Goal: Complete application form

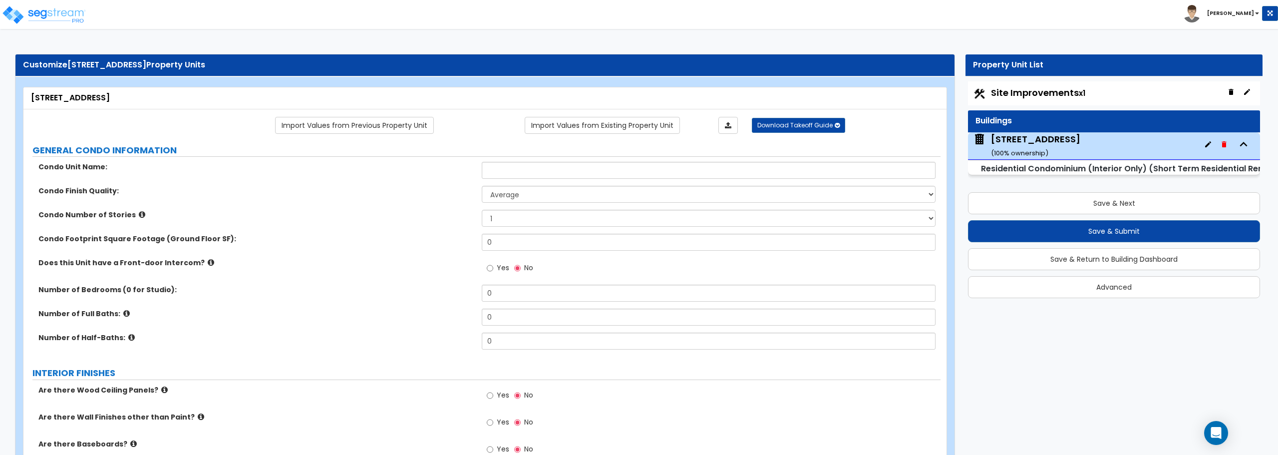
select select "1"
select select "3"
select select "1"
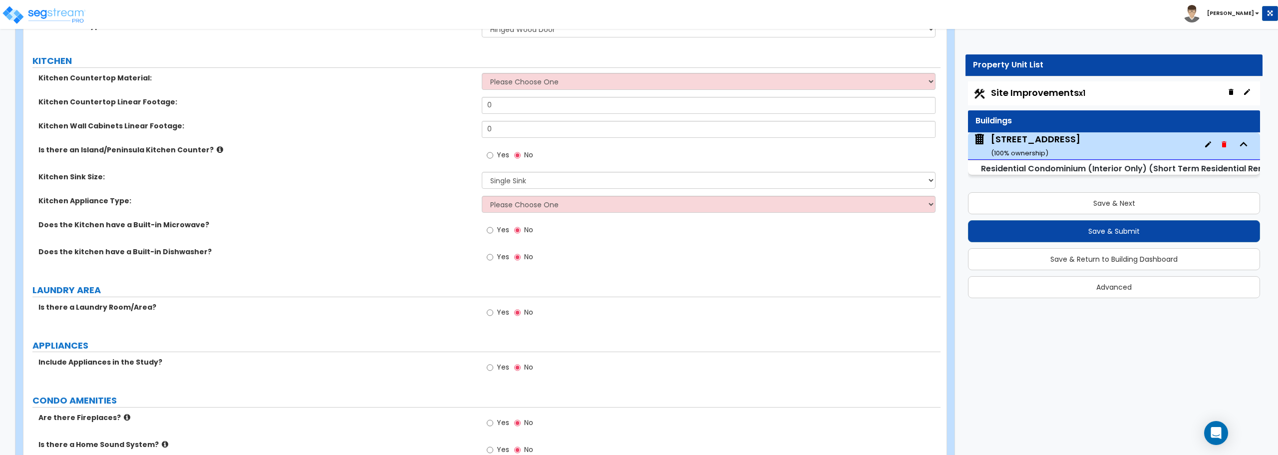
scroll to position [3, 0]
click at [621, 78] on select "Please Choose One Plastic Laminate Solid Surface Stone Quartz Marble Tile Wood …" at bounding box center [708, 81] width 453 height 17
select select "4"
click at [482, 73] on select "Please Choose One Plastic Laminate Solid Surface Stone Quartz Marble Tile Wood …" at bounding box center [708, 81] width 453 height 17
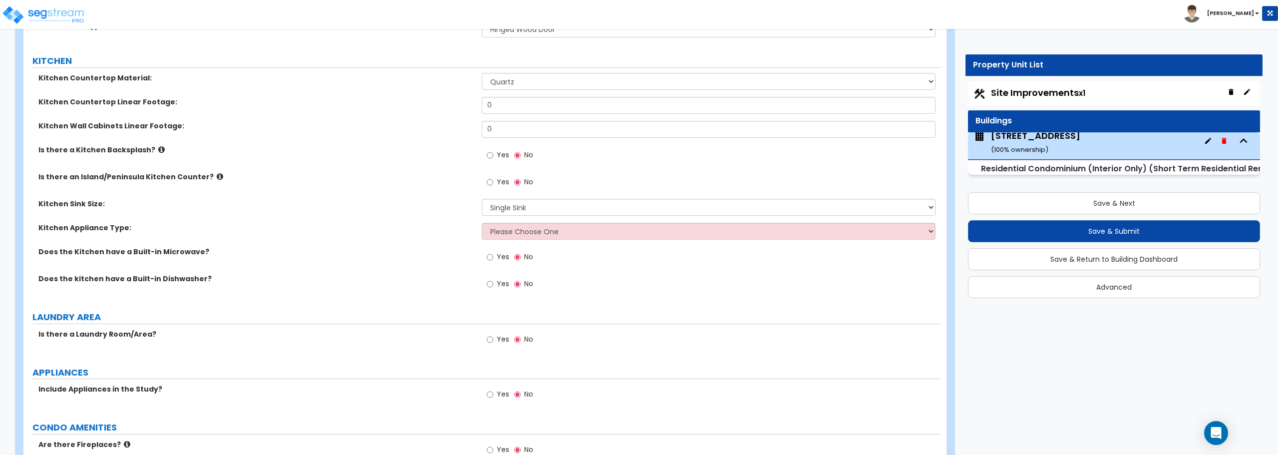
click at [598, 116] on div "Kitchen Countertop Linear Footage: 0" at bounding box center [481, 109] width 917 height 24
click at [562, 107] on input "0" at bounding box center [708, 105] width 453 height 17
type input "24"
click at [539, 135] on input "0" at bounding box center [708, 129] width 453 height 17
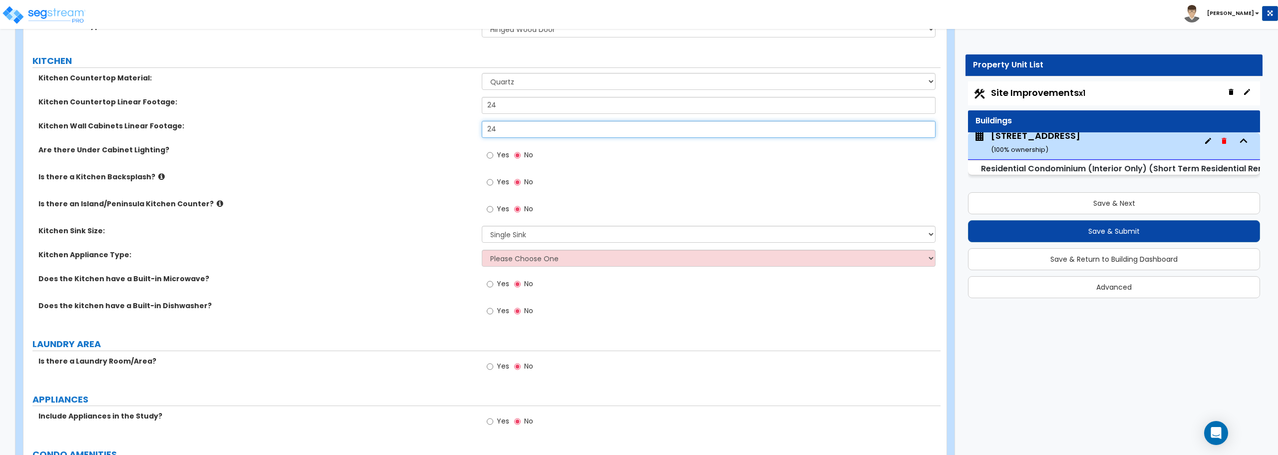
type input "24"
click at [551, 256] on select "Please Choose One Gas Electric" at bounding box center [708, 258] width 453 height 17
select select "2"
click at [482, 250] on select "Please Choose One Gas Electric" at bounding box center [708, 258] width 453 height 17
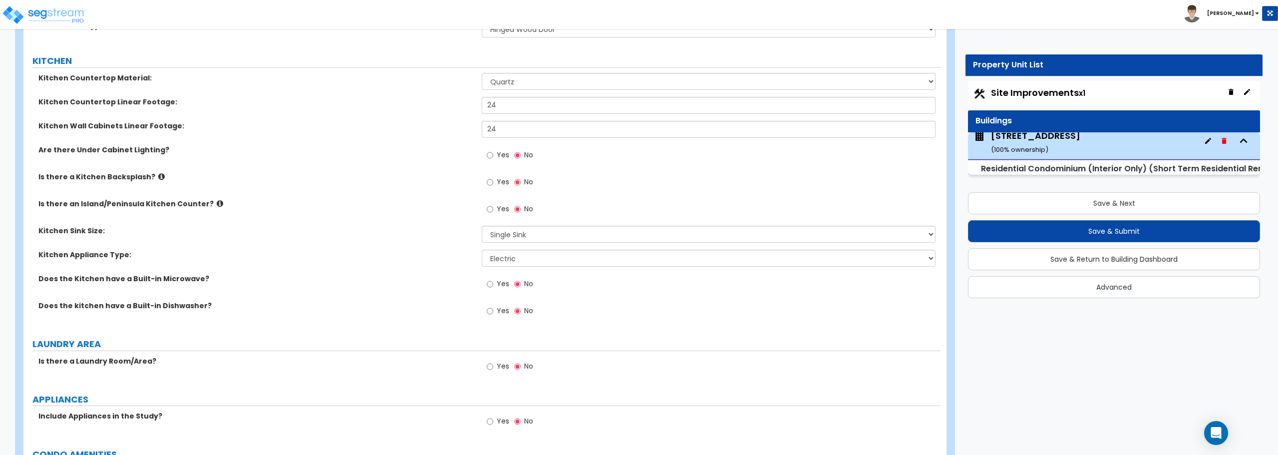
click at [493, 149] on label "Yes" at bounding box center [498, 156] width 22 height 17
click at [493, 150] on input "Yes" at bounding box center [490, 155] width 6 height 11
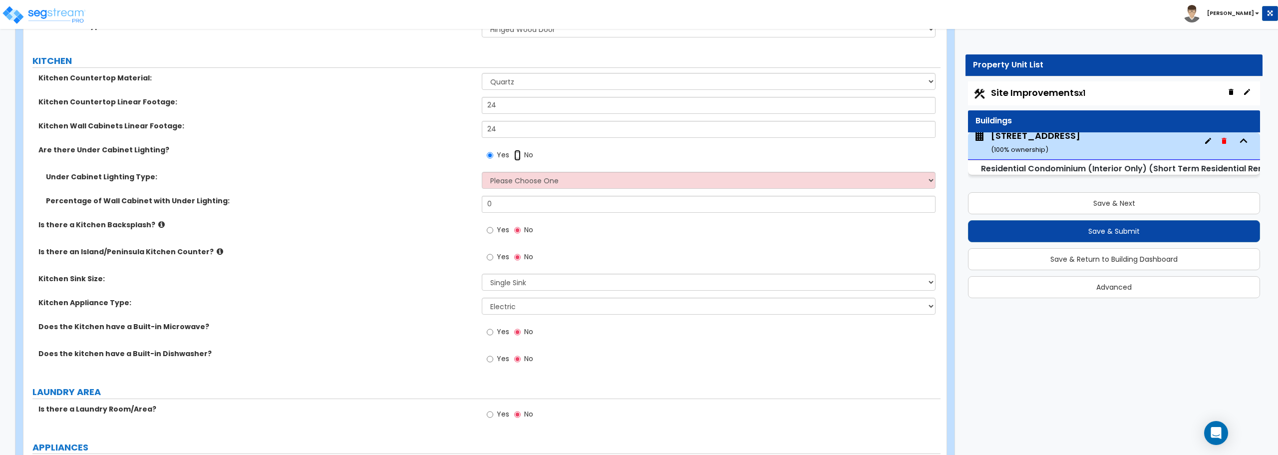
click at [520, 155] on input "No" at bounding box center [517, 155] width 6 height 11
radio input "false"
radio input "true"
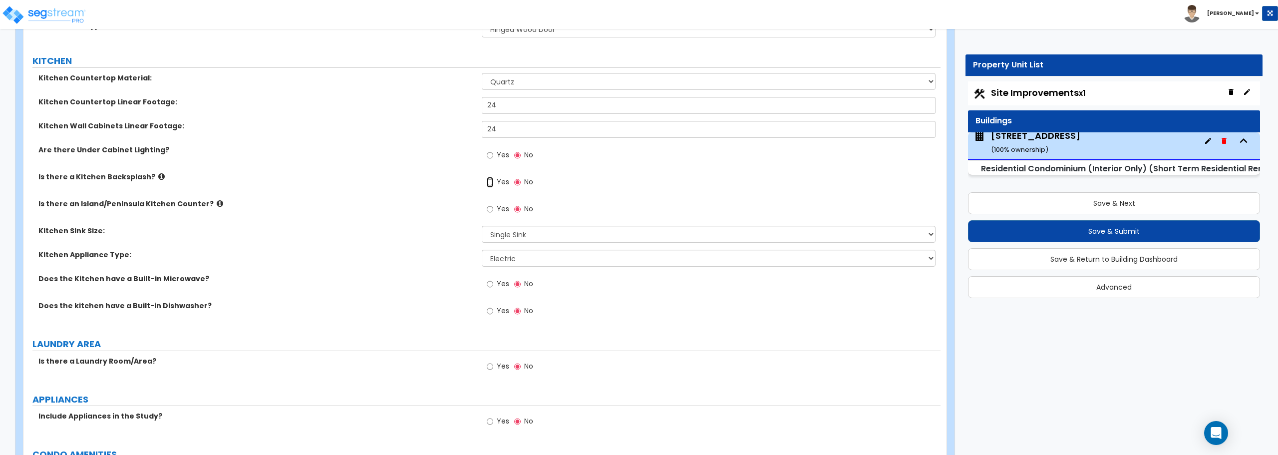
click at [489, 181] on input "Yes" at bounding box center [490, 182] width 6 height 11
radio input "true"
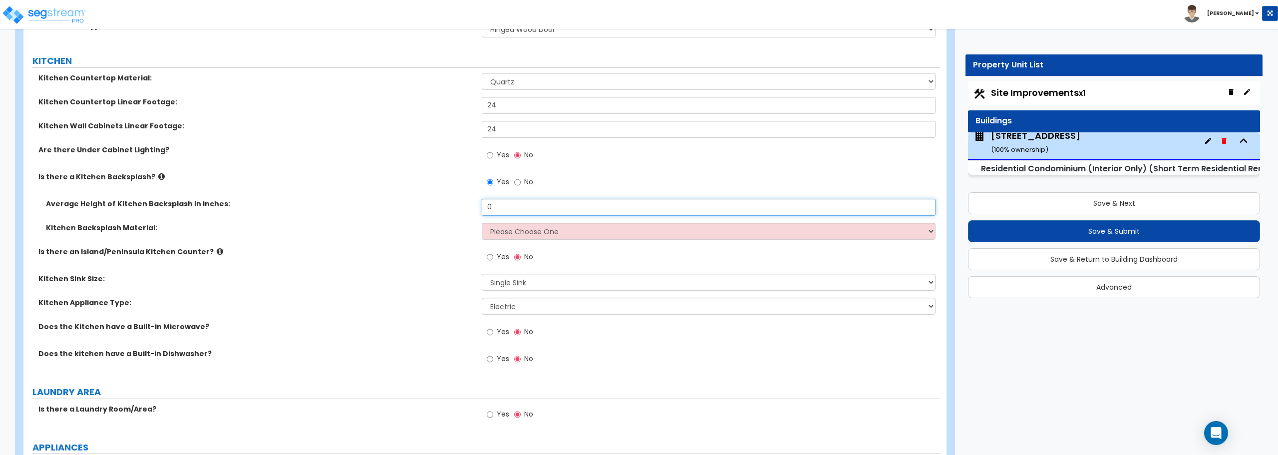
drag, startPoint x: 504, startPoint y: 208, endPoint x: 476, endPoint y: 208, distance: 27.9
click at [476, 208] on div "Average Height of Kitchen Backsplash in inches: 0" at bounding box center [481, 211] width 917 height 24
type input "18"
click at [499, 228] on select "Please Choose One Plastic Laminate Solid Surface Stone Quartz Tile Stainless St…" at bounding box center [708, 231] width 453 height 17
select select "6"
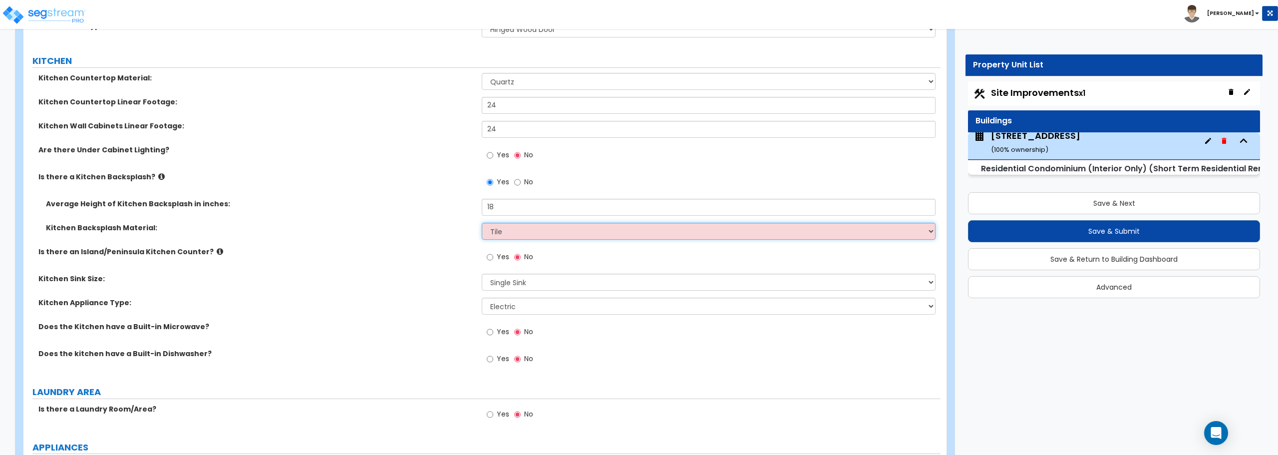
click at [482, 223] on select "Please Choose One Plastic Laminate Solid Surface Stone Quartz Tile Stainless St…" at bounding box center [708, 231] width 453 height 17
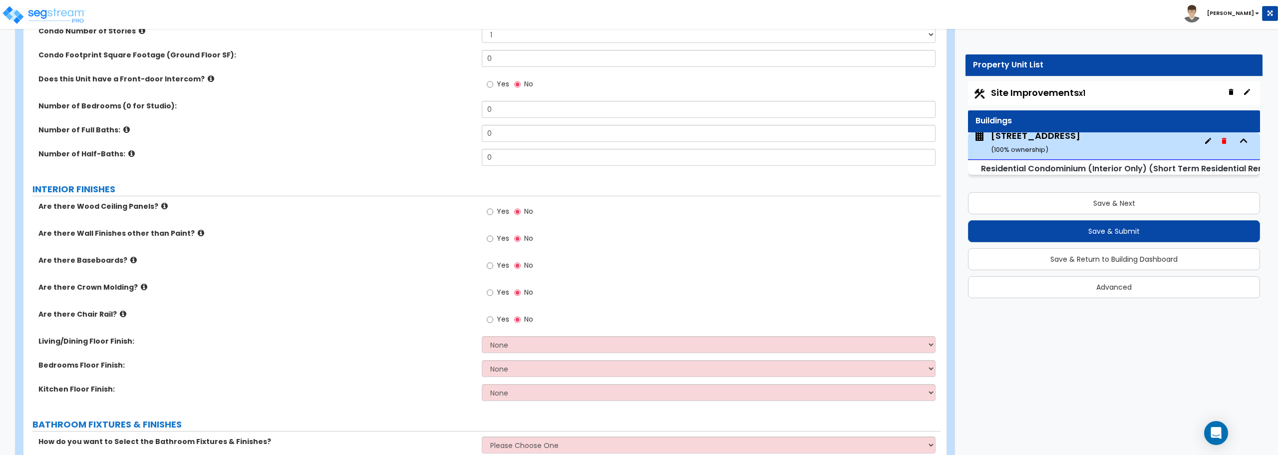
scroll to position [200, 0]
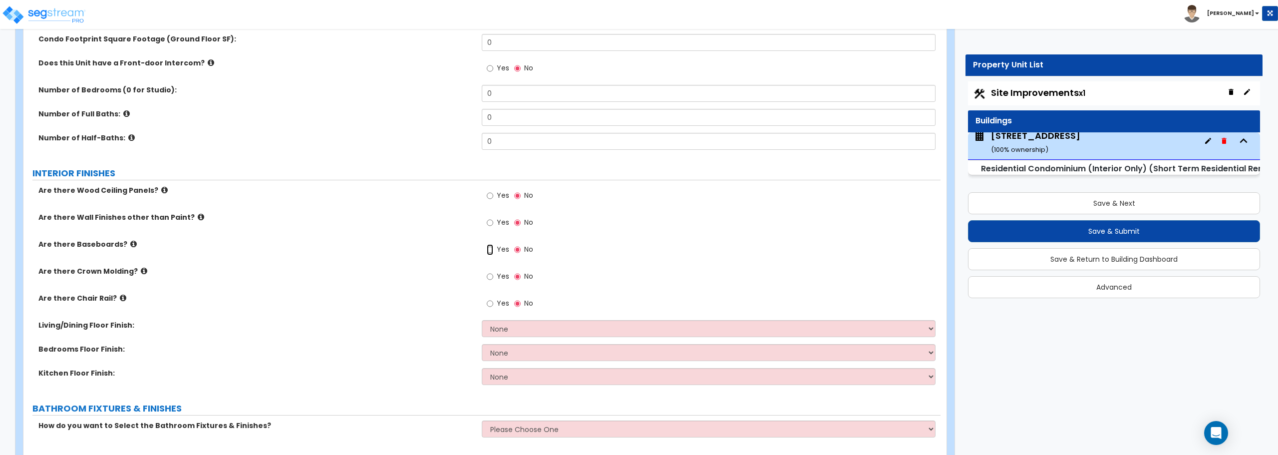
click at [492, 249] on input "Yes" at bounding box center [490, 249] width 6 height 11
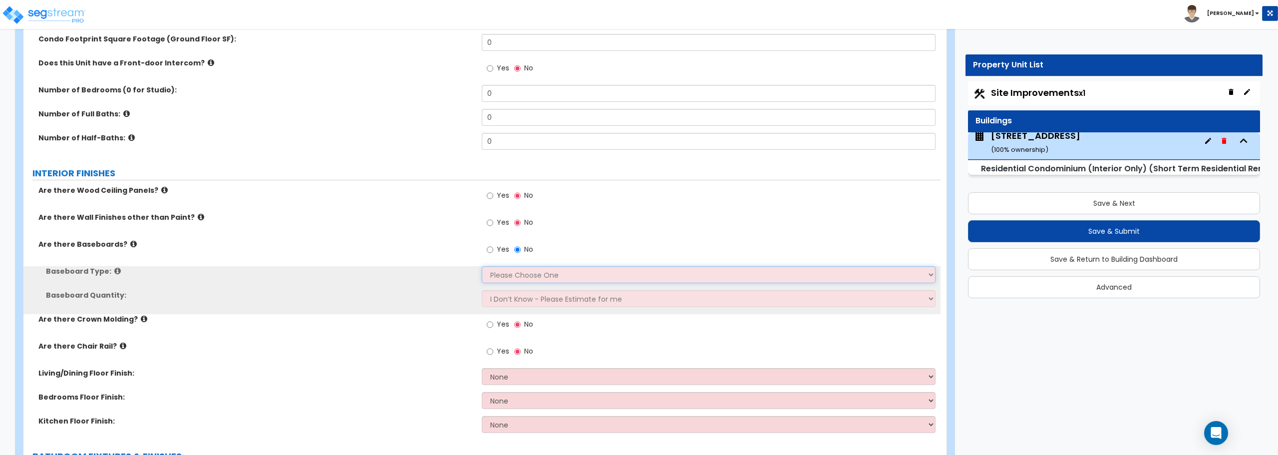
click at [494, 269] on select "Please Choose One Wood Vinyl Carpet Tile" at bounding box center [708, 274] width 453 height 17
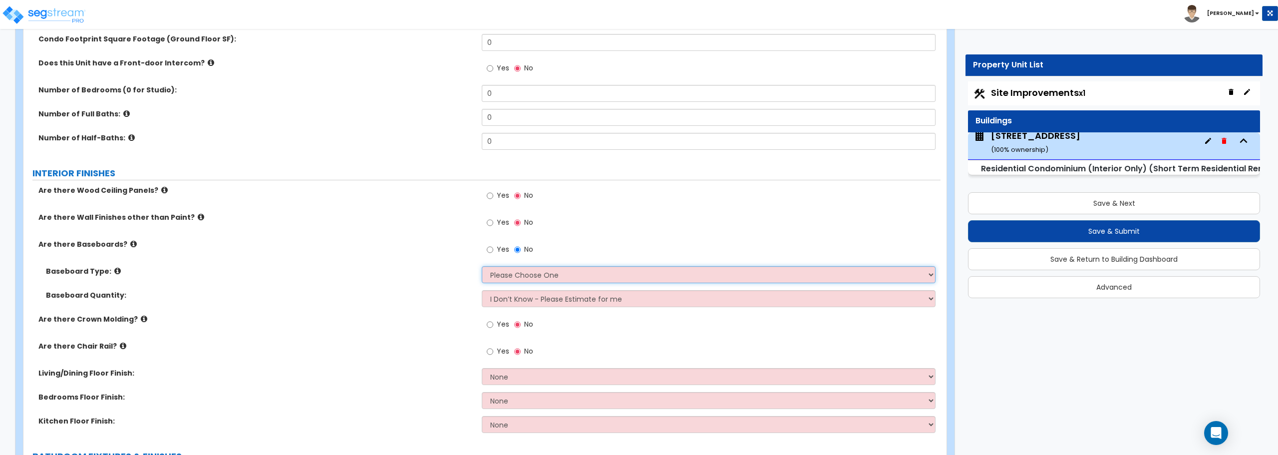
select select "1"
click at [482, 266] on select "Please Choose One Wood Vinyl Carpet Tile" at bounding box center [708, 274] width 453 height 17
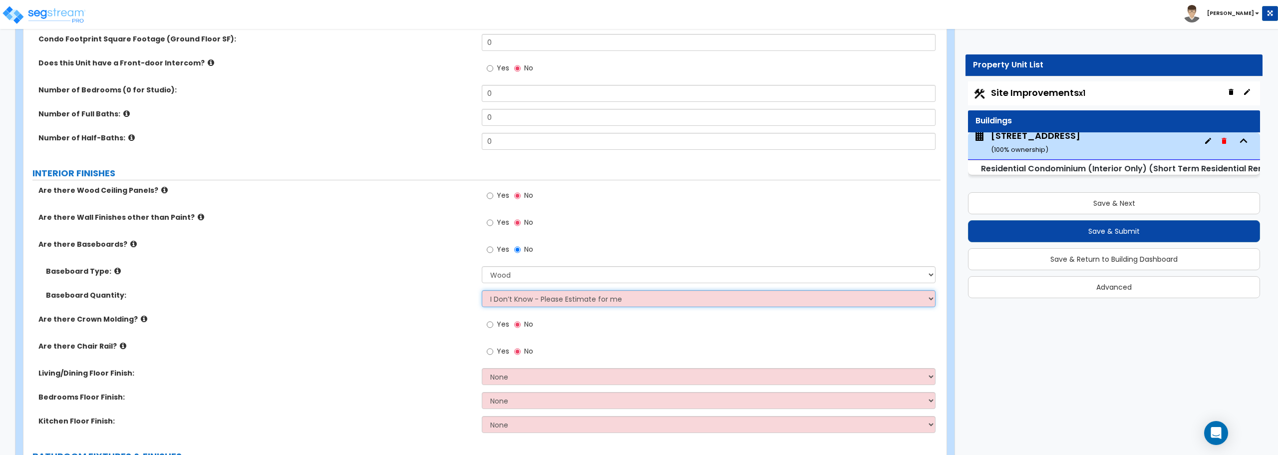
click at [512, 298] on select "I Don’t Know - Please Estimate for me I want to Enter the Linear Footage" at bounding box center [708, 298] width 453 height 17
select select "1"
click at [482, 290] on select "I Don’t Know - Please Estimate for me I want to Enter the Linear Footage" at bounding box center [708, 298] width 453 height 17
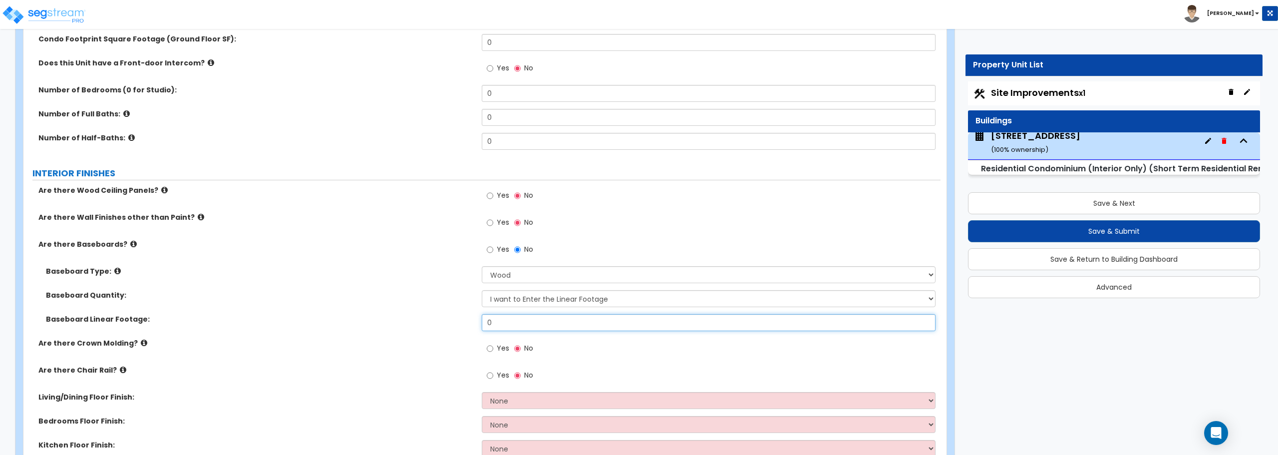
drag, startPoint x: 504, startPoint y: 319, endPoint x: 471, endPoint y: 319, distance: 32.4
click at [471, 319] on div "Baseboard Linear Footage: 0" at bounding box center [481, 326] width 917 height 24
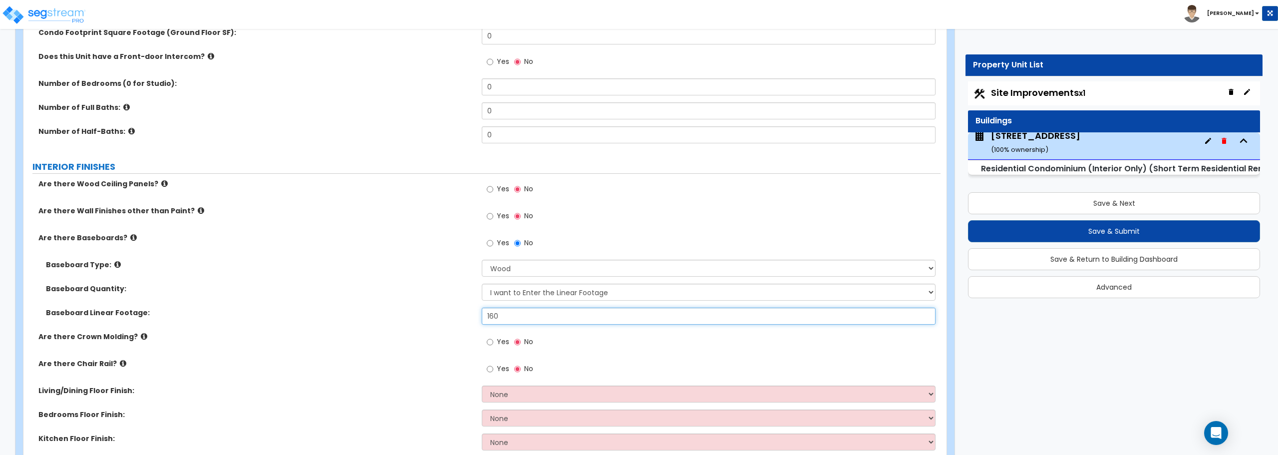
scroll to position [250, 0]
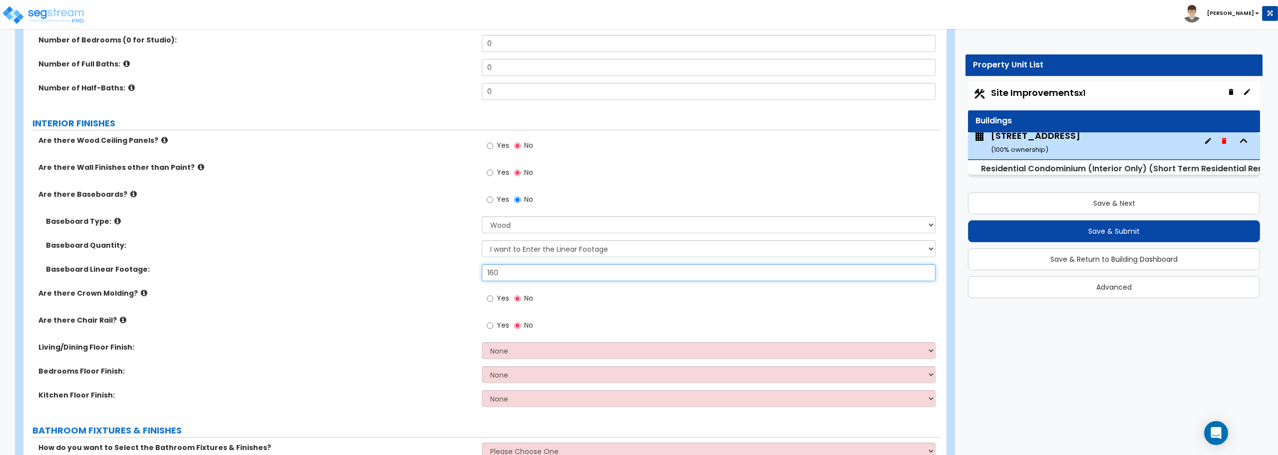
type input "160"
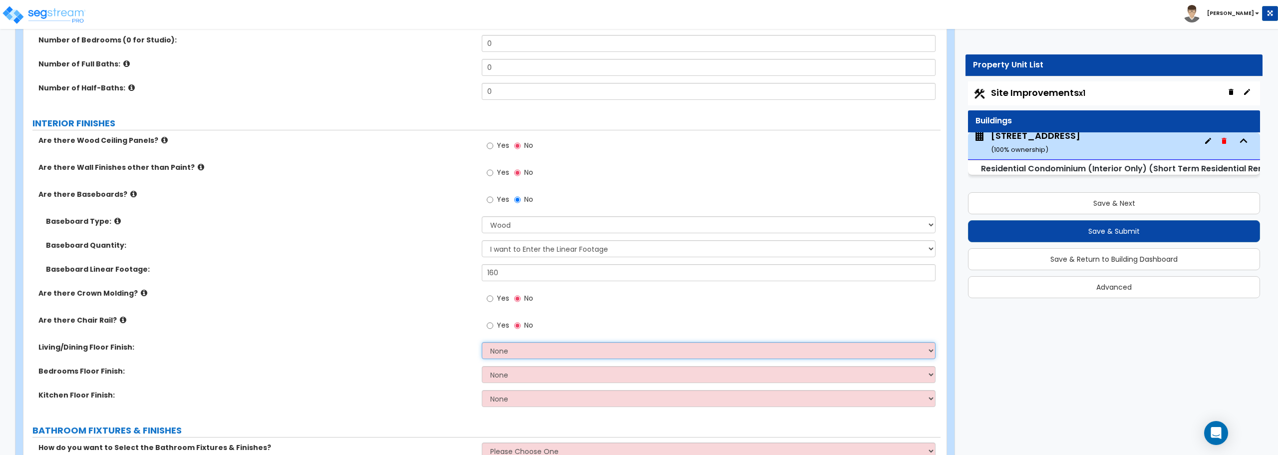
click at [512, 351] on select "None Tile Flooring Hardwood Flooring Resilient Laminate Flooring VCT Flooring S…" at bounding box center [708, 350] width 453 height 17
select select "7"
click at [482, 342] on select "None Tile Flooring Hardwood Flooring Resilient Laminate Flooring VCT Flooring S…" at bounding box center [708, 350] width 453 height 17
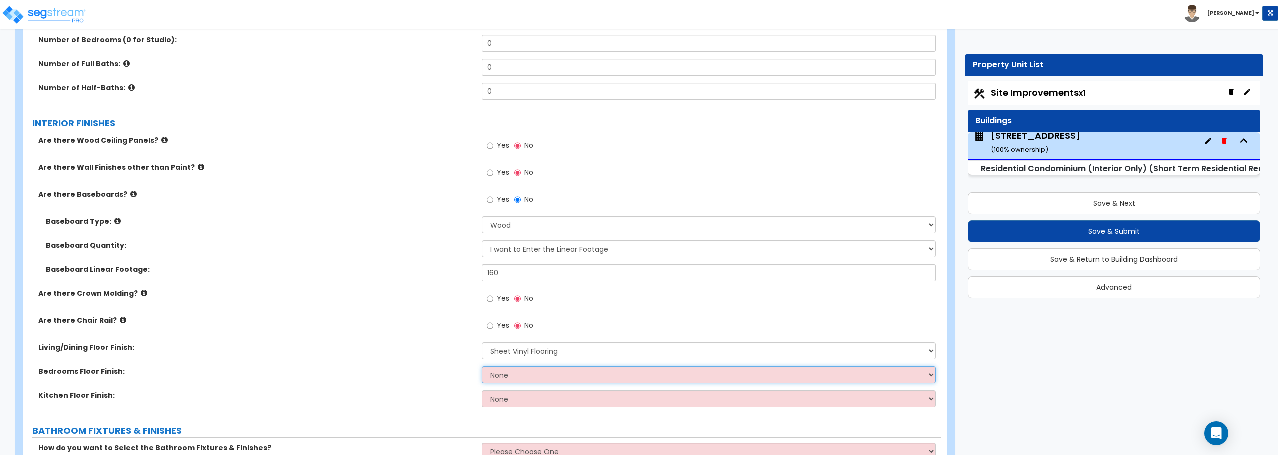
click at [507, 376] on select "None Tile Flooring Hardwood Flooring Resilient Laminate Flooring VCT Flooring S…" at bounding box center [708, 374] width 453 height 17
select select "7"
click at [482, 366] on select "None Tile Flooring Hardwood Flooring Resilient Laminate Flooring VCT Flooring S…" at bounding box center [708, 374] width 453 height 17
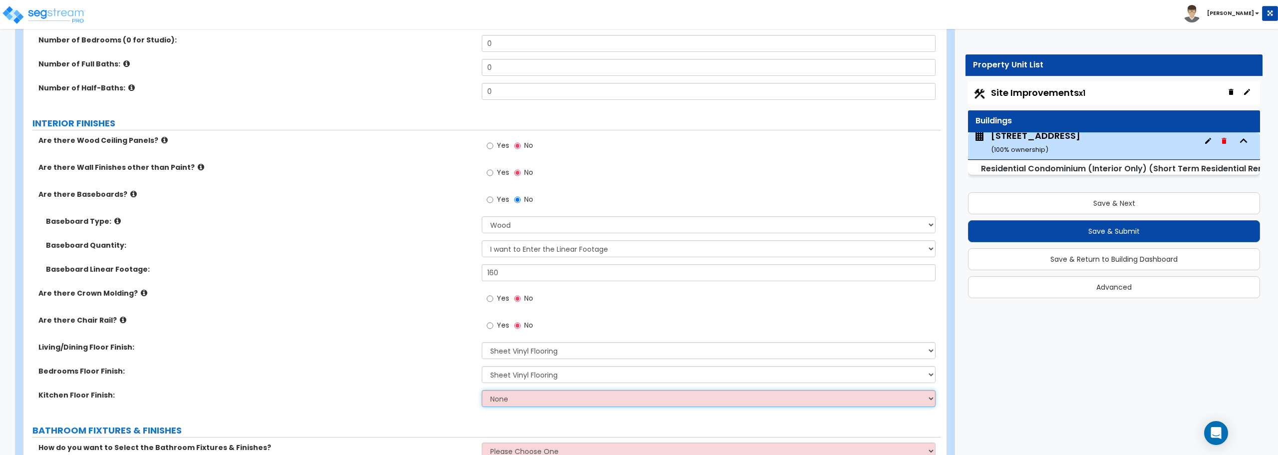
click at [506, 400] on select "None Tile Flooring Hardwood Flooring Resilient Laminate Flooring VCT Flooring S…" at bounding box center [708, 398] width 453 height 17
select select "7"
click at [482, 390] on select "None Tile Flooring Hardwood Flooring Resilient Laminate Flooring VCT Flooring S…" at bounding box center [708, 398] width 453 height 17
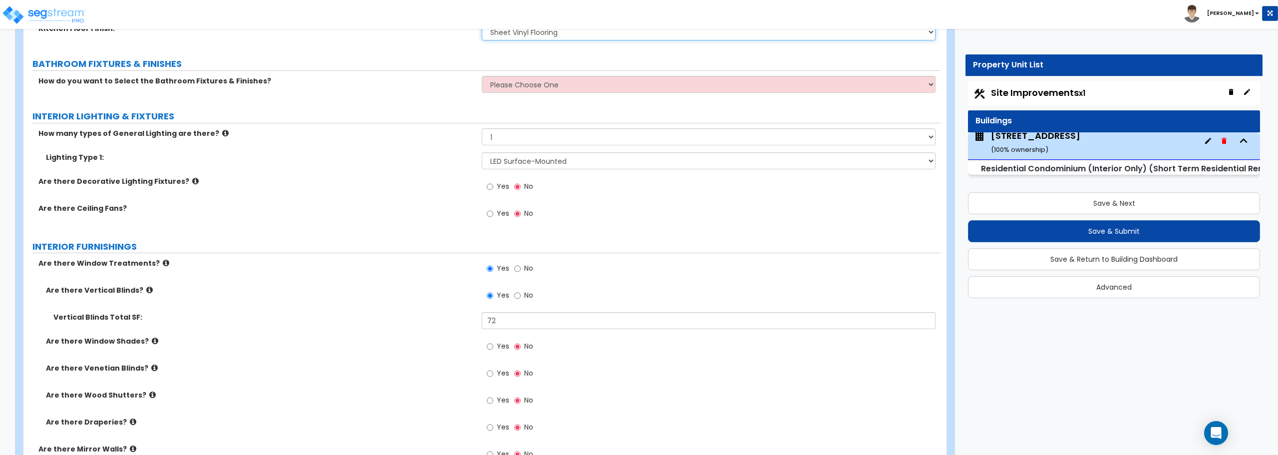
scroll to position [599, 0]
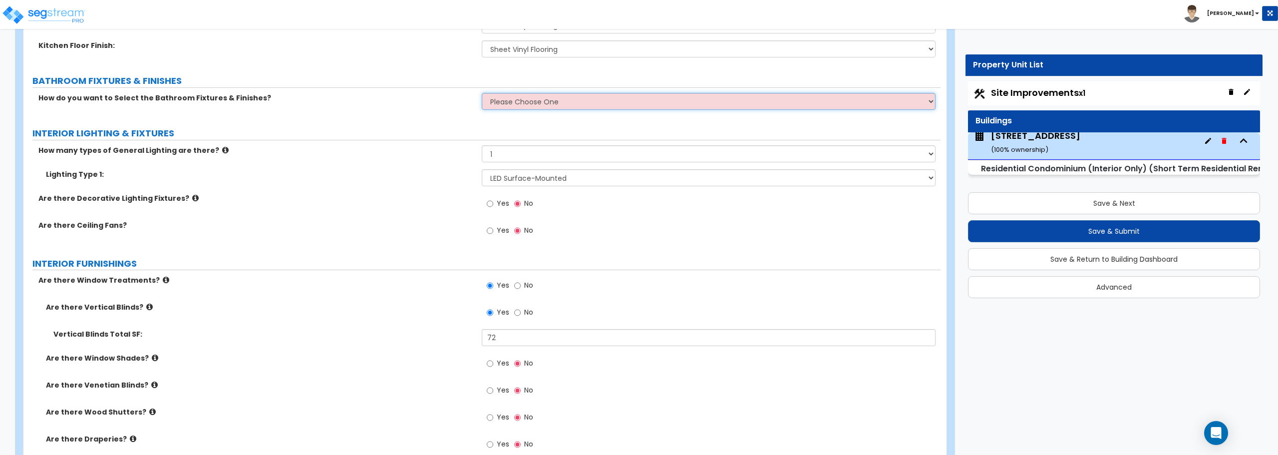
click at [518, 104] on select "Please Choose One Select Fixtures and Finishes only for one Bath and assume thi…" at bounding box center [708, 101] width 453 height 17
select select "1"
click at [482, 93] on select "Please Choose One Select Fixtures and Finishes only for one Bath and assume thi…" at bounding box center [708, 101] width 453 height 17
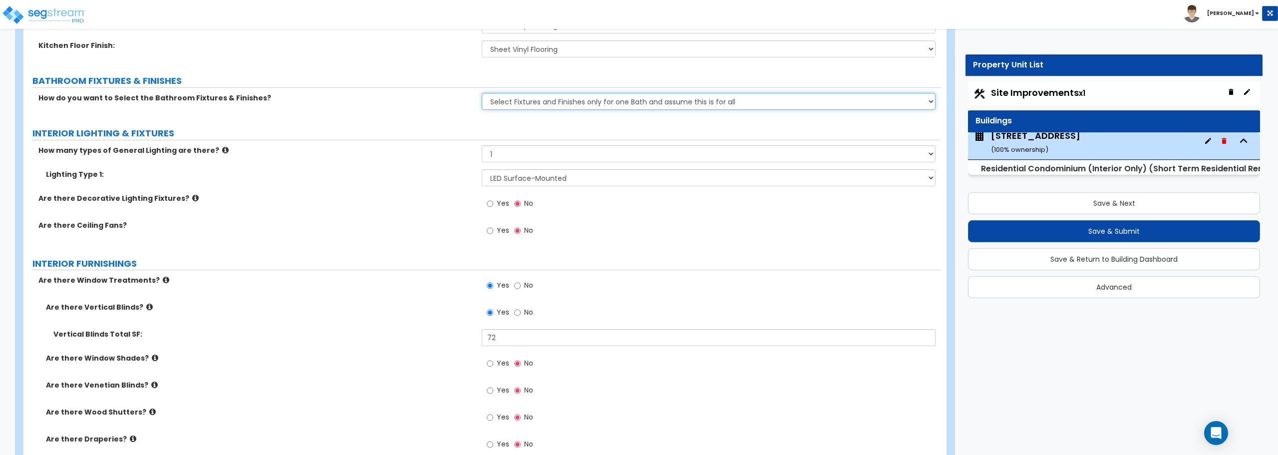
click at [498, 104] on select "Please Choose One Select Fixtures and Finishes only for one Bath and assume thi…" at bounding box center [708, 101] width 453 height 17
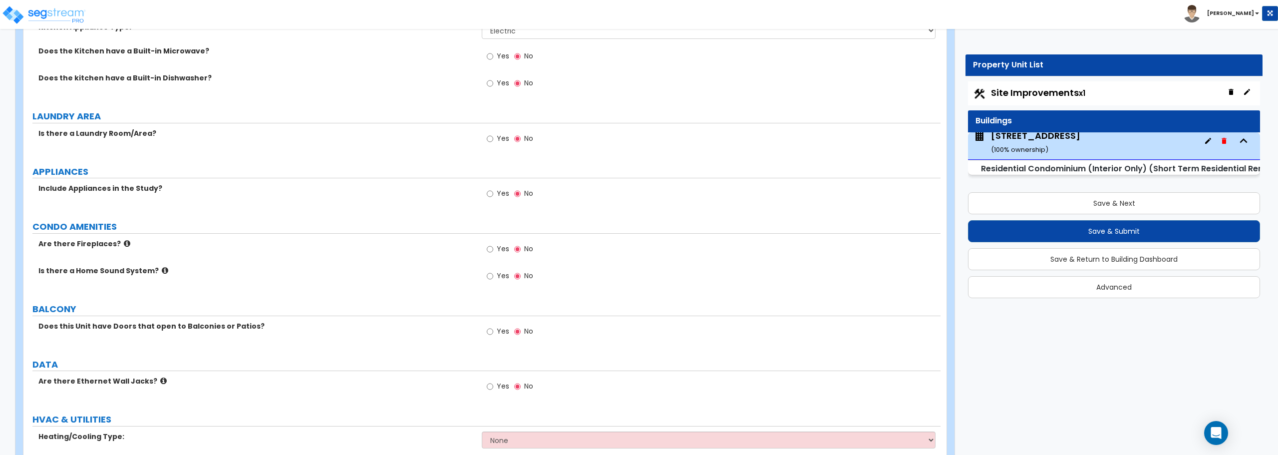
scroll to position [1397, 0]
click at [490, 136] on input "Yes" at bounding box center [490, 136] width 6 height 11
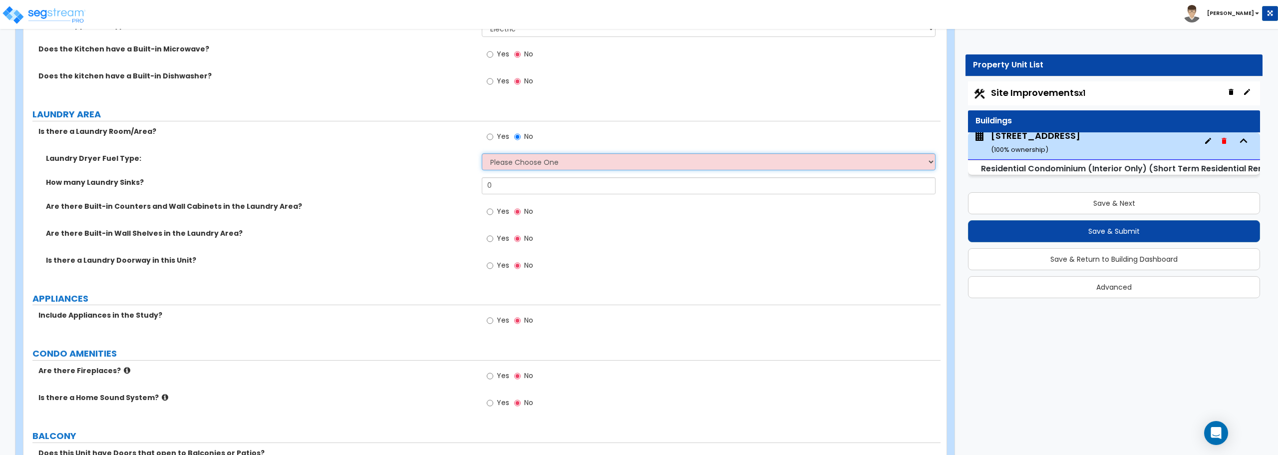
click at [570, 167] on select "Please Choose One Gas Electric" at bounding box center [708, 161] width 453 height 17
select select "2"
click at [482, 153] on select "Please Choose One Gas Electric" at bounding box center [708, 161] width 453 height 17
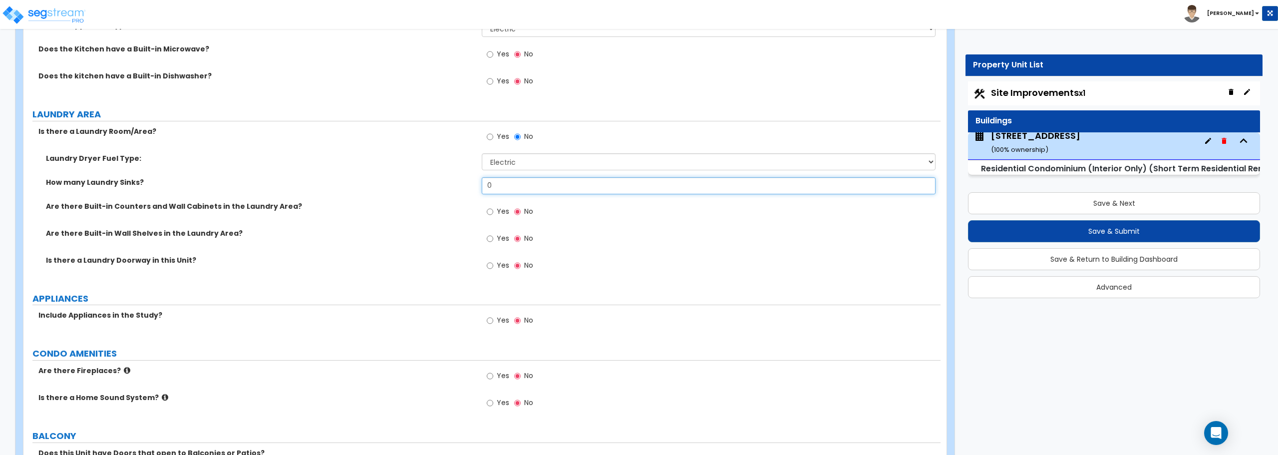
click at [507, 192] on input "0" at bounding box center [708, 185] width 453 height 17
click at [491, 265] on input "Yes" at bounding box center [490, 265] width 6 height 11
radio input "true"
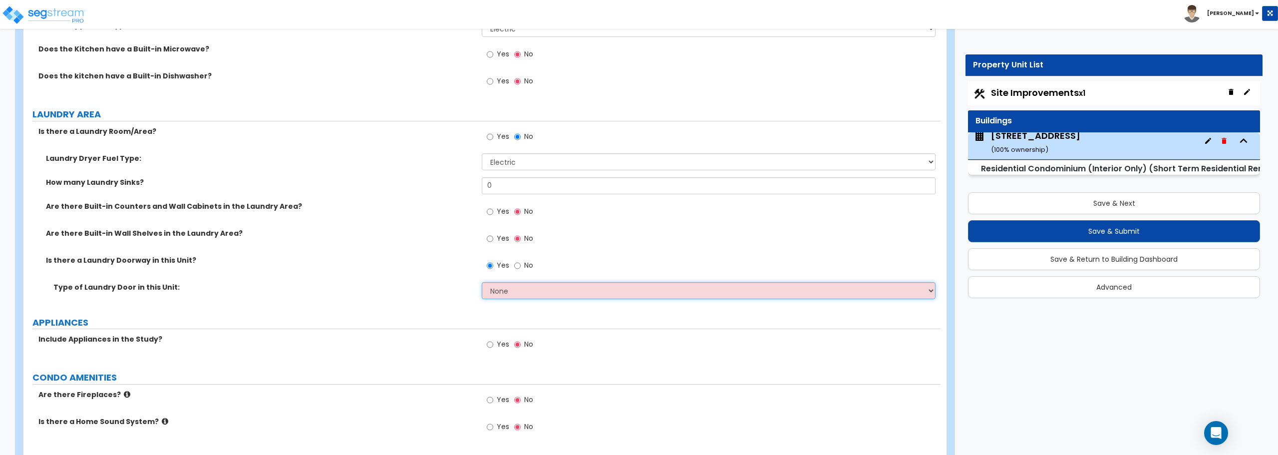
click at [495, 291] on select "None Bi-Fold Louvered Paneled Wood Passage" at bounding box center [708, 290] width 453 height 17
click at [490, 239] on input "Yes" at bounding box center [490, 238] width 6 height 11
radio input "true"
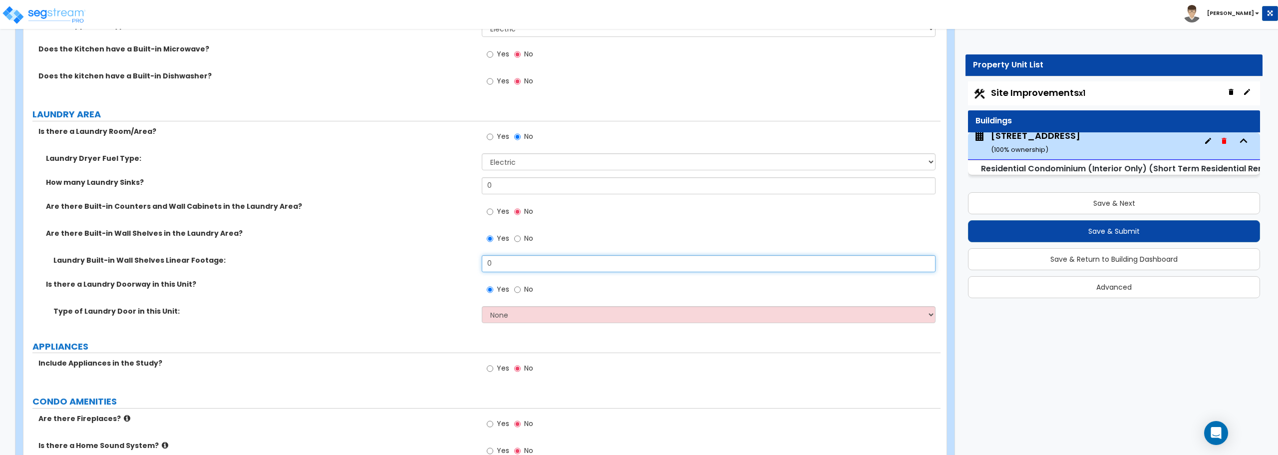
drag, startPoint x: 531, startPoint y: 257, endPoint x: 416, endPoint y: 263, distance: 115.0
click at [416, 263] on div "Laundry Built-in Wall Shelves Linear Footage: 0" at bounding box center [481, 267] width 917 height 24
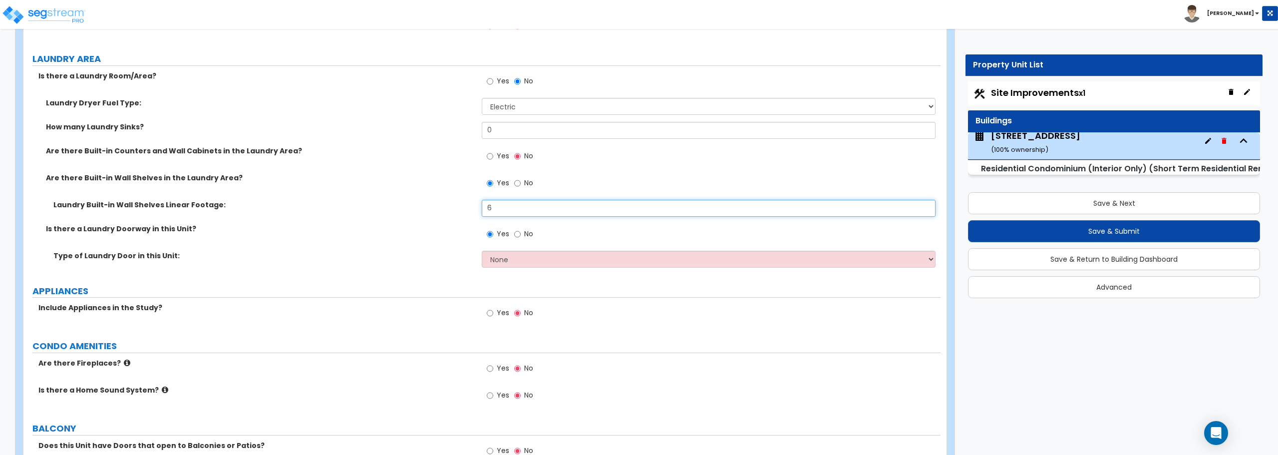
scroll to position [1497, 0]
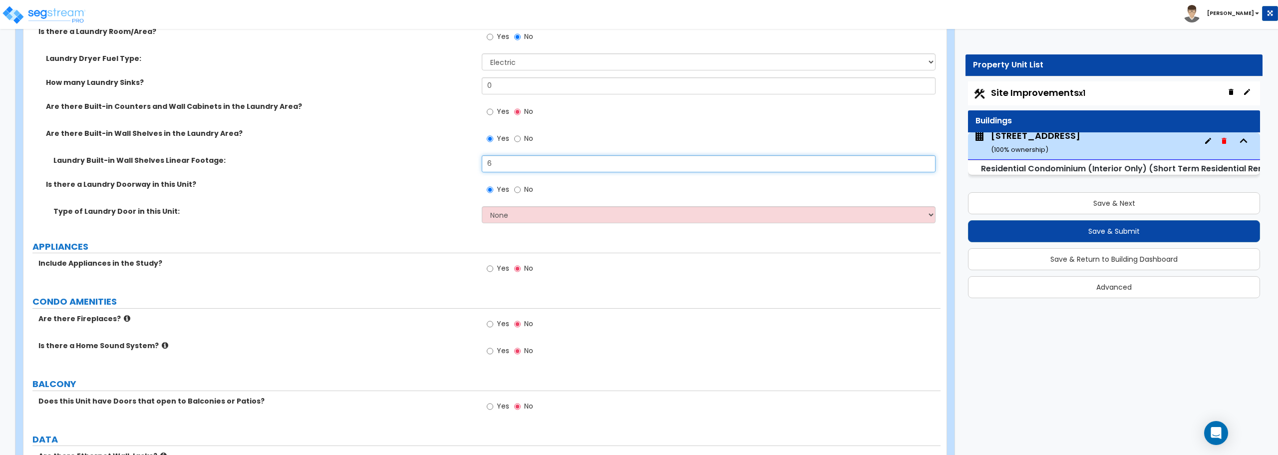
type input "6"
click at [550, 214] on select "None Bi-Fold Louvered Paneled Wood Passage" at bounding box center [708, 214] width 453 height 17
click at [519, 189] on input "No" at bounding box center [517, 189] width 6 height 11
radio input "false"
radio input "true"
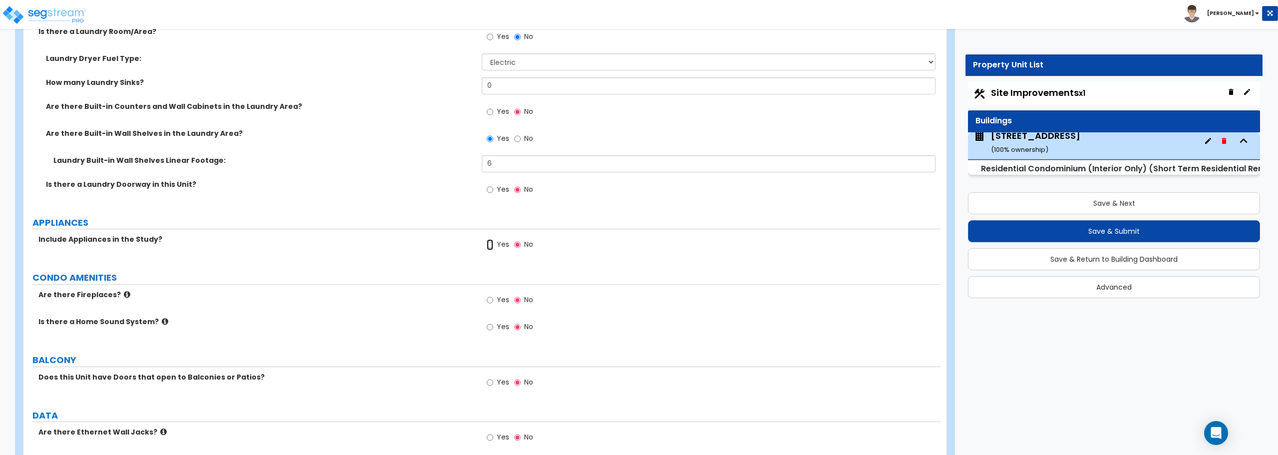
click at [490, 244] on input "Yes" at bounding box center [490, 244] width 6 height 11
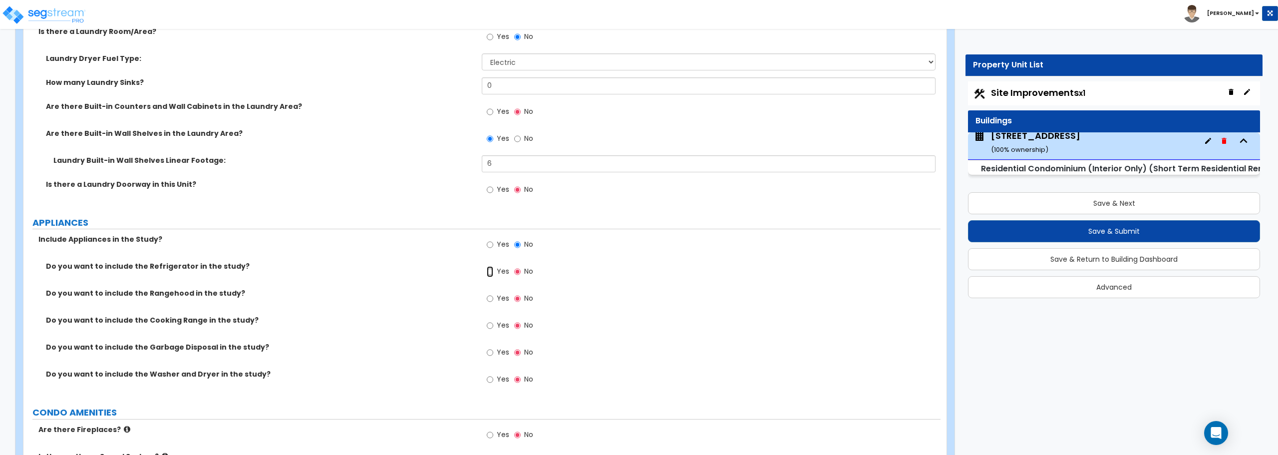
click at [490, 271] on input "Yes" at bounding box center [490, 271] width 6 height 11
radio input "true"
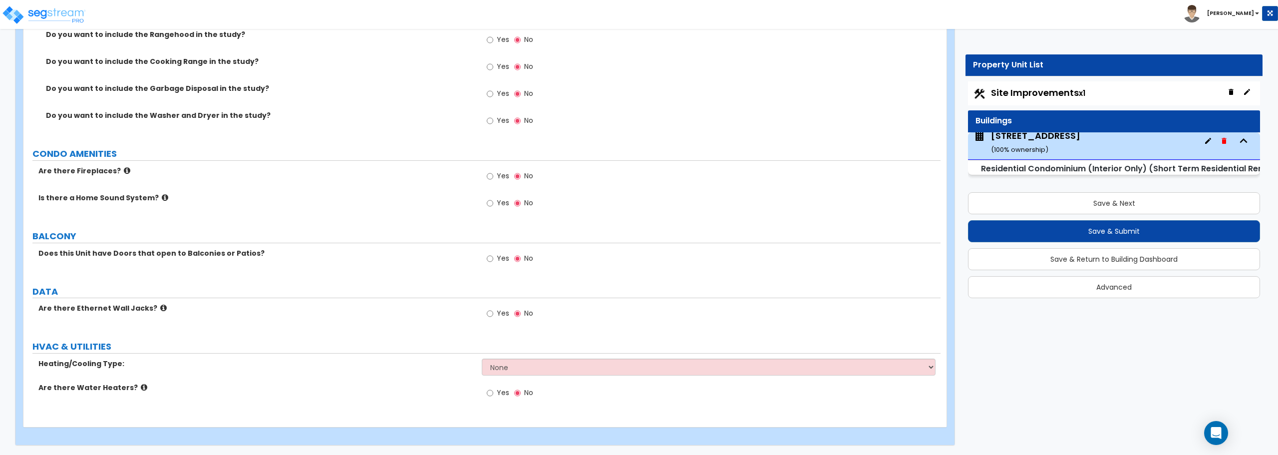
scroll to position [1756, 0]
click at [489, 259] on input "Yes" at bounding box center [490, 258] width 6 height 11
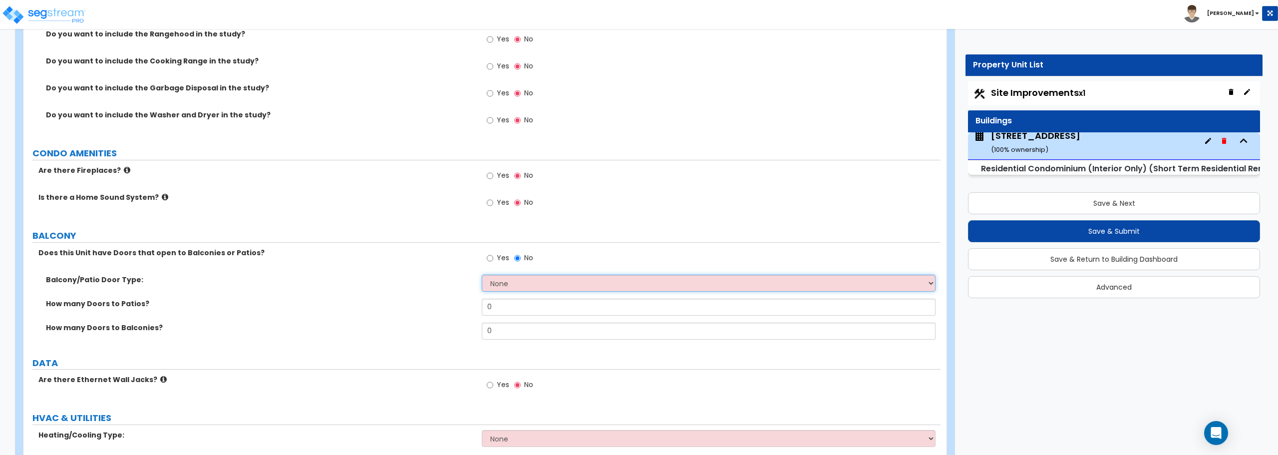
click at [521, 285] on select "None Single Hinged Doors Double Hinged Doors Single French Doors Double French …" at bounding box center [708, 282] width 453 height 17
select select "5"
click at [482, 274] on select "None Single Hinged Doors Double Hinged Doors Single French Doors Double French …" at bounding box center [708, 282] width 453 height 17
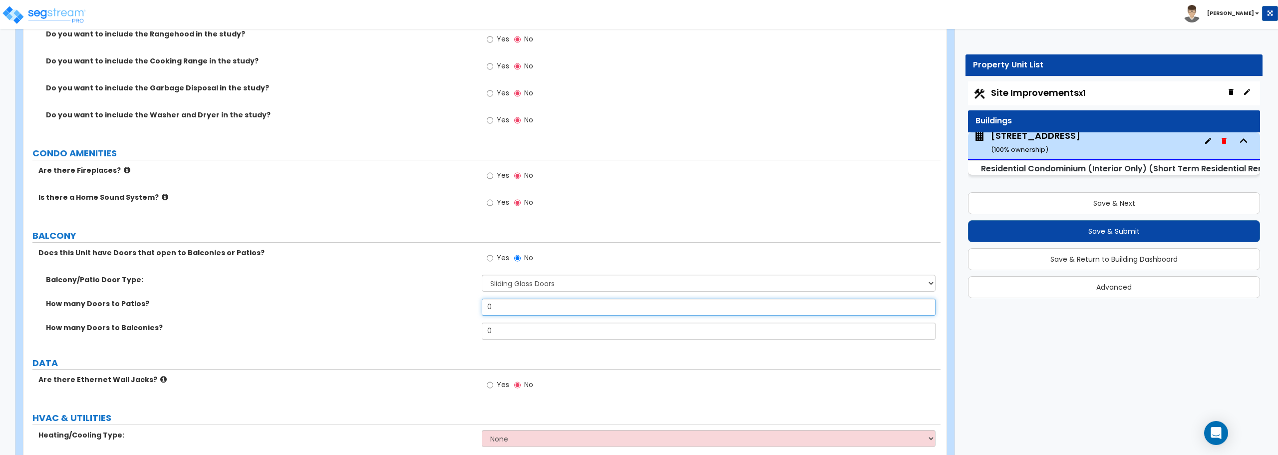
drag, startPoint x: 529, startPoint y: 308, endPoint x: 445, endPoint y: 300, distance: 84.7
click at [445, 300] on div "How many Doors to Patios? 0" at bounding box center [481, 310] width 917 height 24
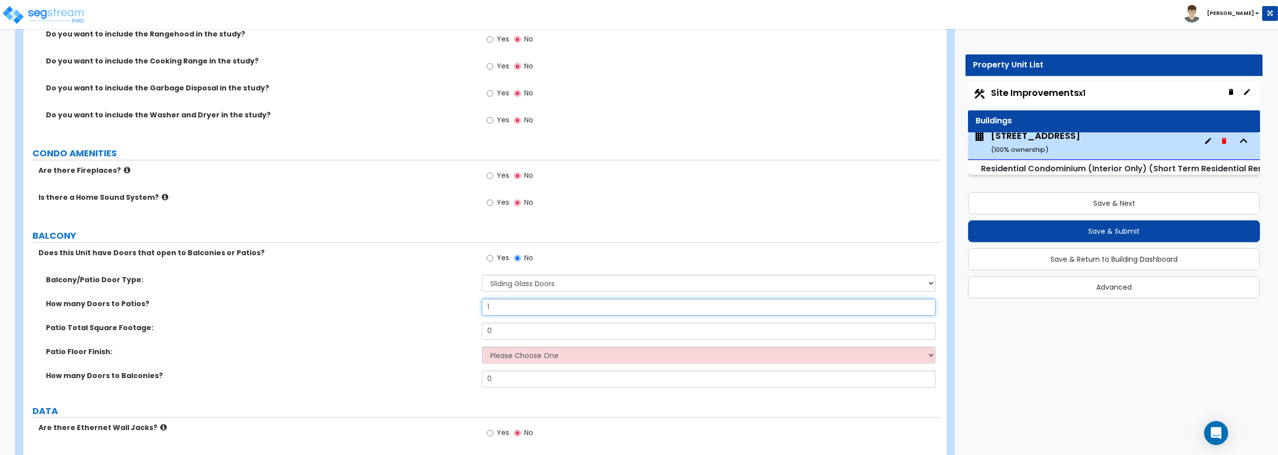
type input "1"
drag, startPoint x: 520, startPoint y: 335, endPoint x: 446, endPoint y: 334, distance: 74.4
click at [446, 334] on div "Patio Total Square Footage: 0" at bounding box center [481, 334] width 917 height 24
type input "271"
click at [505, 351] on select "Please Choose One Bare Concrete Brick Pavers Stamped Concrete Stone Pavers Wood…" at bounding box center [708, 354] width 453 height 17
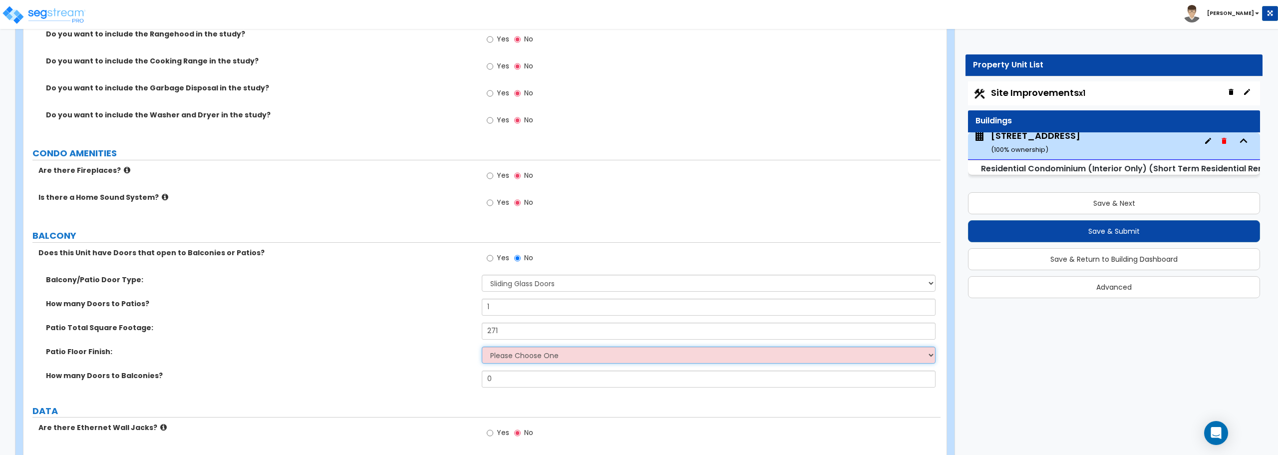
select select "1"
click at [482, 346] on select "Please Choose One Bare Concrete Brick Pavers Stamped Concrete Stone Pavers Wood…" at bounding box center [708, 354] width 453 height 17
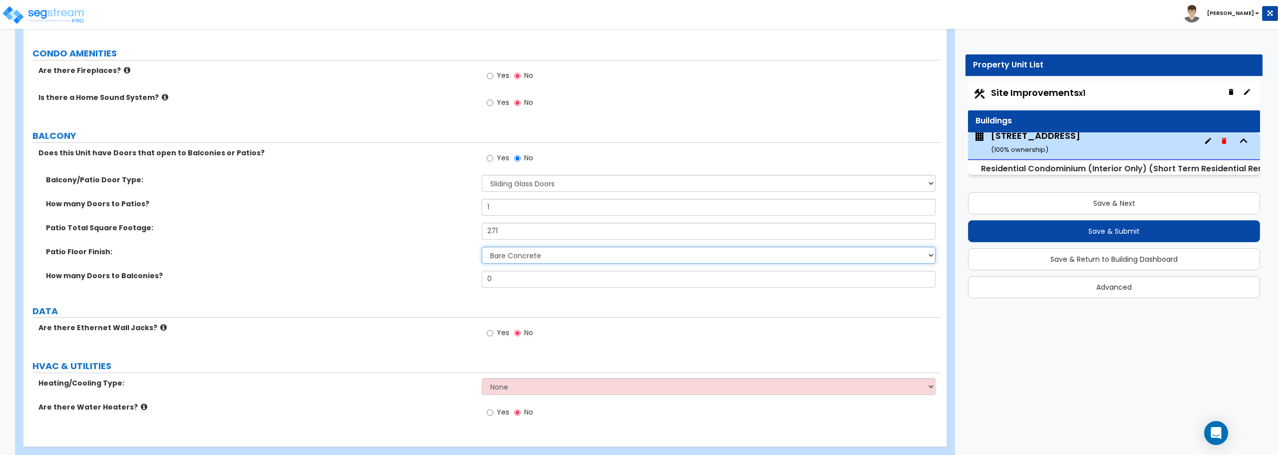
scroll to position [1876, 0]
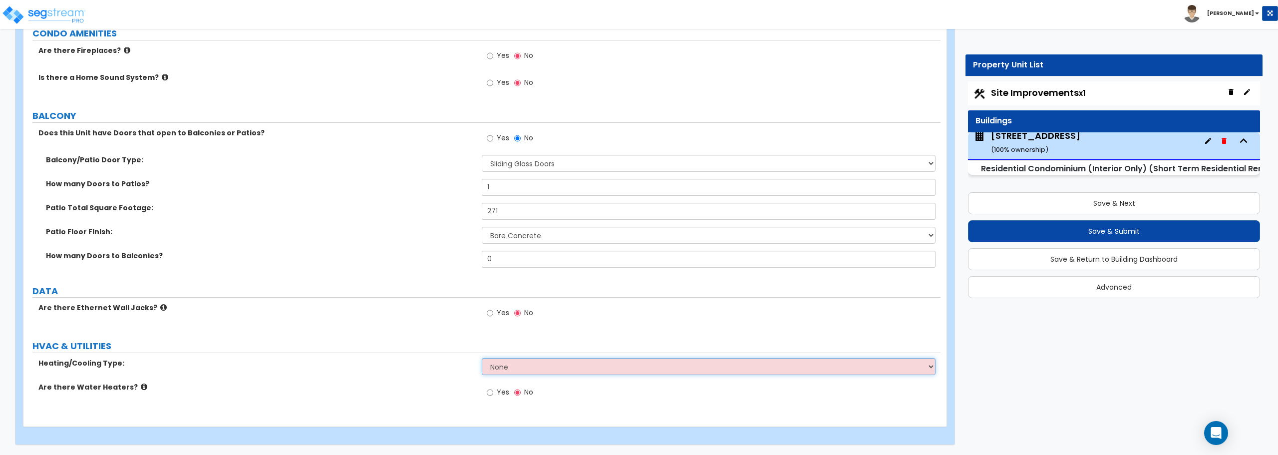
click at [538, 367] on select "None Heat Only Central HVAC Thru Wall HVAC Mini Split HVAC" at bounding box center [708, 366] width 453 height 17
select select "2"
click at [482, 358] on select "None Heat Only Central HVAC Thru Wall HVAC Mini Split HVAC" at bounding box center [708, 366] width 453 height 17
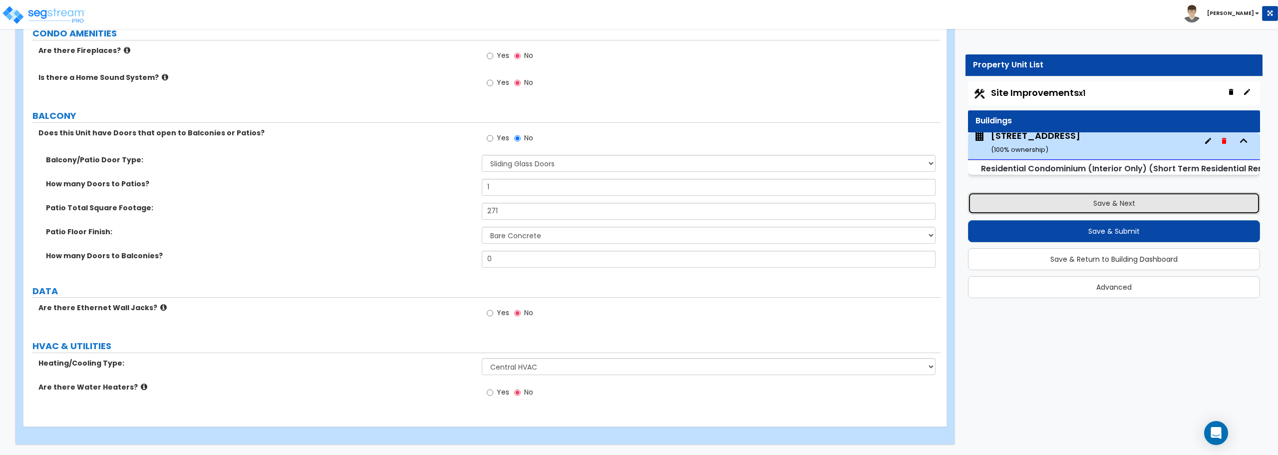
click at [1055, 200] on button "Save & Next" at bounding box center [1114, 203] width 292 height 22
select select "2"
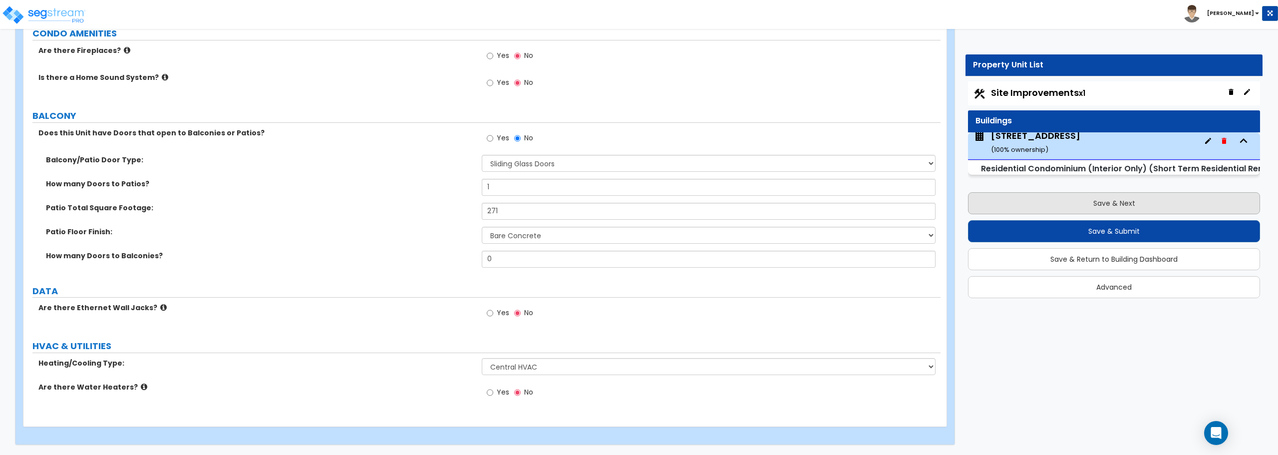
select select "2"
select select "1"
select select "2"
select select "1"
select select "2"
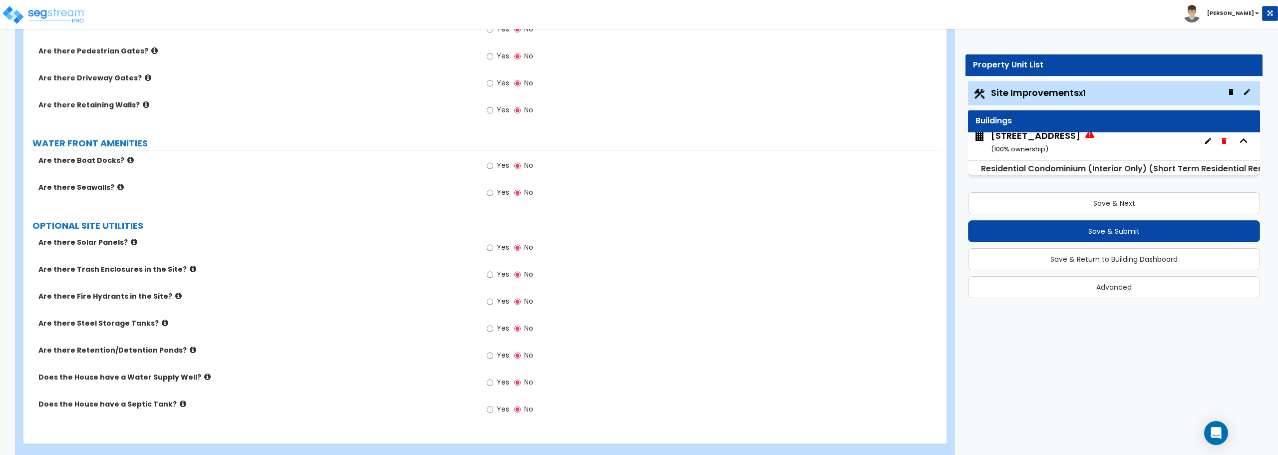
scroll to position [1383, 0]
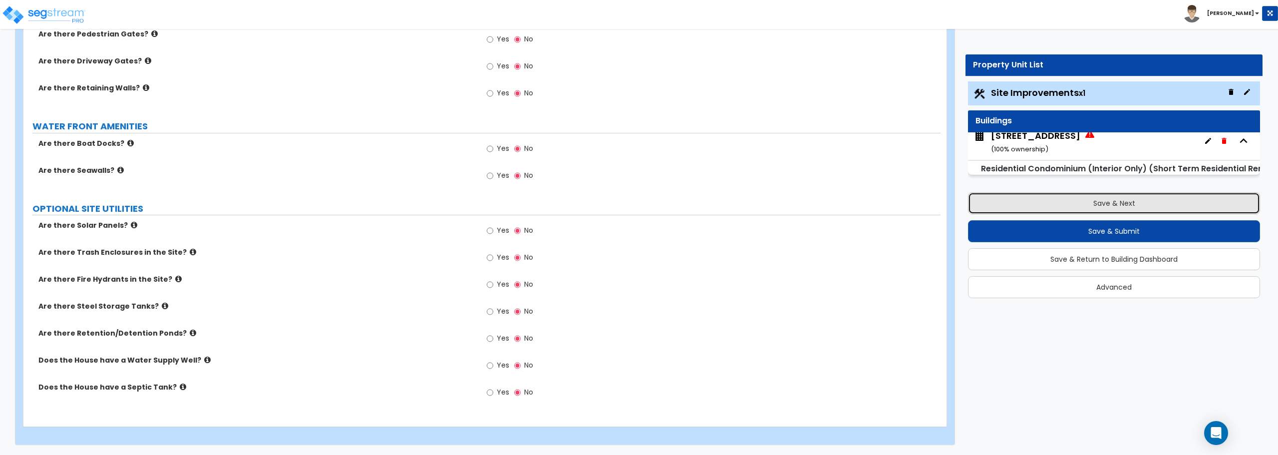
click at [1117, 202] on button "Save & Next" at bounding box center [1114, 203] width 292 height 22
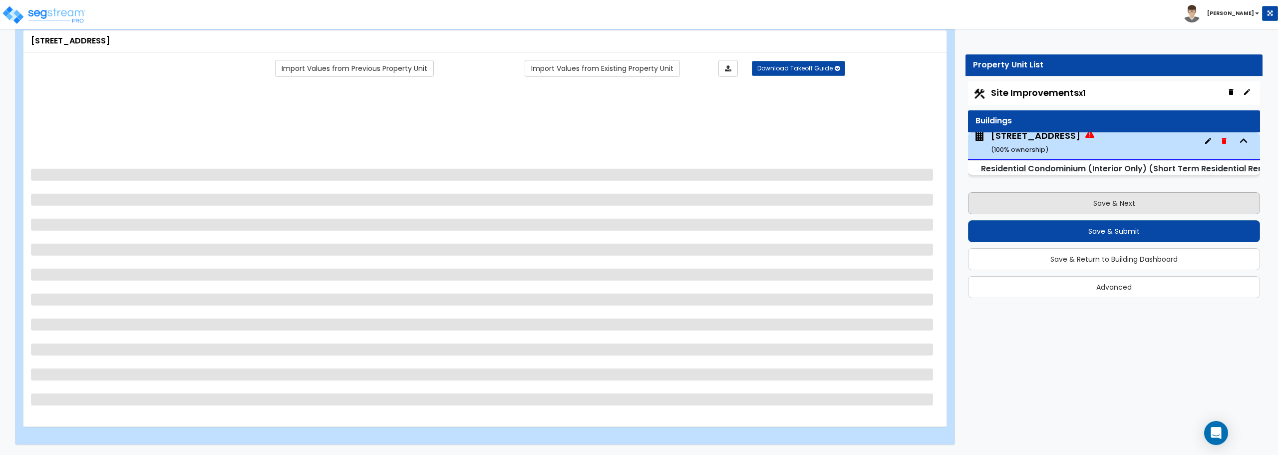
scroll to position [1379, 0]
select select "1"
select select "7"
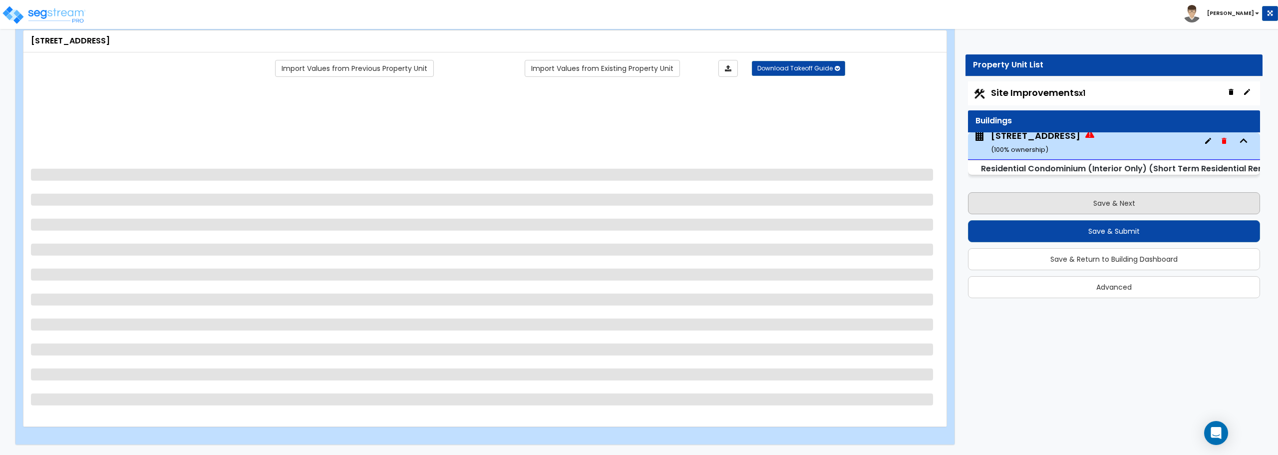
select select "7"
select select "1"
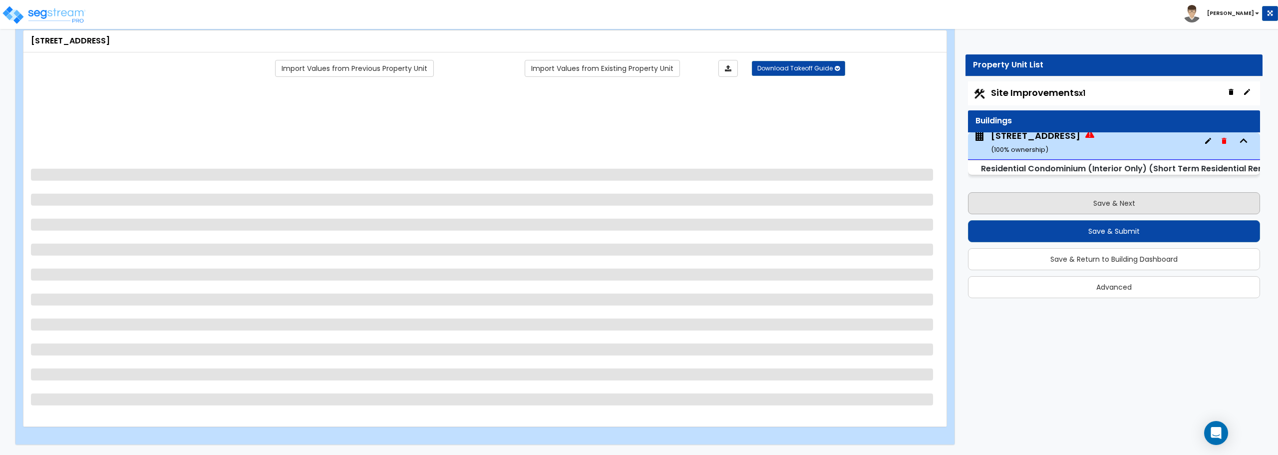
select select "3"
select select "4"
select select "6"
select select "1"
select select "2"
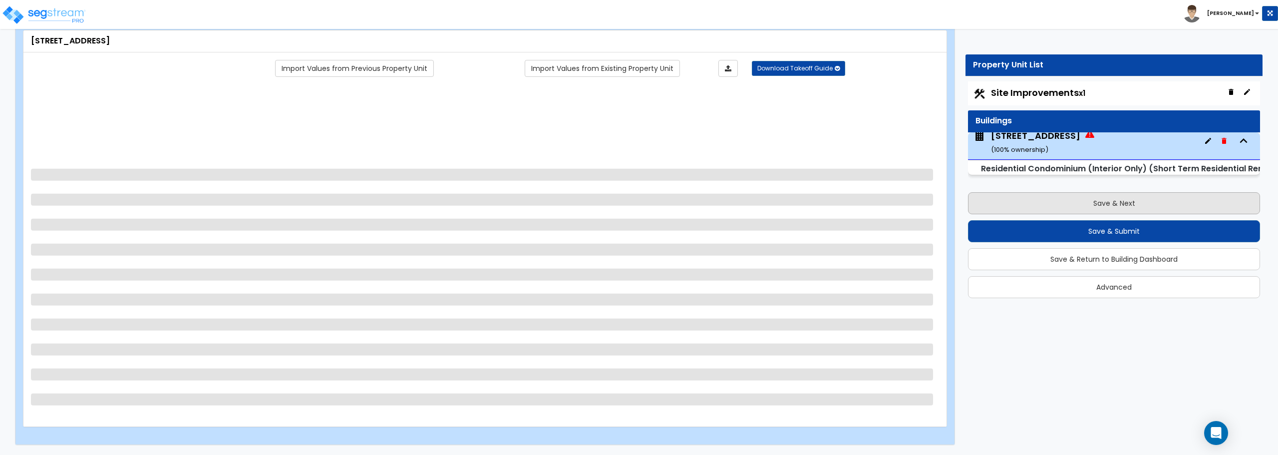
select select "2"
select select "5"
select select "1"
select select "2"
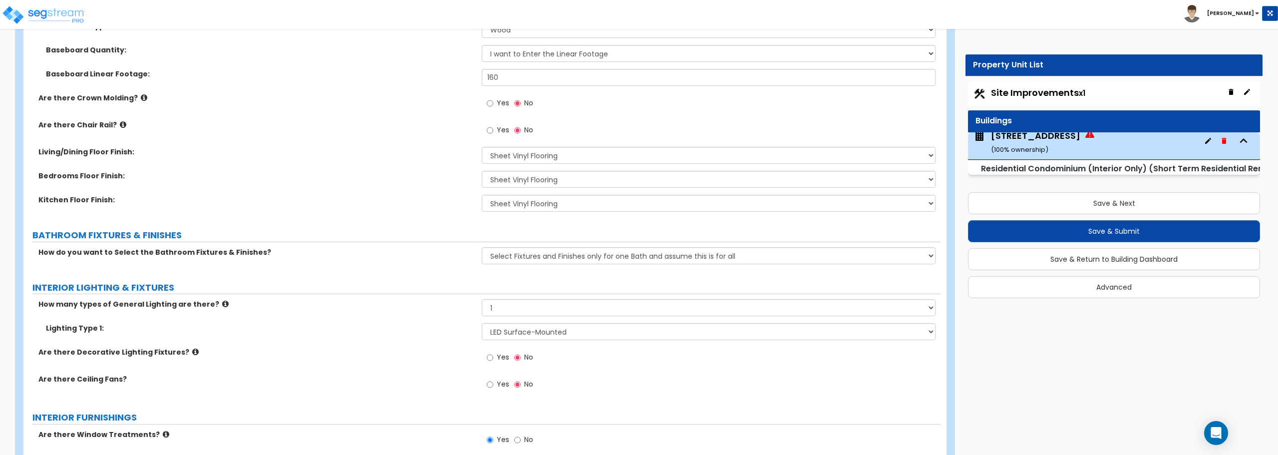
scroll to position [512, 0]
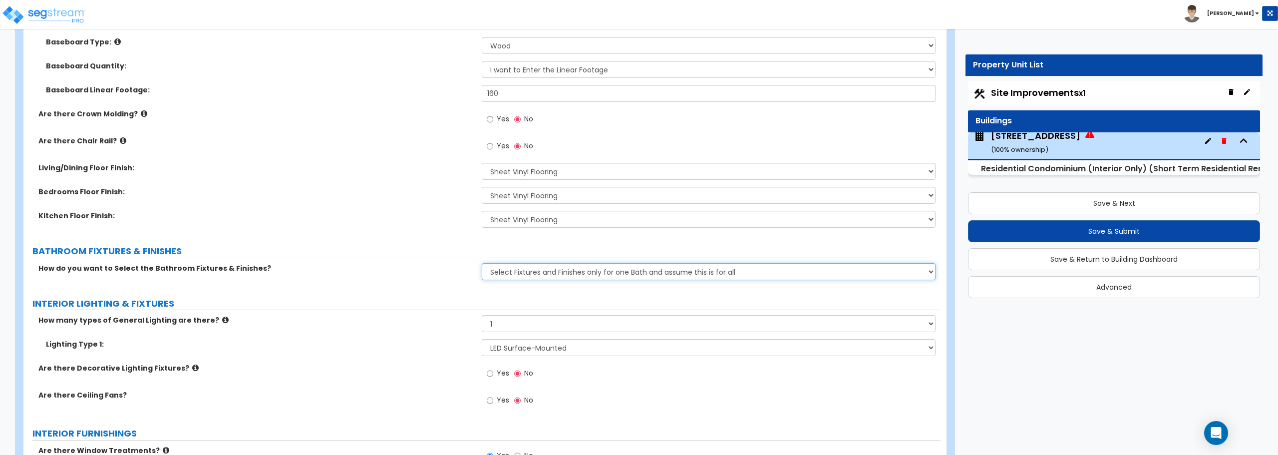
click at [520, 271] on select "Please Choose One Select Fixtures and Finishes only for one Bath and assume thi…" at bounding box center [708, 271] width 453 height 17
click at [482, 263] on select "Please Choose One Select Fixtures and Finishes only for one Bath and assume thi…" at bounding box center [708, 271] width 453 height 17
click at [513, 267] on select "Please Choose One Select Fixtures and Finishes only for one Bath and assume thi…" at bounding box center [708, 271] width 453 height 17
select select "1"
click at [482, 263] on select "Please Choose One Select Fixtures and Finishes only for one Bath and assume thi…" at bounding box center [708, 271] width 453 height 17
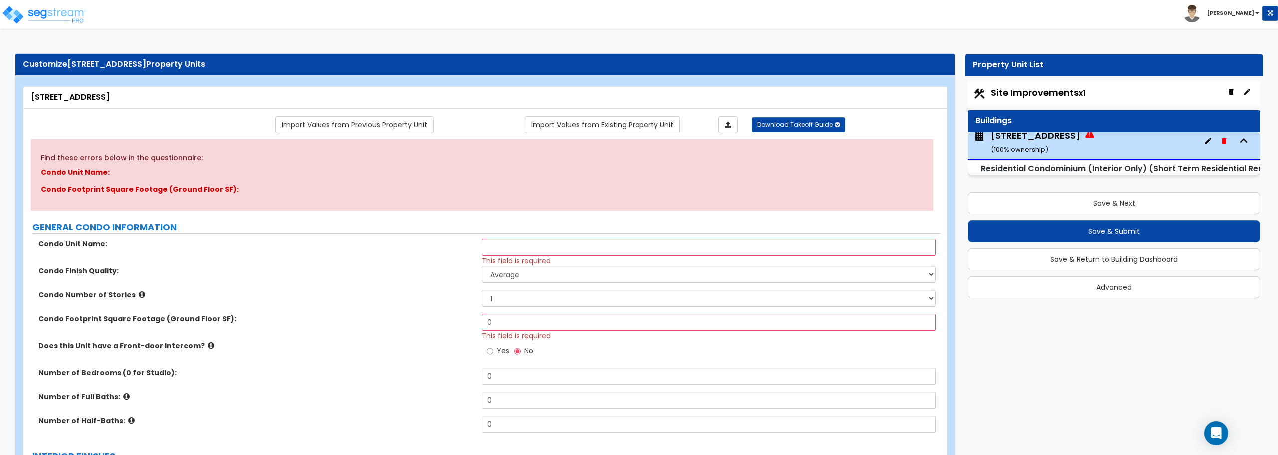
scroll to position [0, 0]
click at [164, 182] on div "Find these errors below in the questionnaire: Condo Unit Name: Condo Footprint …" at bounding box center [482, 175] width 902 height 71
click at [1092, 204] on button "Save & Next" at bounding box center [1114, 203] width 292 height 22
select select "2"
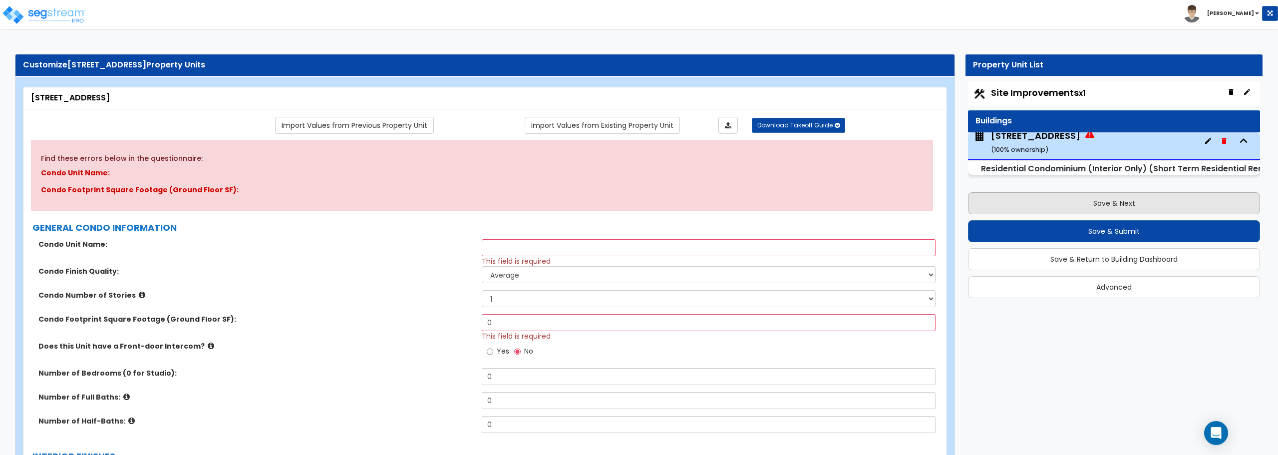
select select "2"
select select "1"
select select "2"
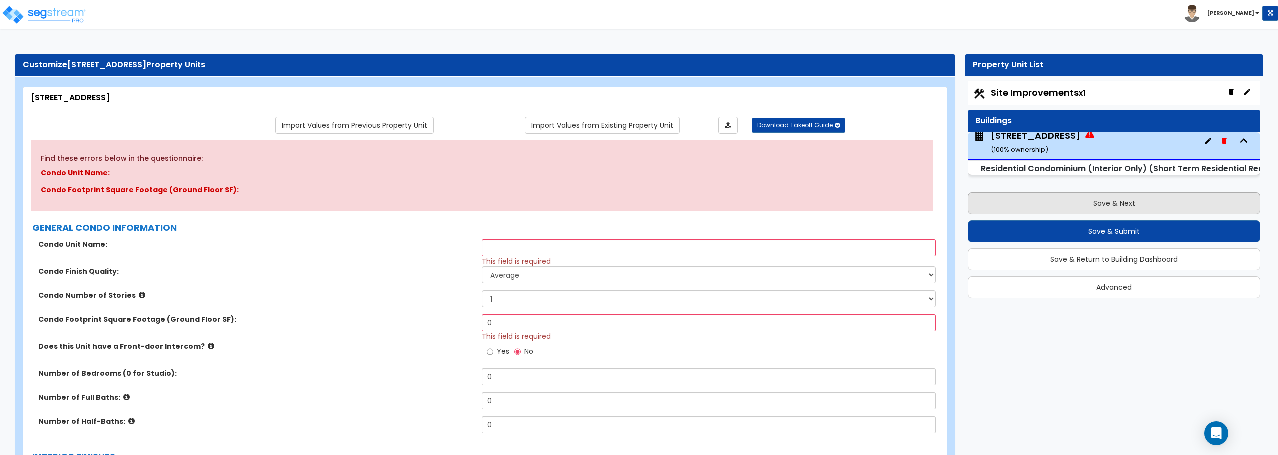
select select "1"
select select "2"
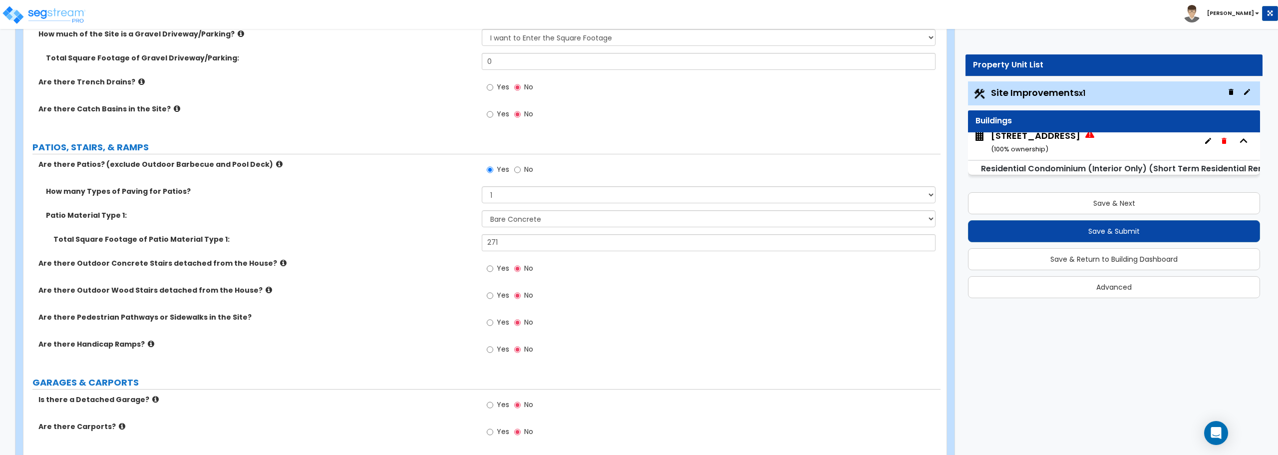
scroll to position [499, 0]
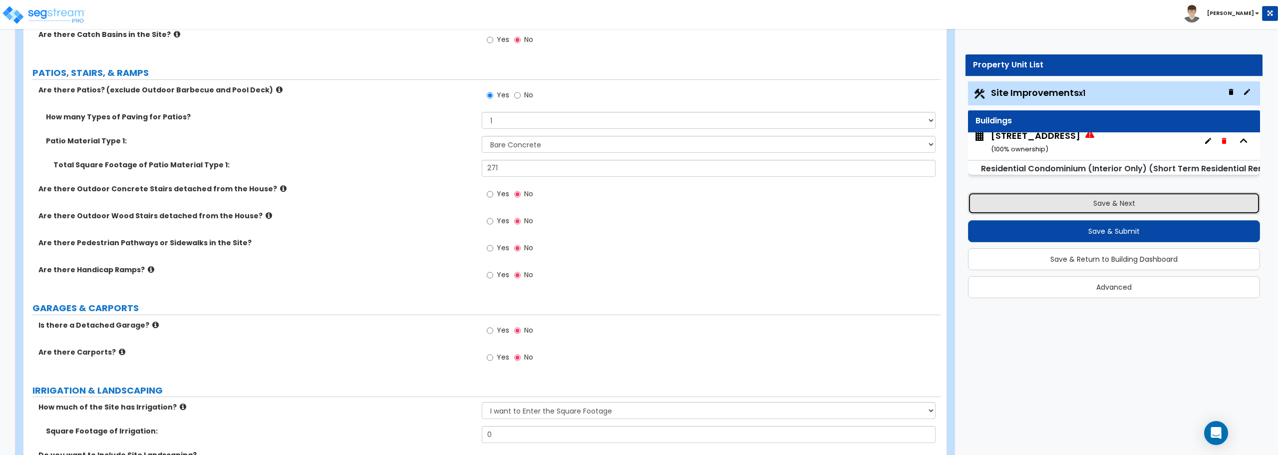
click at [1126, 208] on button "Save & Next" at bounding box center [1114, 203] width 292 height 22
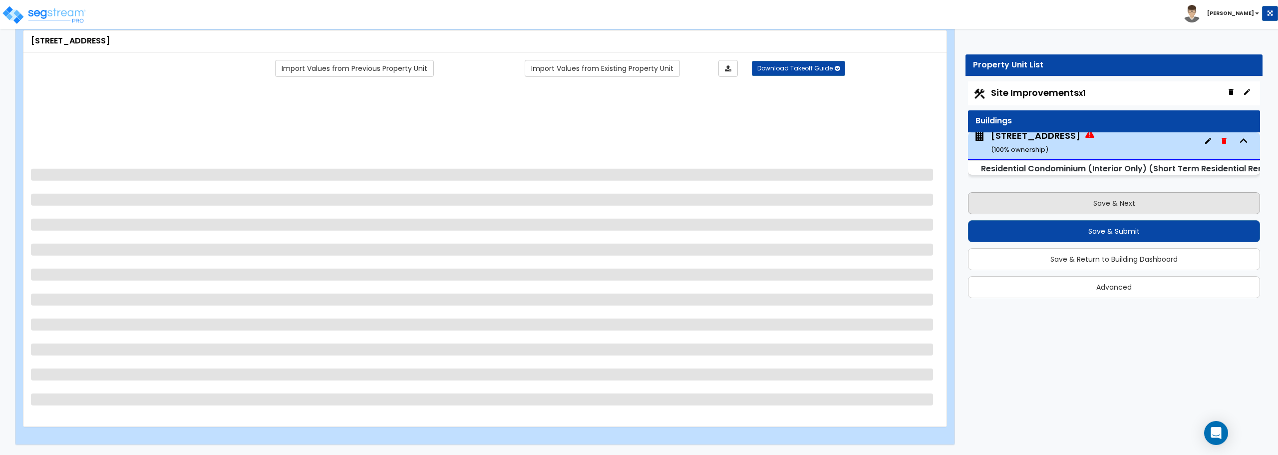
select select "1"
select select "7"
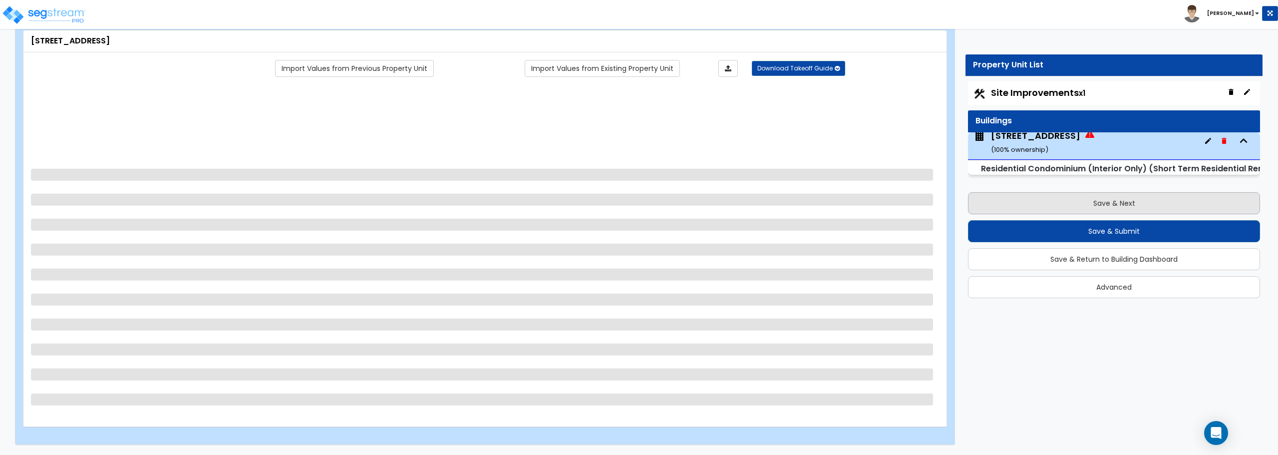
select select "7"
select select "1"
select select "3"
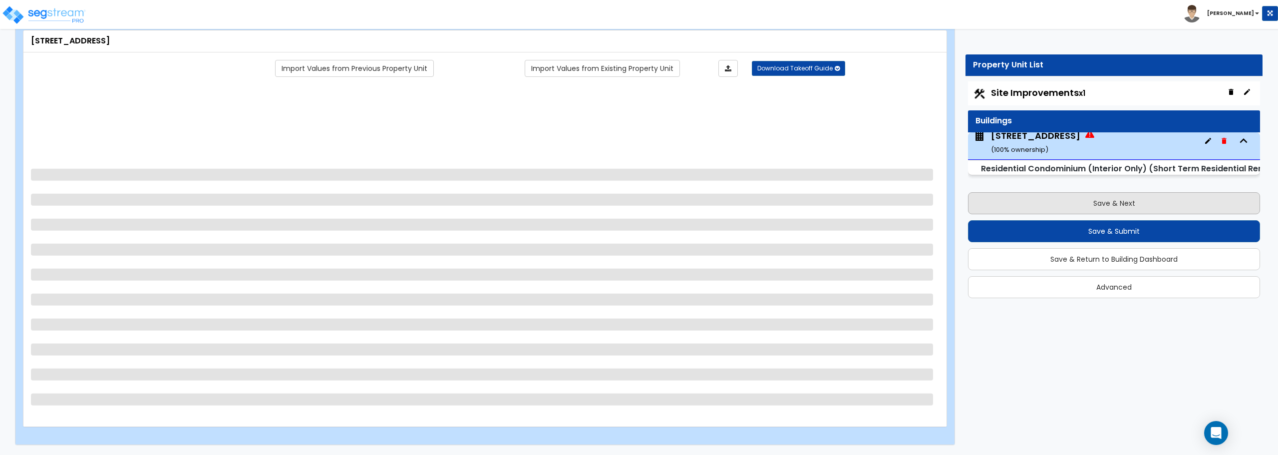
select select "4"
select select "6"
select select "1"
select select "2"
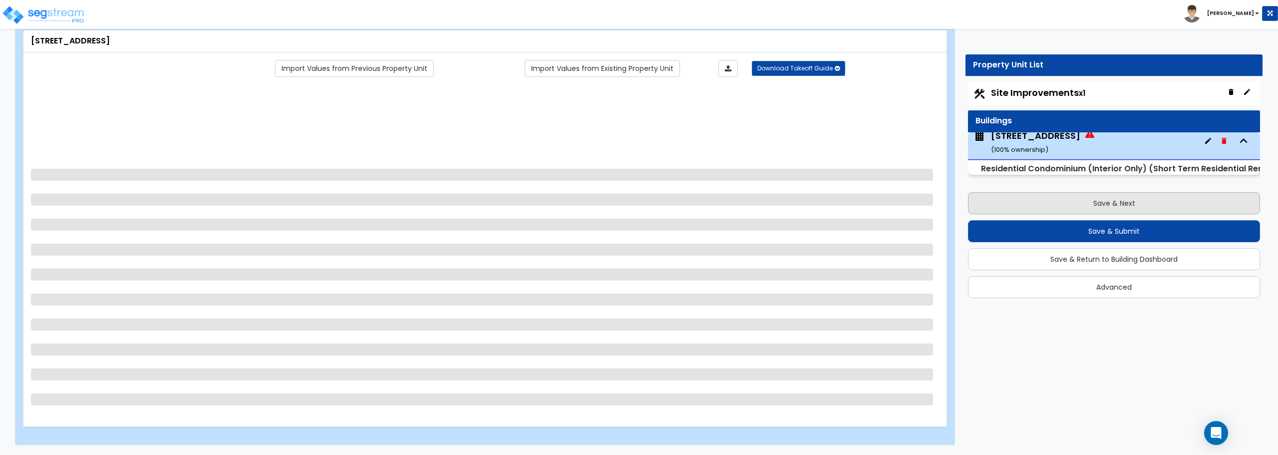
select select "5"
select select "1"
select select "2"
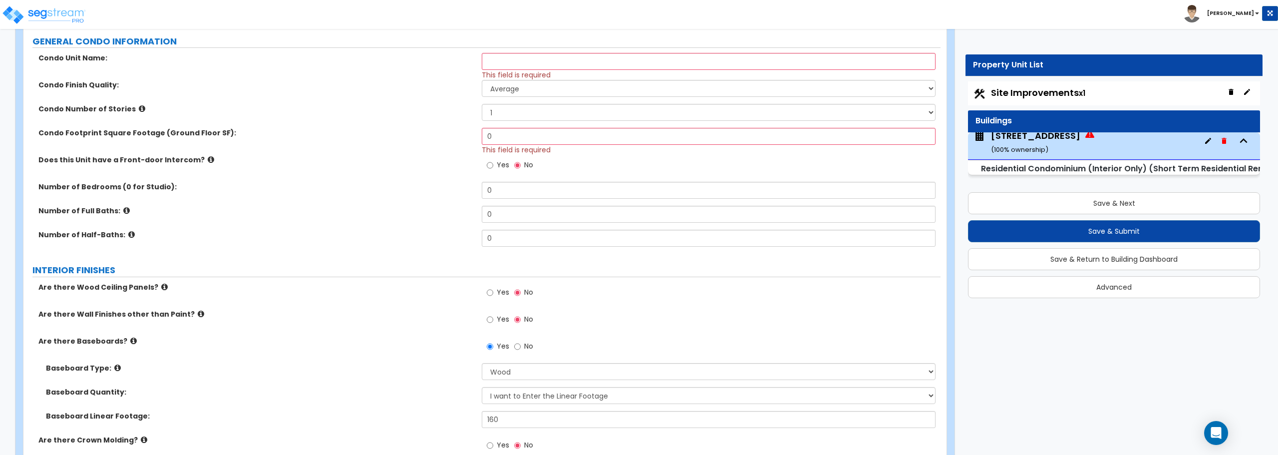
scroll to position [146, 0]
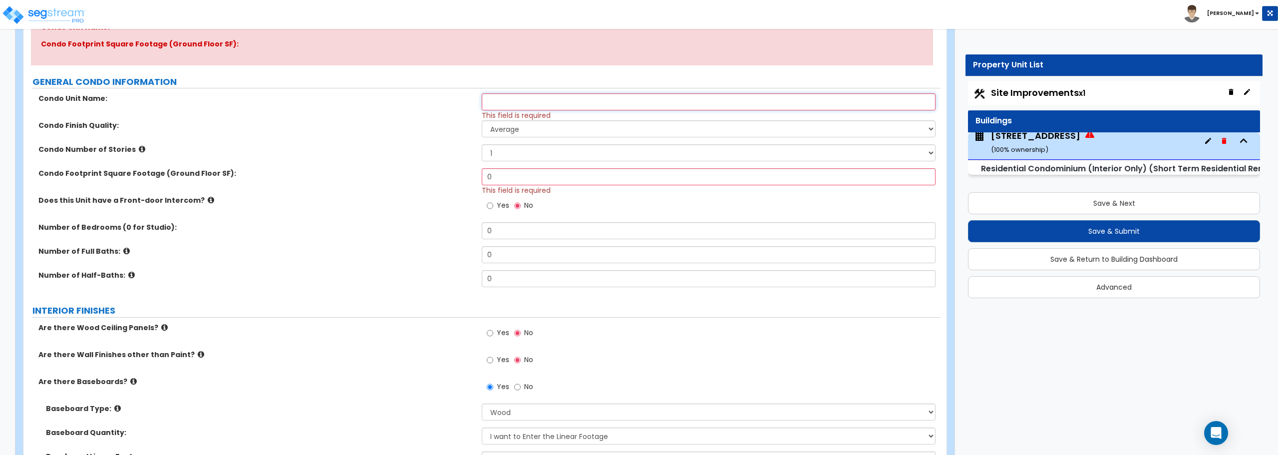
click at [540, 102] on input "text" at bounding box center [708, 101] width 453 height 17
type input "[PERSON_NAME] Crossing Water Front"
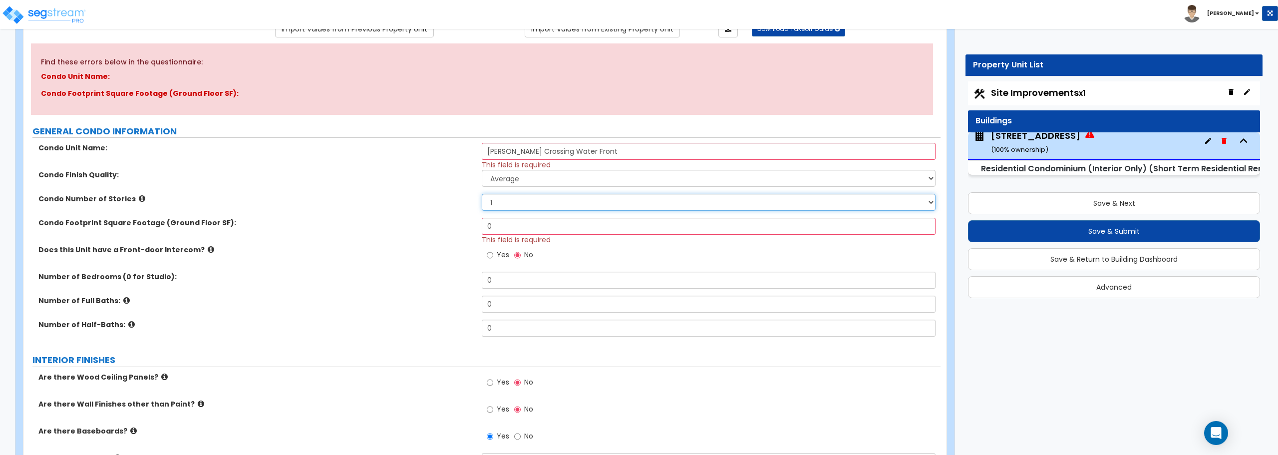
scroll to position [96, 0]
click at [529, 201] on select "1 2 3" at bounding box center [708, 202] width 453 height 17
select select "2"
click at [482, 194] on select "1 2 3" at bounding box center [708, 202] width 453 height 17
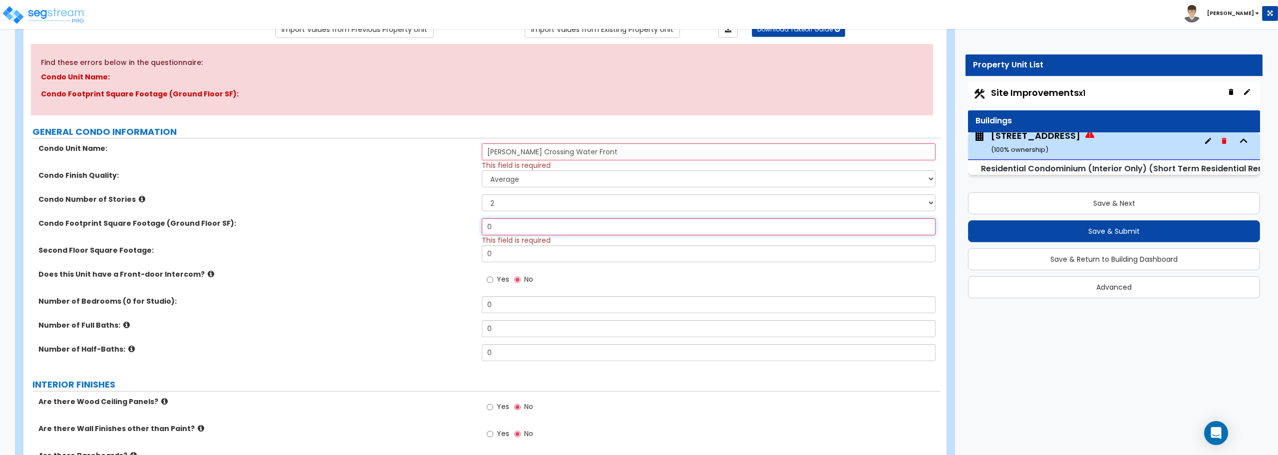
drag, startPoint x: 519, startPoint y: 232, endPoint x: 456, endPoint y: 232, distance: 62.9
click at [456, 232] on div "Condo Footprint Square Footage (Ground Floor SF): 0 This field is required" at bounding box center [481, 231] width 917 height 27
drag, startPoint x: 512, startPoint y: 302, endPoint x: 439, endPoint y: 304, distance: 72.4
click at [439, 304] on div "Number of Bedrooms (0 for Studio): 0" at bounding box center [481, 308] width 917 height 24
type input "2"
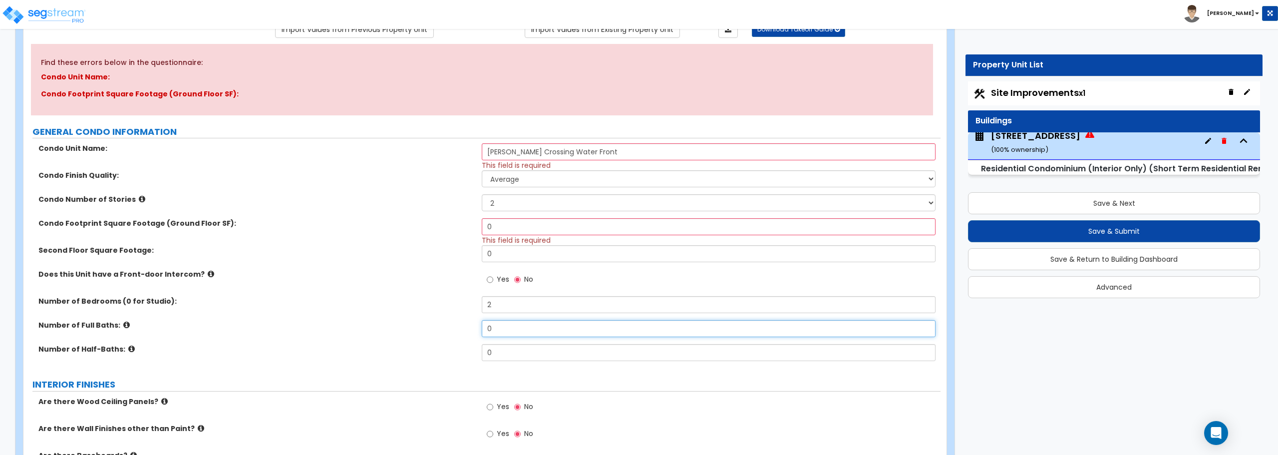
drag, startPoint x: 481, startPoint y: 329, endPoint x: 461, endPoint y: 329, distance: 20.5
click at [461, 329] on div "Number of Full Baths: 0" at bounding box center [481, 332] width 917 height 24
type input "2"
click at [488, 227] on input "0" at bounding box center [708, 226] width 453 height 17
drag, startPoint x: 502, startPoint y: 226, endPoint x: 479, endPoint y: 228, distance: 22.5
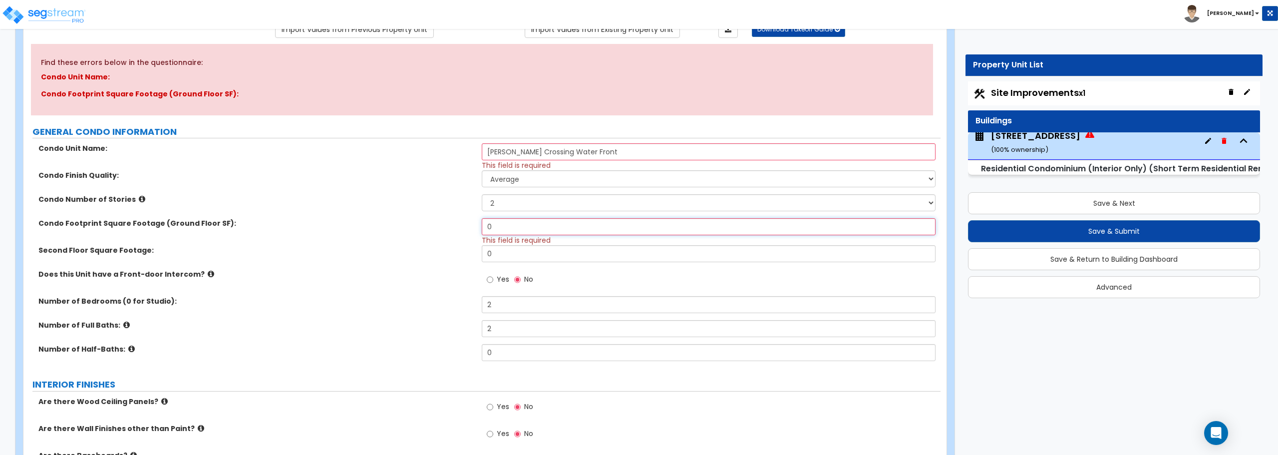
click at [479, 228] on div "Condo Footprint Square Footage (Ground Floor SF): 0 This field is required" at bounding box center [481, 231] width 917 height 27
type input "714"
drag, startPoint x: 513, startPoint y: 257, endPoint x: 470, endPoint y: 258, distance: 43.4
click at [470, 258] on div "Second Floor Square Footage: 0" at bounding box center [481, 257] width 917 height 24
type input "714"
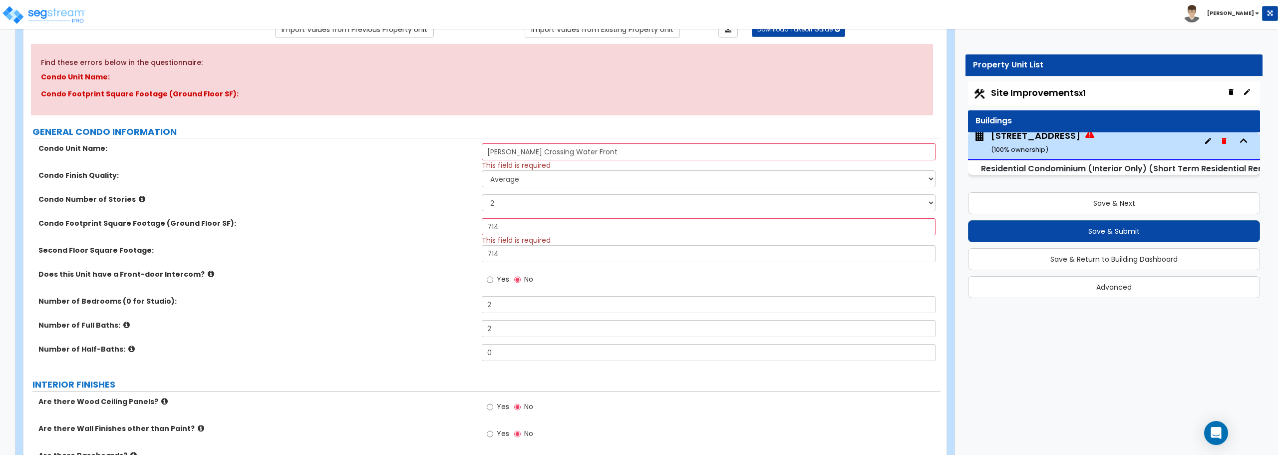
click at [139, 201] on icon at bounding box center [142, 198] width 6 height 7
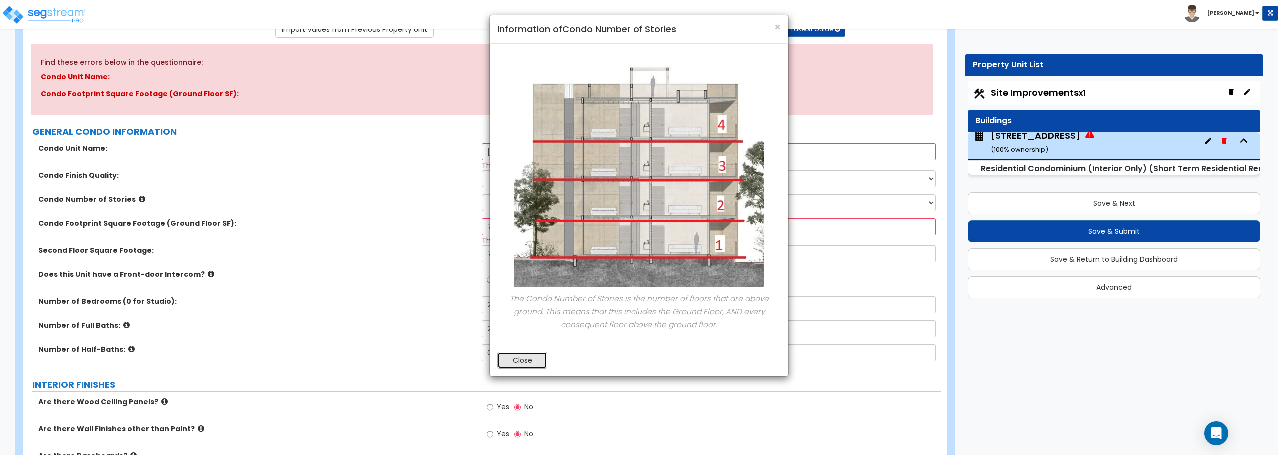
click at [539, 360] on button "Close" at bounding box center [522, 359] width 50 height 17
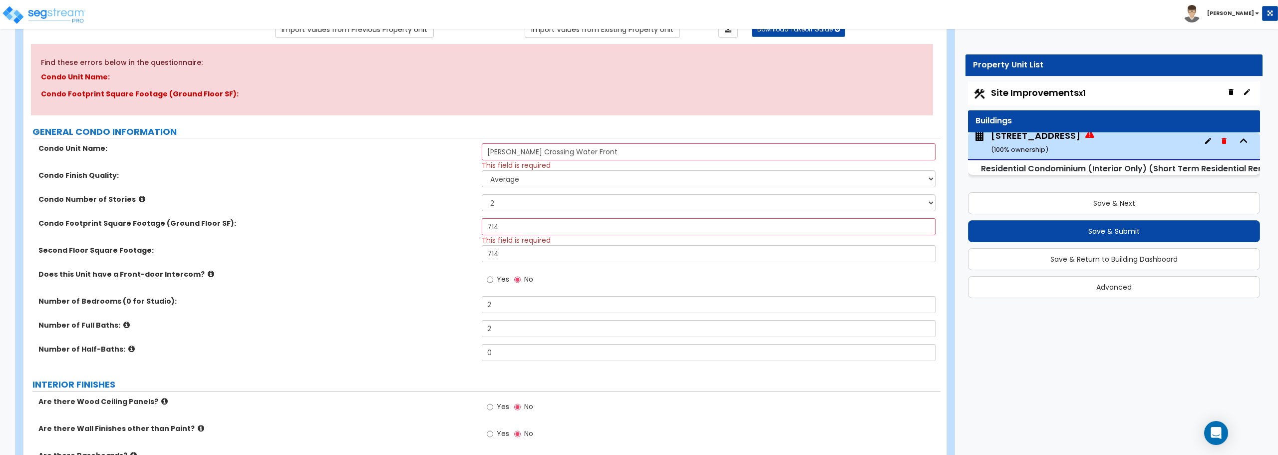
click at [432, 279] on div "Does this Unit have a Front-door Intercom? Yes No" at bounding box center [481, 282] width 917 height 27
click at [548, 317] on div "Number of Bedrooms (0 for Studio): 2" at bounding box center [481, 308] width 917 height 24
click at [537, 260] on input "714" at bounding box center [708, 253] width 453 height 17
click at [545, 230] on input "714" at bounding box center [708, 226] width 453 height 17
click at [543, 200] on select "1 2 3" at bounding box center [708, 202] width 453 height 17
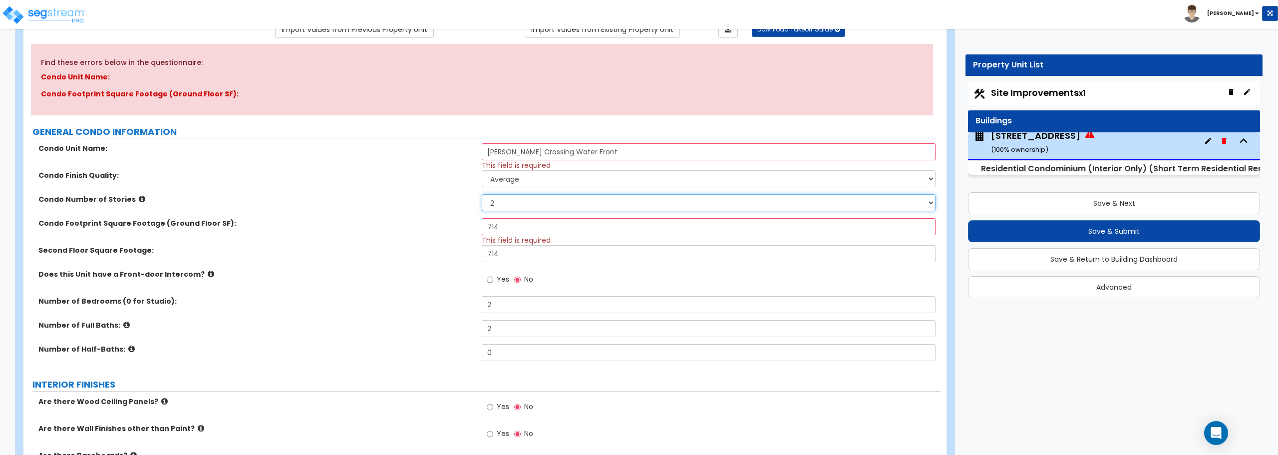
click at [482, 194] on select "1 2 3" at bounding box center [708, 202] width 453 height 17
click at [501, 228] on input "714" at bounding box center [708, 226] width 453 height 17
click at [502, 255] on input "714" at bounding box center [708, 253] width 453 height 17
drag, startPoint x: 497, startPoint y: 228, endPoint x: 460, endPoint y: 234, distance: 37.9
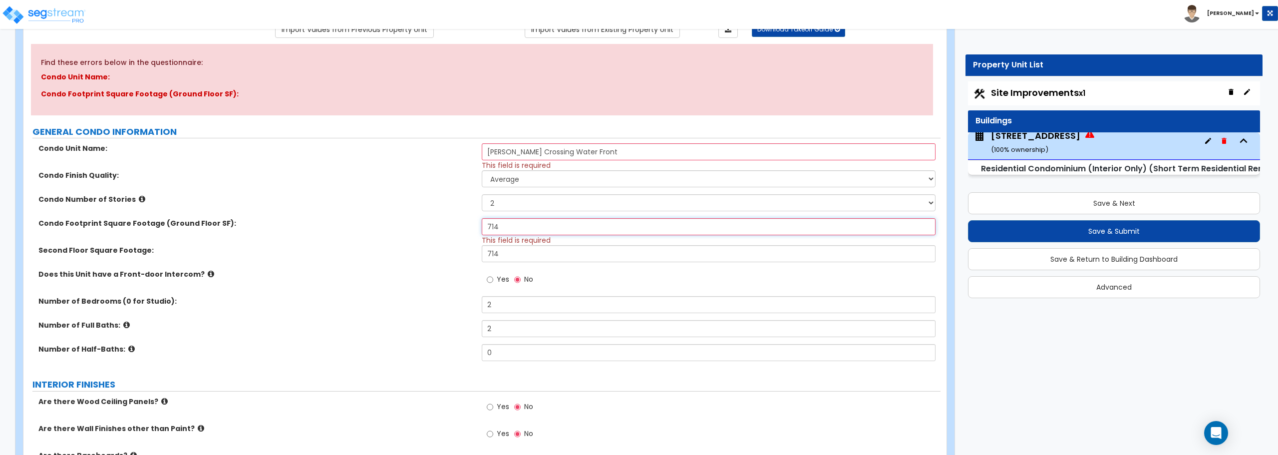
click at [460, 234] on div "Condo Footprint Square Footage (Ground Floor SF): 714 This field is required" at bounding box center [481, 231] width 917 height 27
drag, startPoint x: 548, startPoint y: 213, endPoint x: 543, endPoint y: 216, distance: 5.6
click at [548, 213] on div "Condo Number of Stories 1 2 3" at bounding box center [481, 206] width 917 height 24
drag, startPoint x: 526, startPoint y: 228, endPoint x: 453, endPoint y: 237, distance: 73.9
click at [453, 237] on div "Condo Footprint Square Footage (Ground Floor SF): 714 This field is required" at bounding box center [481, 231] width 917 height 27
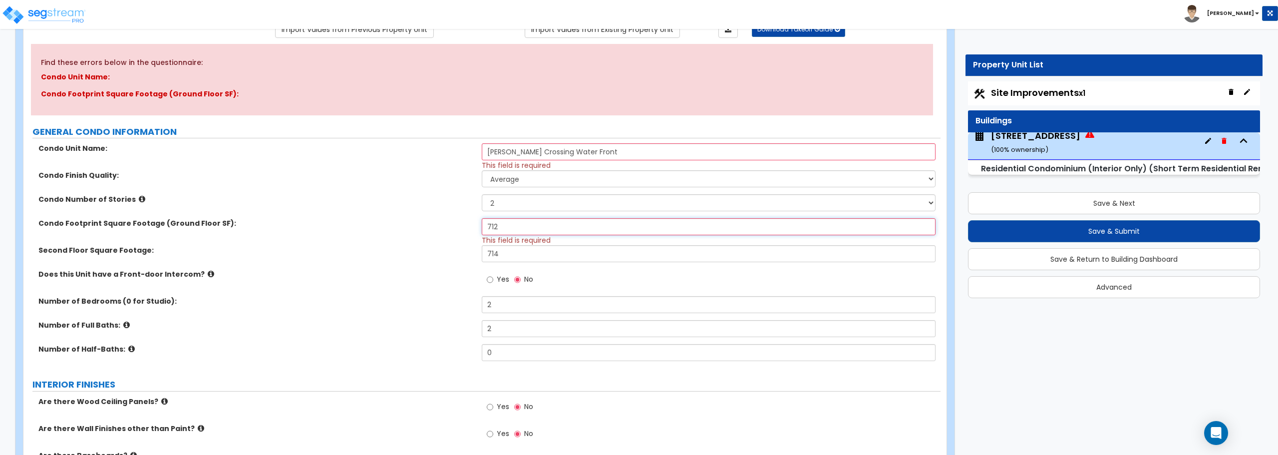
type input "712"
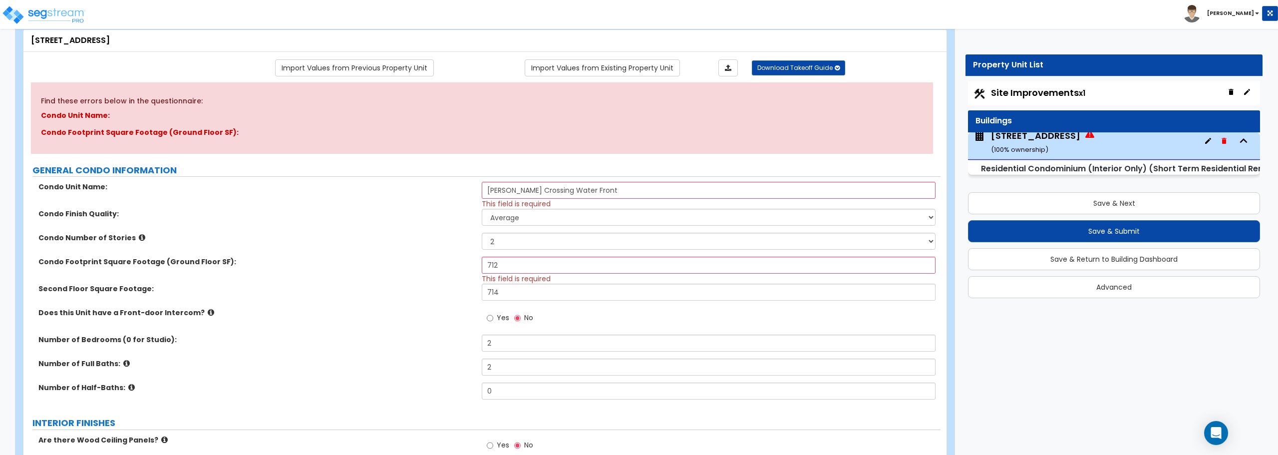
scroll to position [46, 0]
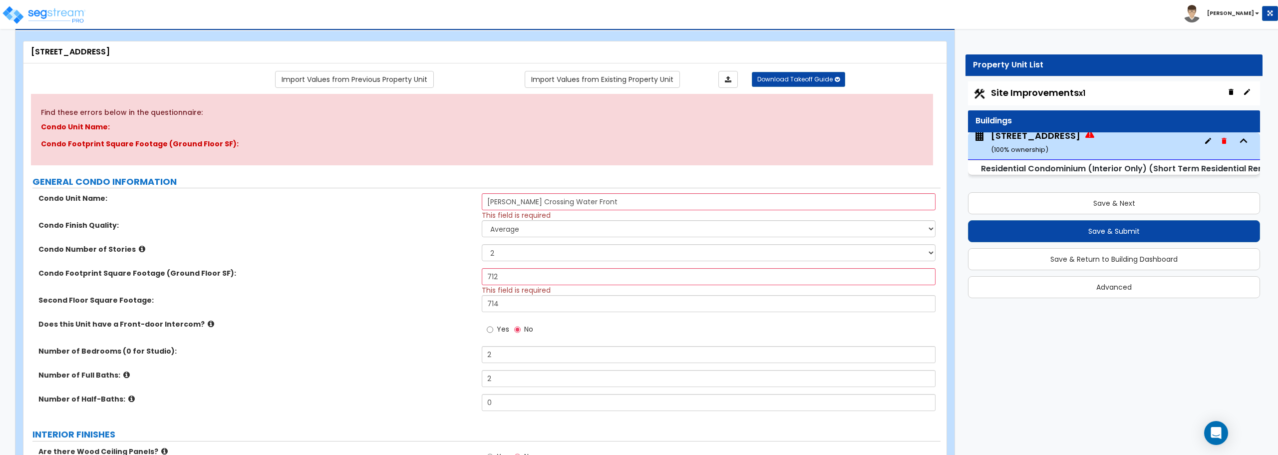
click at [438, 241] on div "Condo Finish Quality: Low Average High" at bounding box center [481, 232] width 917 height 24
click at [1119, 209] on button "Save & Next" at bounding box center [1114, 203] width 292 height 22
select select "2"
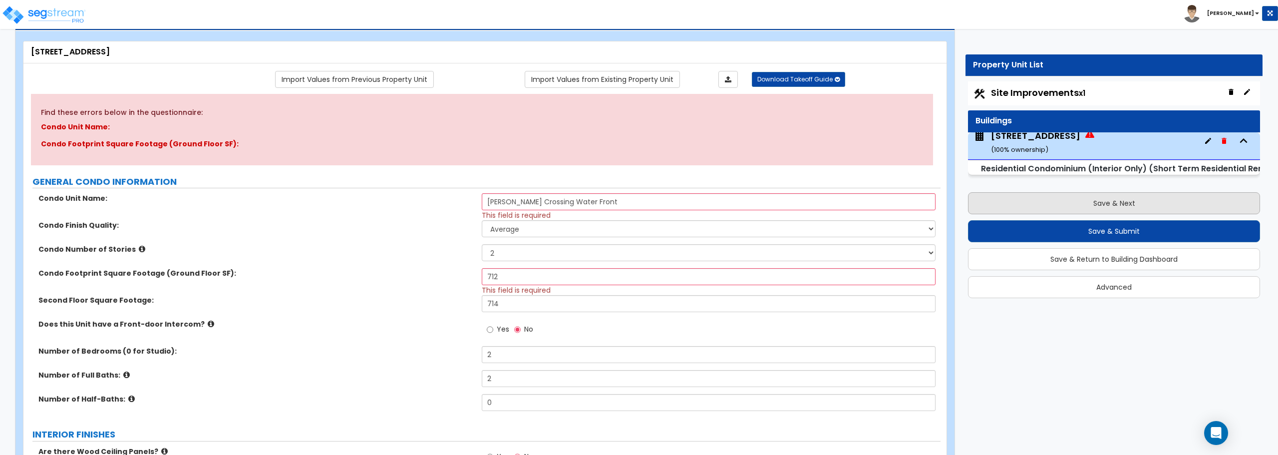
select select "2"
select select "1"
select select "2"
select select "1"
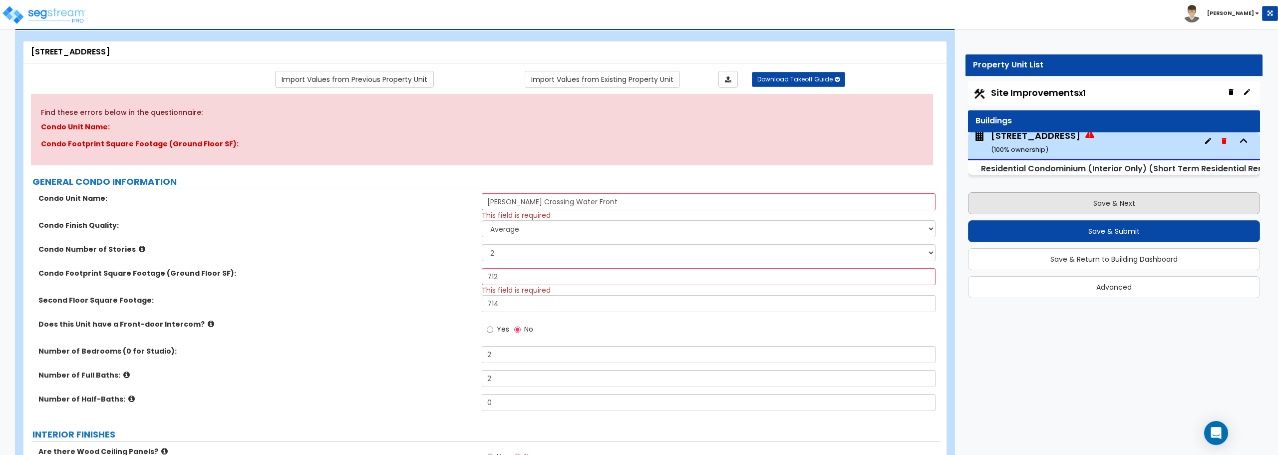
select select "2"
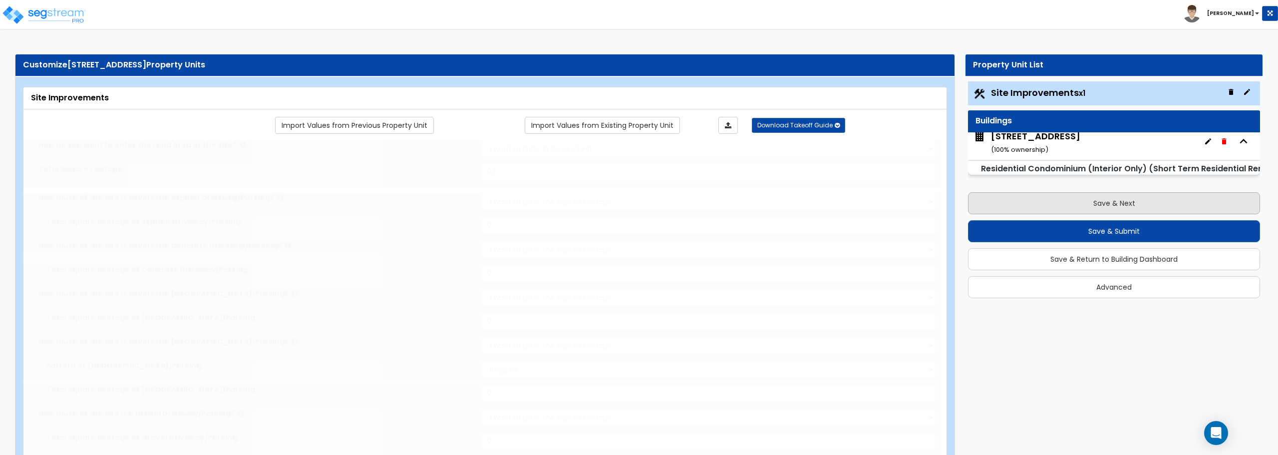
scroll to position [4, 0]
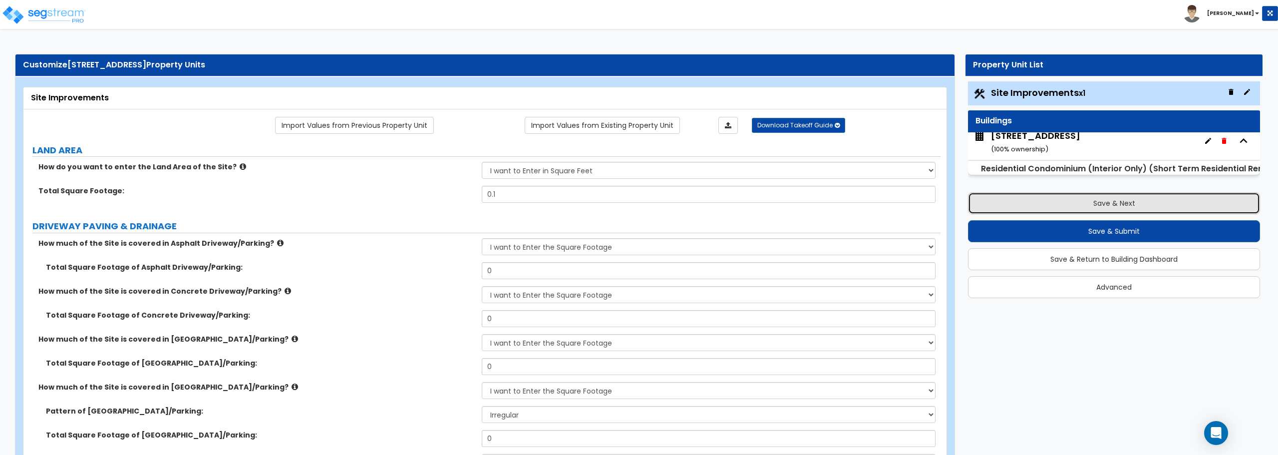
click at [1119, 209] on button "Save & Next" at bounding box center [1114, 203] width 292 height 22
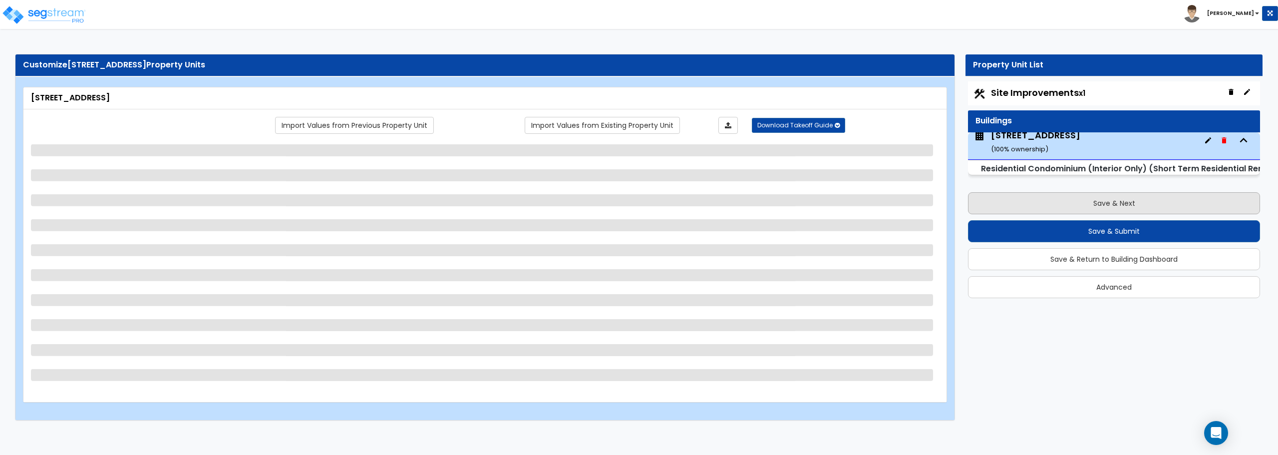
scroll to position [3, 0]
select select "2"
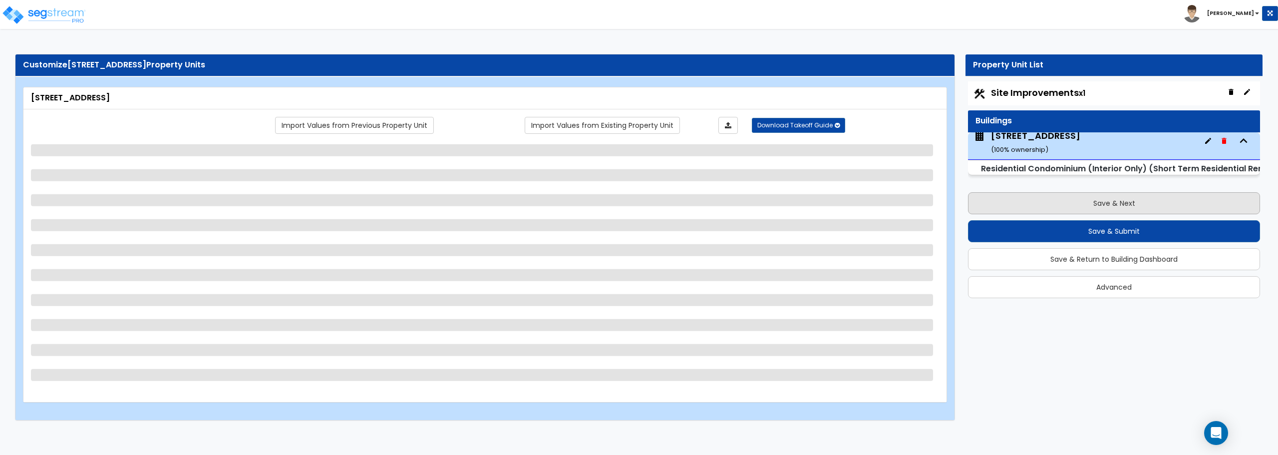
select select "2"
select select "1"
select select "2"
select select "1"
select select "2"
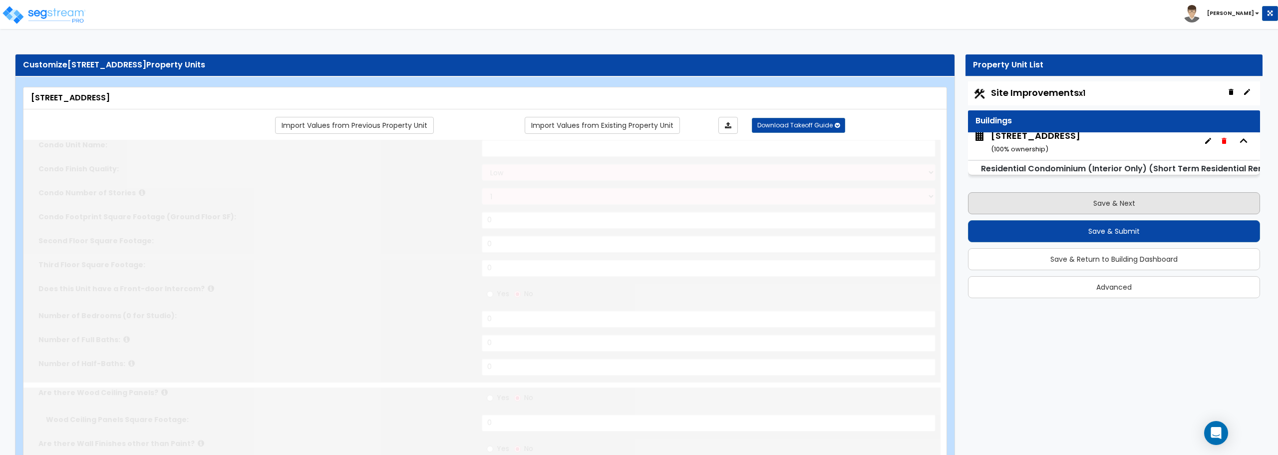
type input "[PERSON_NAME] Crossing Water Front"
select select "1"
select select "2"
type input "712"
type input "714"
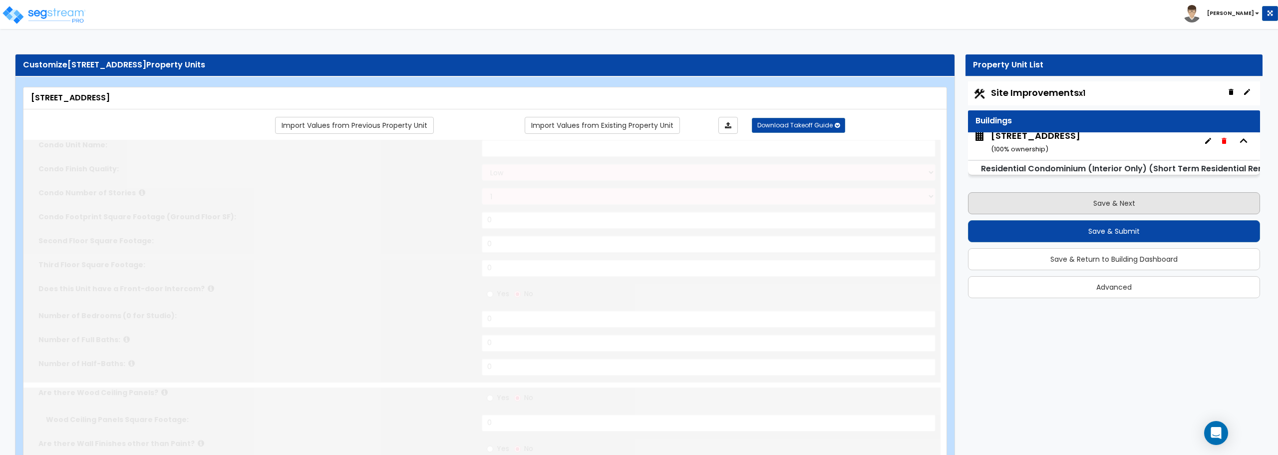
type input "2"
radio input "true"
select select "1"
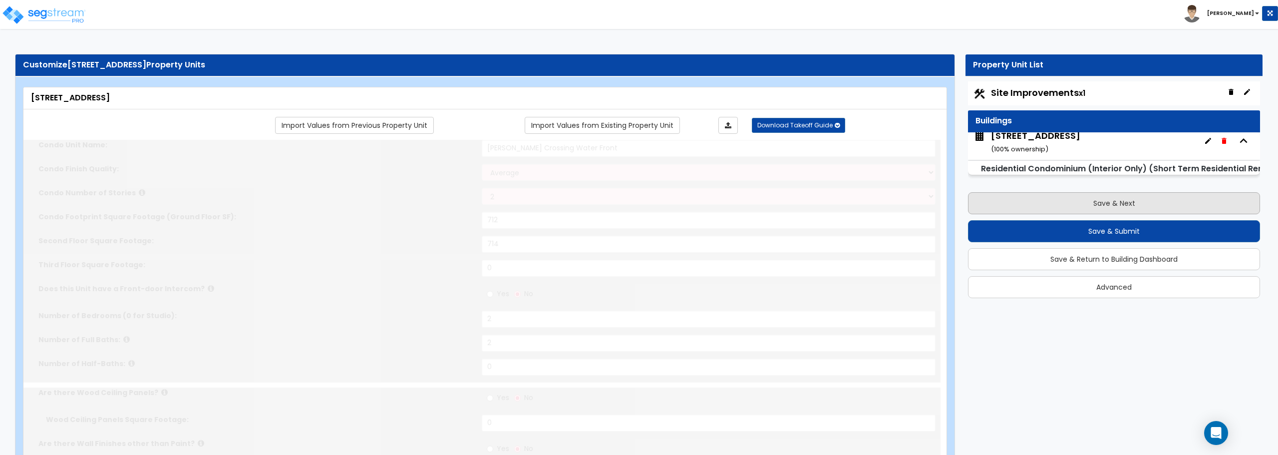
type input "160"
select select "7"
select select "1"
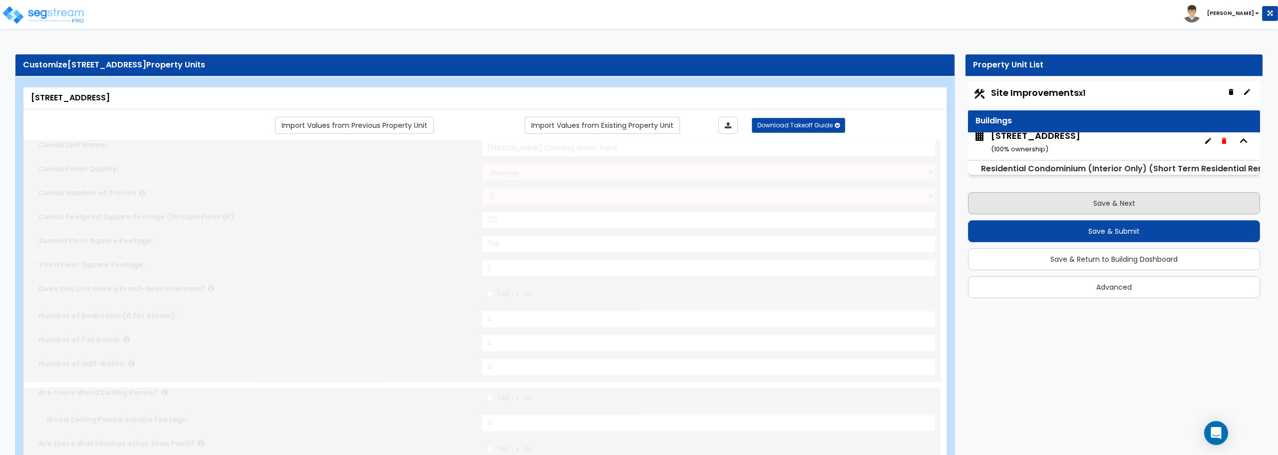
select select "1"
radio input "true"
type input "72"
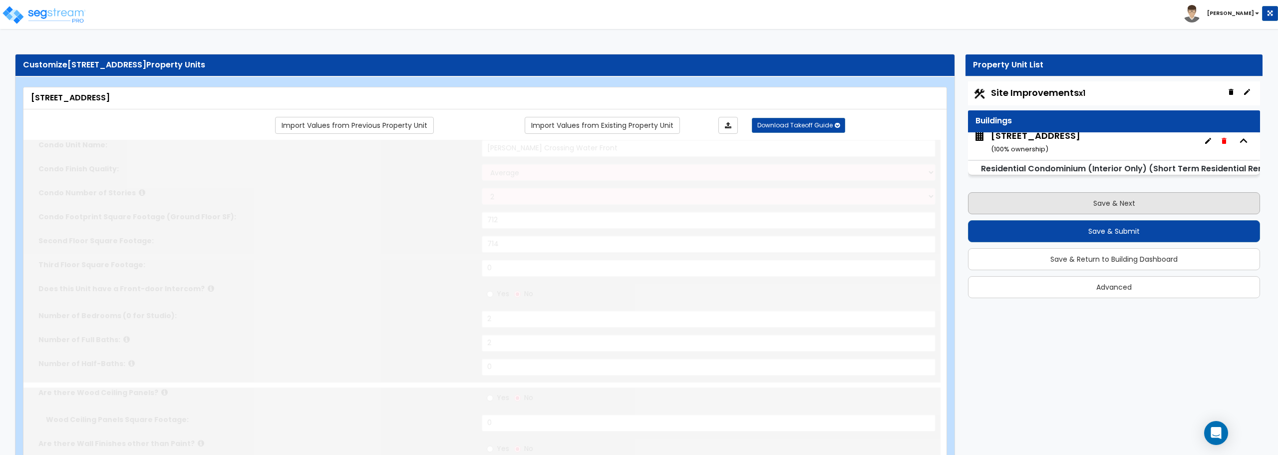
select select "3"
select select "4"
type input "24"
radio input "true"
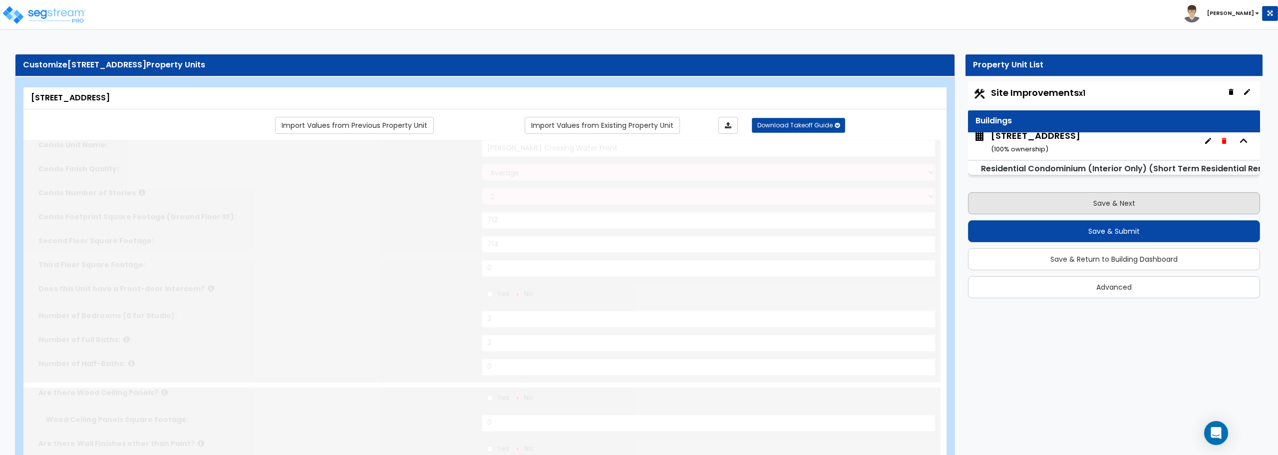
type input "18"
select select "6"
select select "1"
select select "2"
radio input "true"
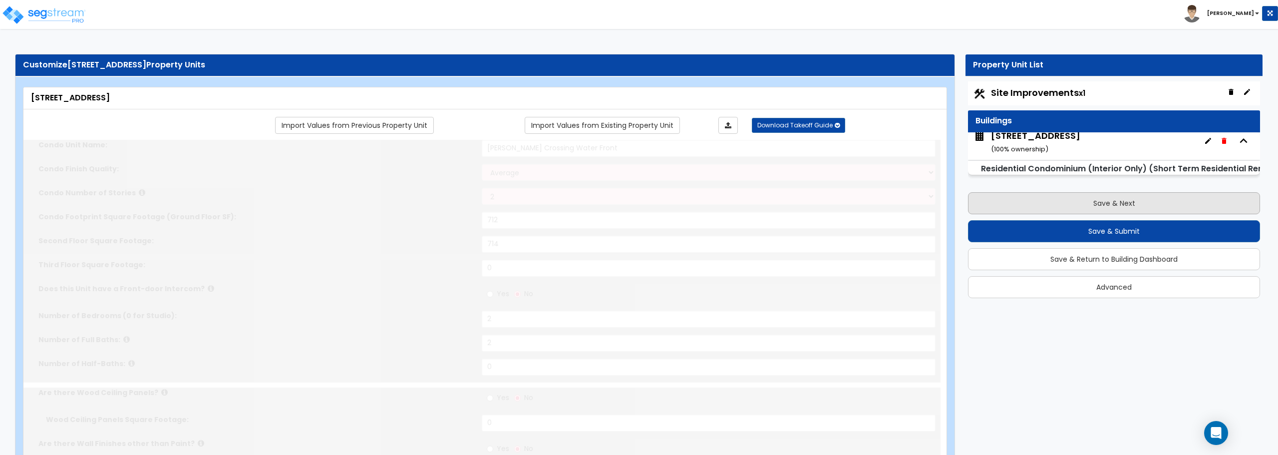
select select "2"
radio input "true"
type input "6"
radio input "true"
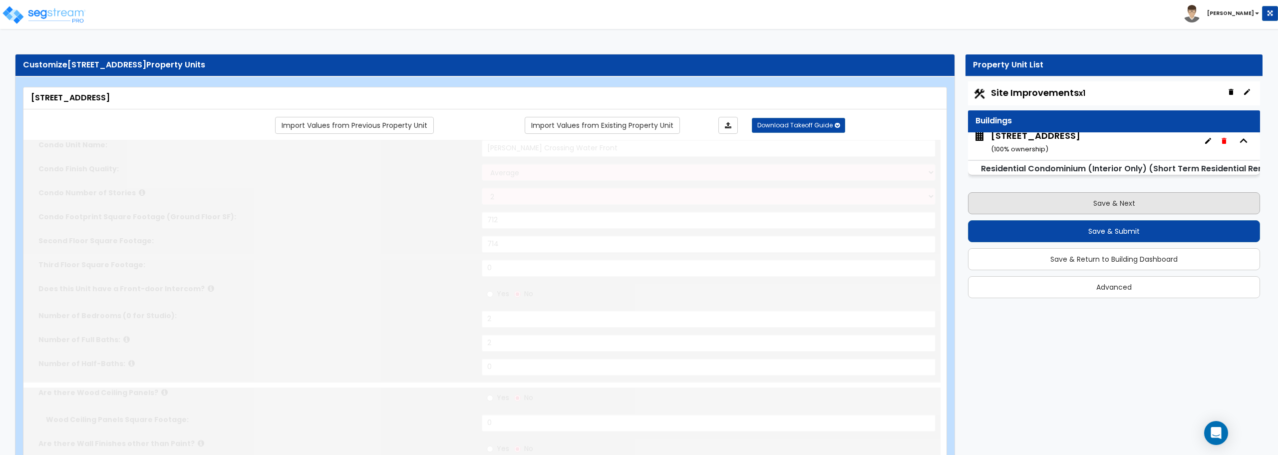
radio input "true"
select select "5"
type input "1"
type input "271"
select select "1"
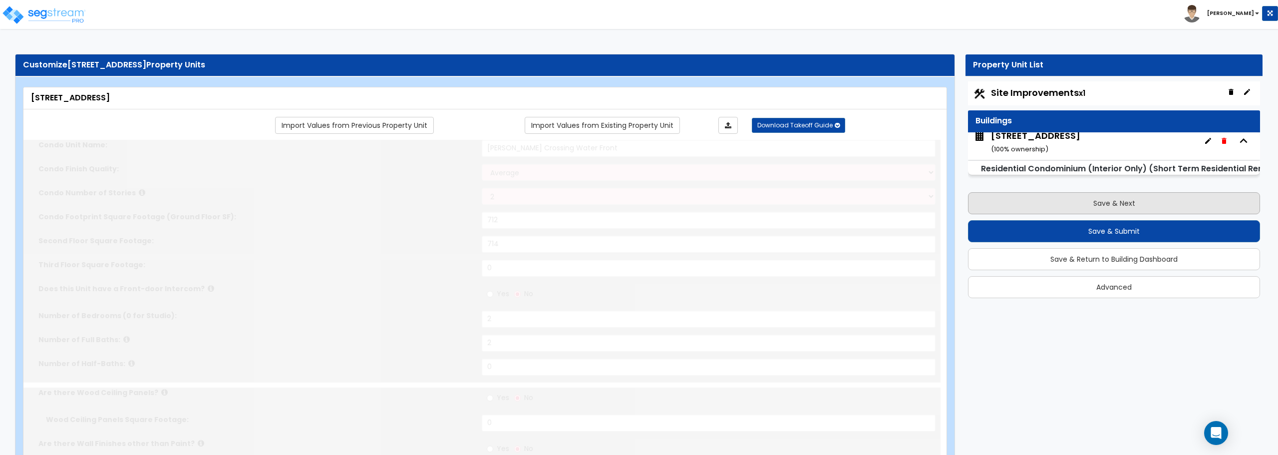
select select "2"
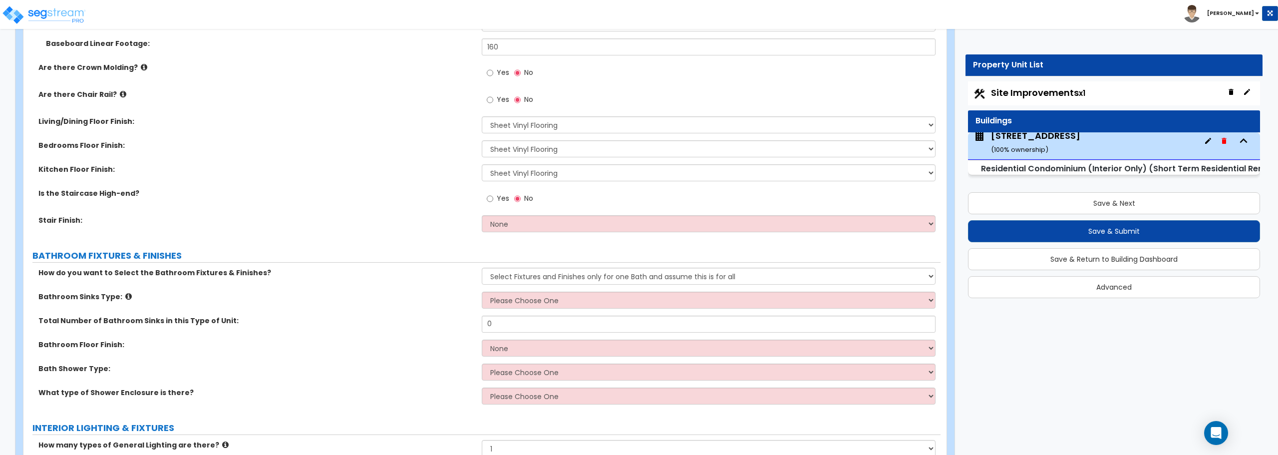
scroll to position [549, 0]
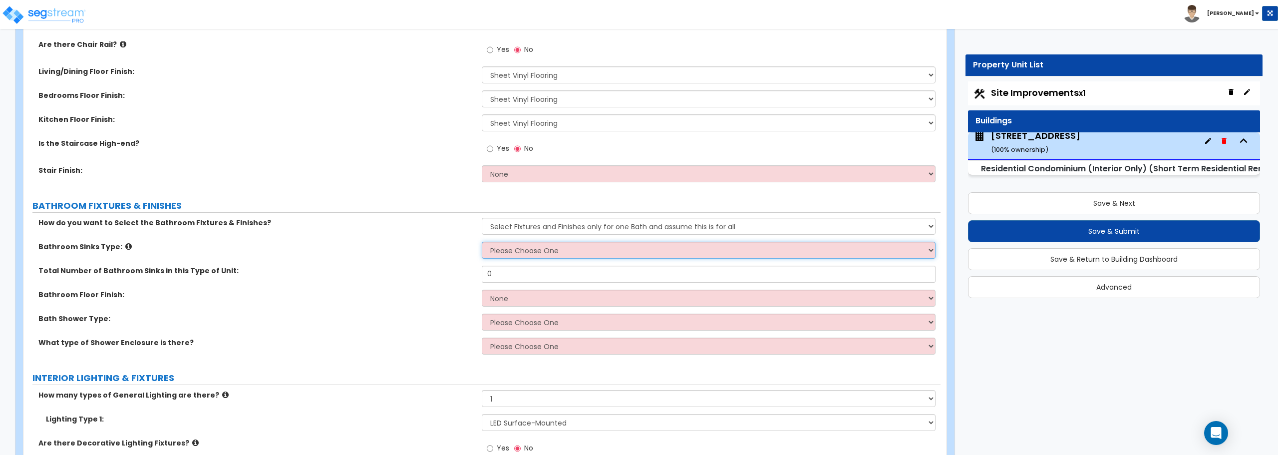
click at [526, 251] on select "Please Choose One Wall-mounted Pedestal-mounted Vanity-mounted" at bounding box center [708, 250] width 453 height 17
click at [535, 174] on select "None Tile Wood Laminate VCT Sheet Carpet Sheet Vinyl Carpet Tile" at bounding box center [708, 173] width 453 height 17
click at [506, 250] on select "Please Choose One Wall-mounted Pedestal-mounted Vanity-mounted" at bounding box center [708, 250] width 453 height 17
drag, startPoint x: 612, startPoint y: 245, endPoint x: 602, endPoint y: 258, distance: 16.1
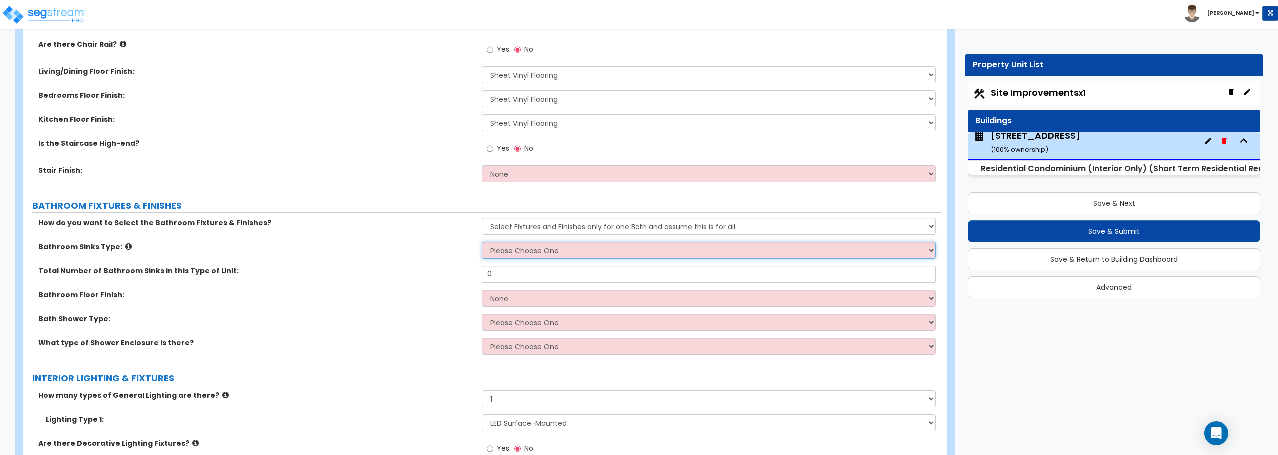
click at [611, 245] on select "Please Choose One Wall-mounted Pedestal-mounted Vanity-mounted" at bounding box center [708, 250] width 453 height 17
select select "3"
click at [482, 242] on select "Please Choose One Wall-mounted Pedestal-mounted Vanity-mounted" at bounding box center [708, 250] width 453 height 17
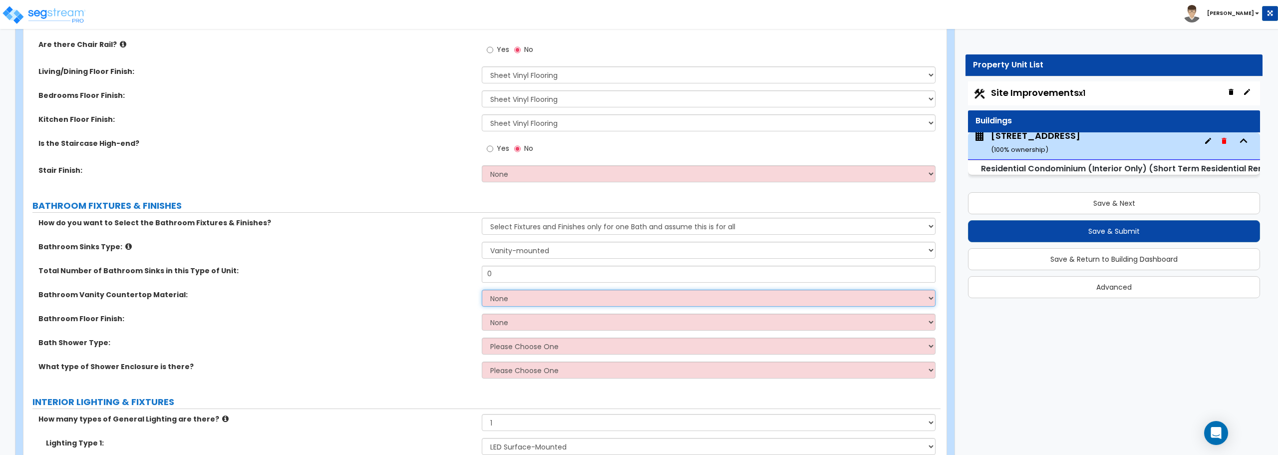
click at [551, 299] on select "None Plastic Laminate Solid Surface Stone Quartz Marble Tile Wood" at bounding box center [708, 297] width 453 height 17
click at [532, 297] on select "None Plastic Laminate Solid Surface Stone Quartz Marble Tile Wood" at bounding box center [708, 297] width 453 height 17
select select "5"
click at [482, 289] on select "None Plastic Laminate Solid Surface Stone Quartz Marble Tile Wood" at bounding box center [708, 297] width 453 height 17
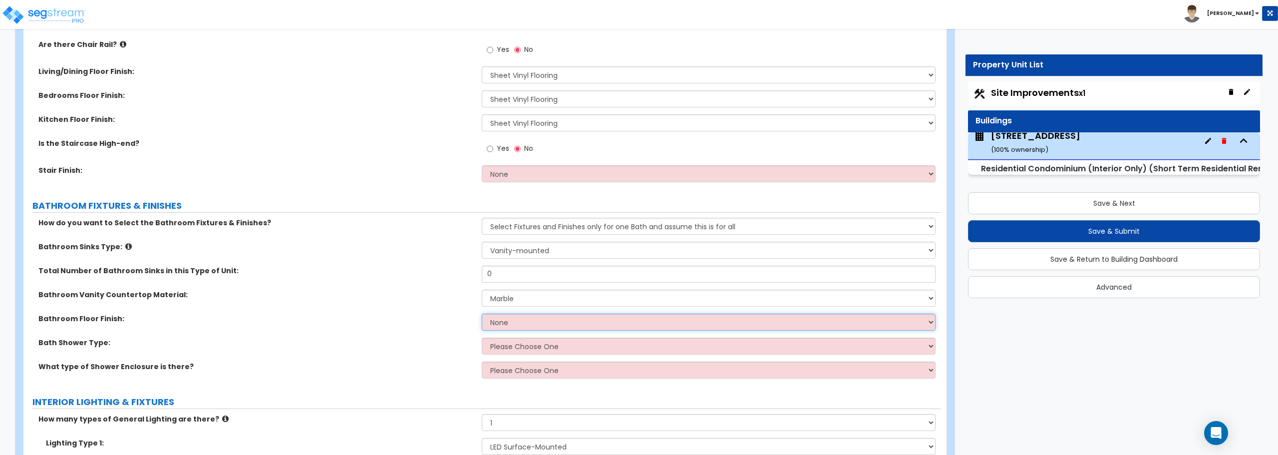
click at [529, 318] on select "None Tile Flooring Hardwood Flooring Resilient Laminate Flooring VCT Flooring S…" at bounding box center [708, 321] width 453 height 17
click at [530, 327] on select "None Tile Flooring Hardwood Flooring Resilient Laminate Flooring VCT Flooring S…" at bounding box center [708, 321] width 453 height 17
select select "5"
click at [482, 313] on select "None Tile Flooring Hardwood Flooring Resilient Laminate Flooring VCT Flooring S…" at bounding box center [708, 321] width 453 height 17
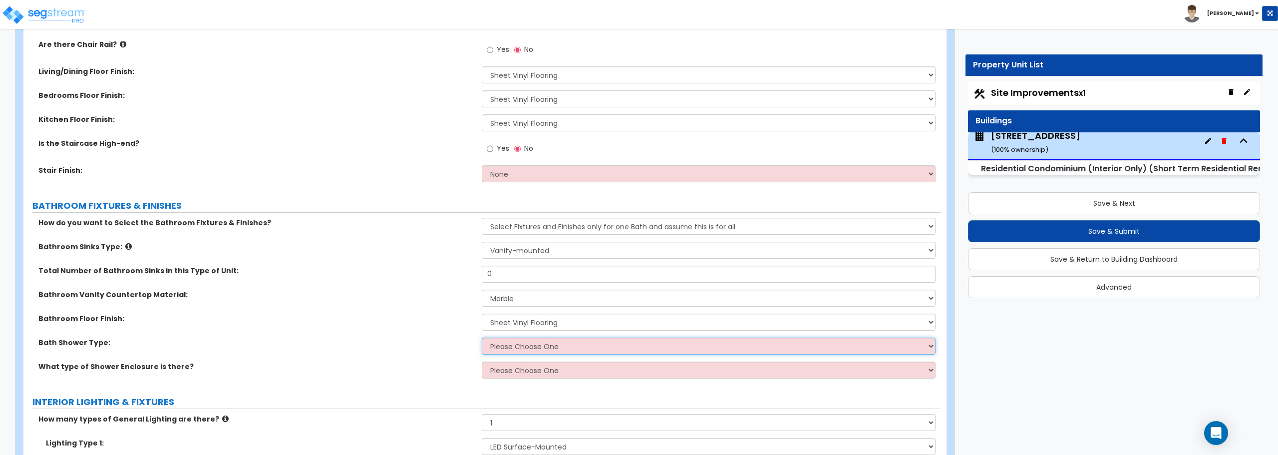
click at [531, 346] on select "Please Choose One Recessed Bathtub - Shower Combo Freestanding" at bounding box center [708, 345] width 453 height 17
select select "2"
click at [482, 337] on select "Please Choose One Recessed Bathtub - Shower Combo Freestanding" at bounding box center [708, 345] width 453 height 17
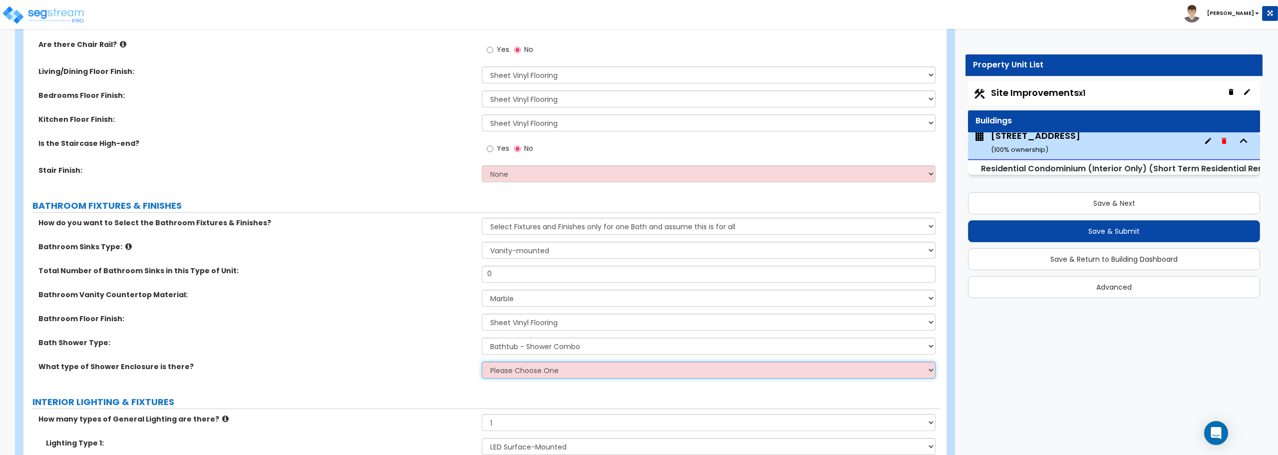
click at [524, 370] on select "Please Choose One Curtain & [PERSON_NAME] Sliding Doors Glass Hinged Doors" at bounding box center [708, 369] width 453 height 17
select select "1"
click at [482, 361] on select "Please Choose One Curtain & [PERSON_NAME] Sliding Doors Glass Hinged Doors" at bounding box center [708, 369] width 453 height 17
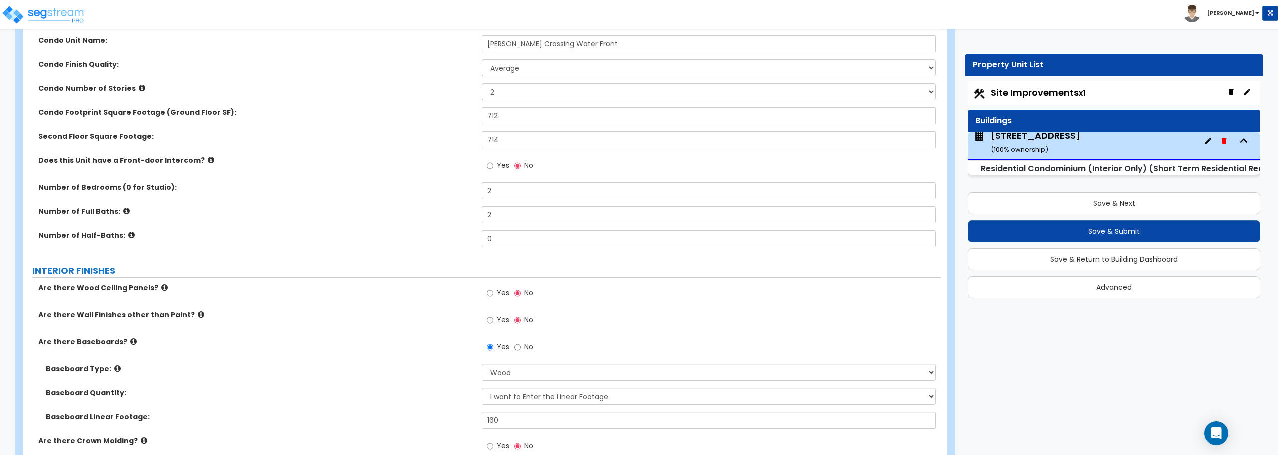
scroll to position [0, 0]
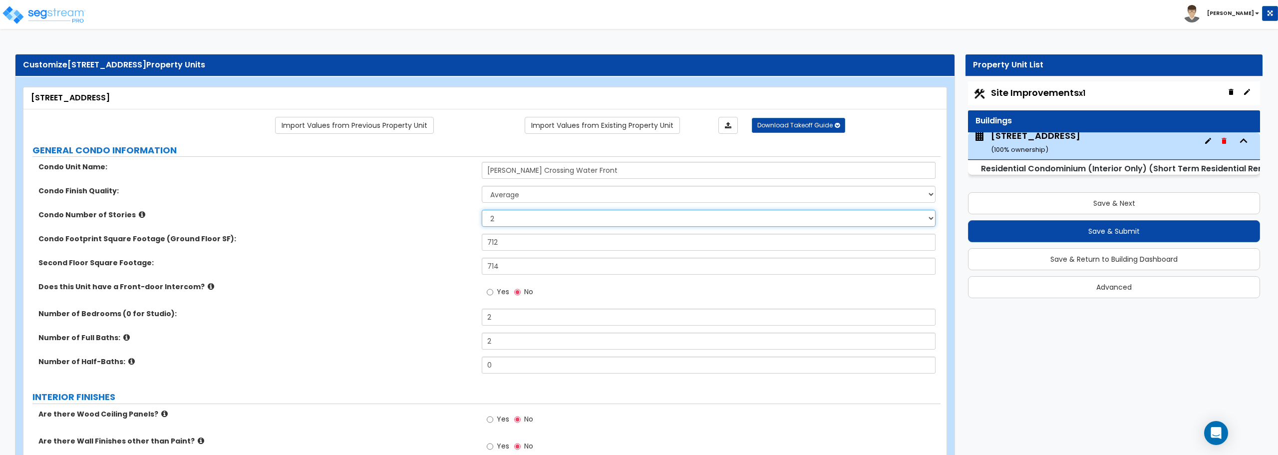
click at [501, 214] on select "1 2 3" at bounding box center [708, 218] width 453 height 17
select select "1"
click at [482, 210] on select "1 2 3" at bounding box center [708, 218] width 453 height 17
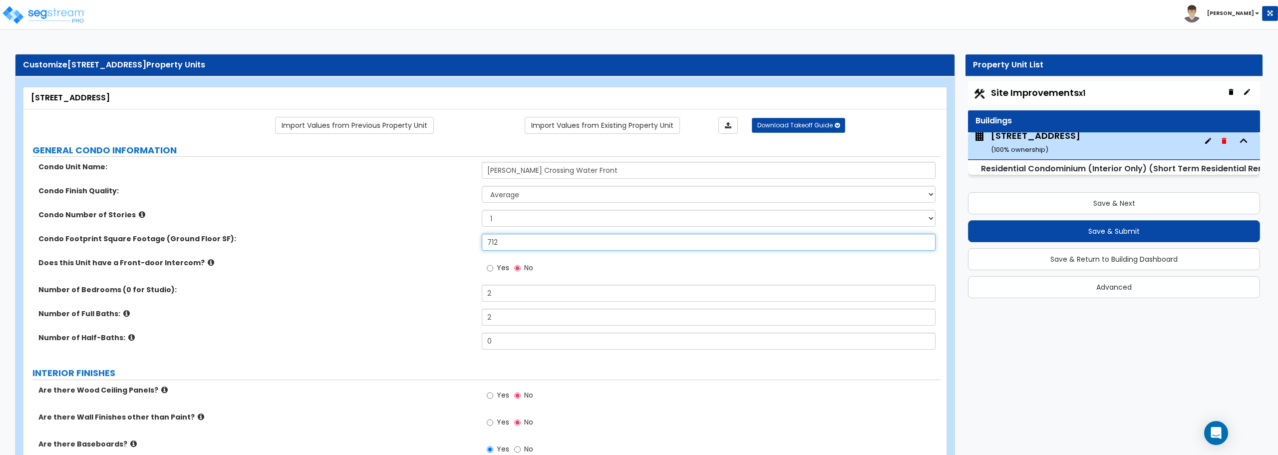
click at [505, 241] on input "712" at bounding box center [708, 242] width 453 height 17
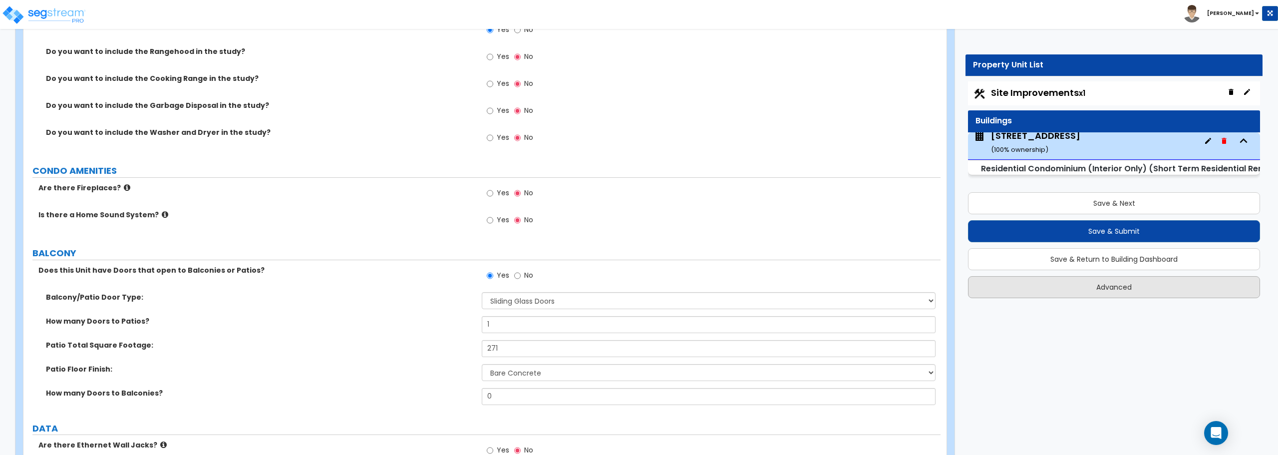
scroll to position [2020, 0]
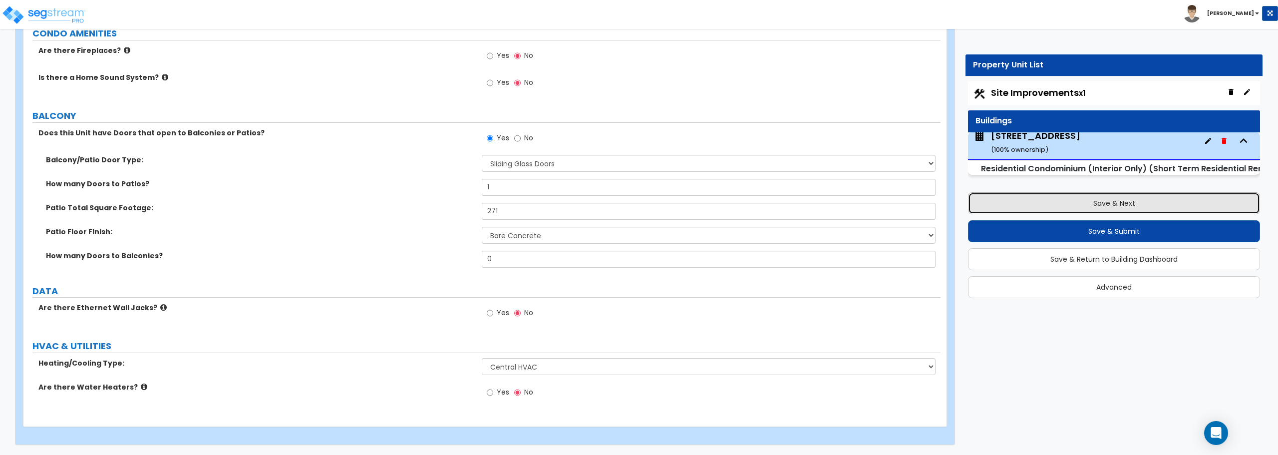
click at [1108, 200] on button "Save & Next" at bounding box center [1114, 203] width 292 height 22
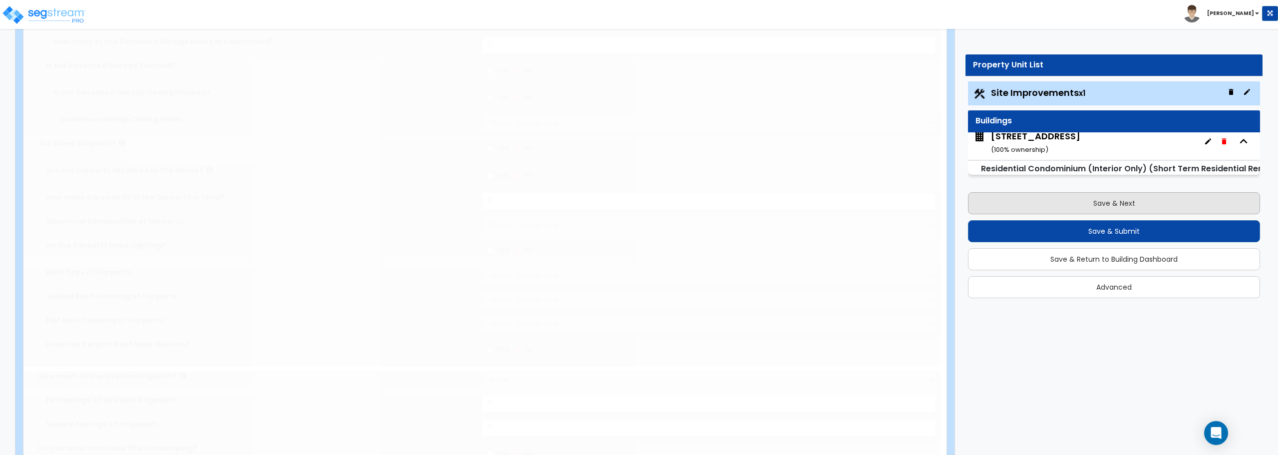
select select "2"
type input "0.1"
select select "2"
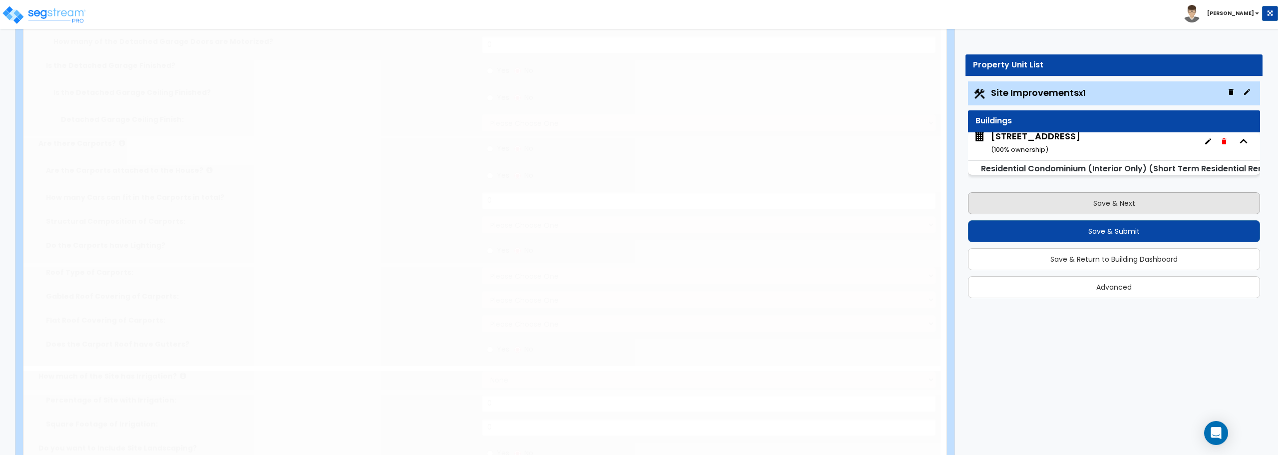
select select "2"
select select "1"
select select "2"
radio input "true"
select select "1"
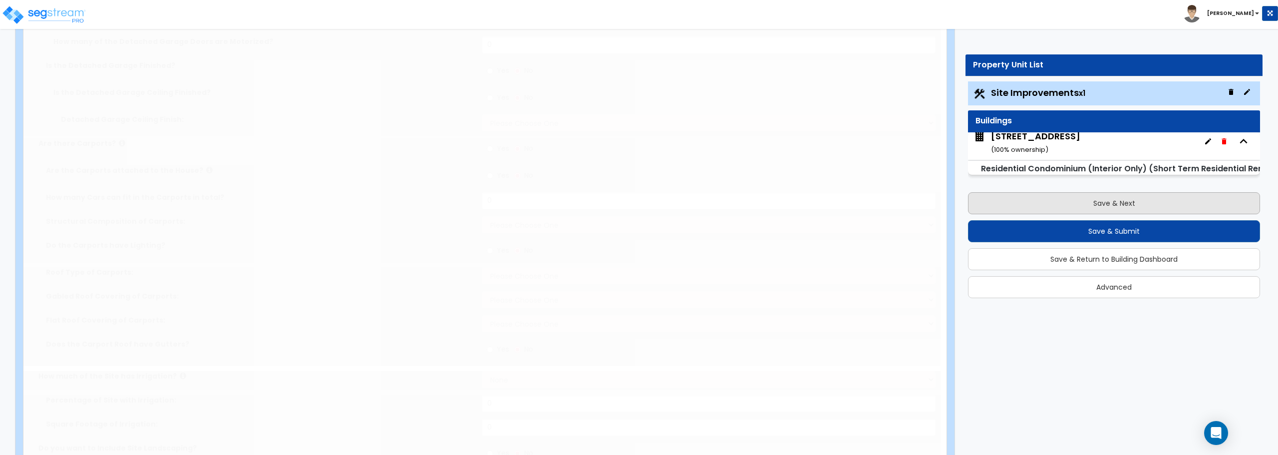
type input "271"
select select "2"
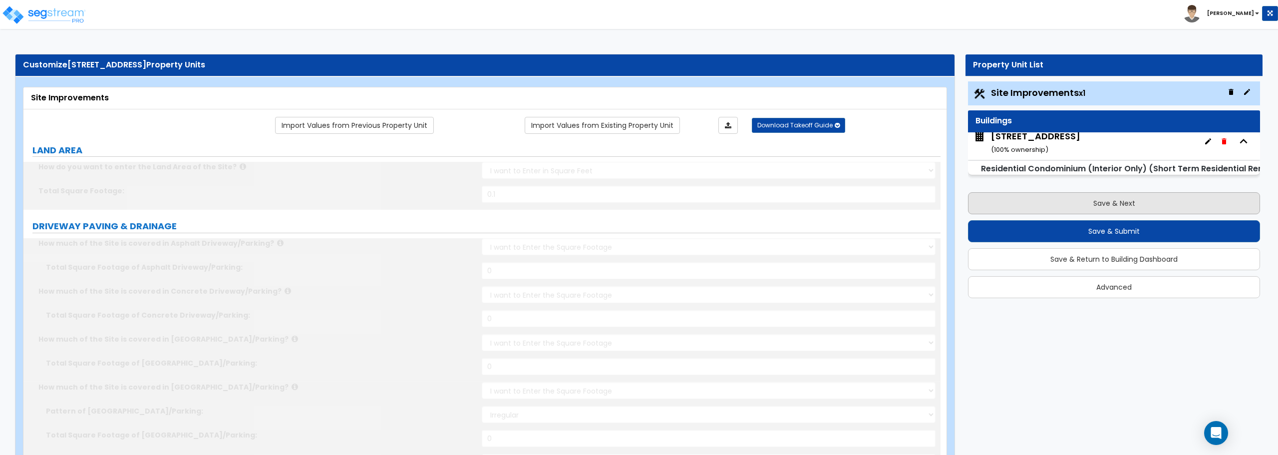
scroll to position [4, 0]
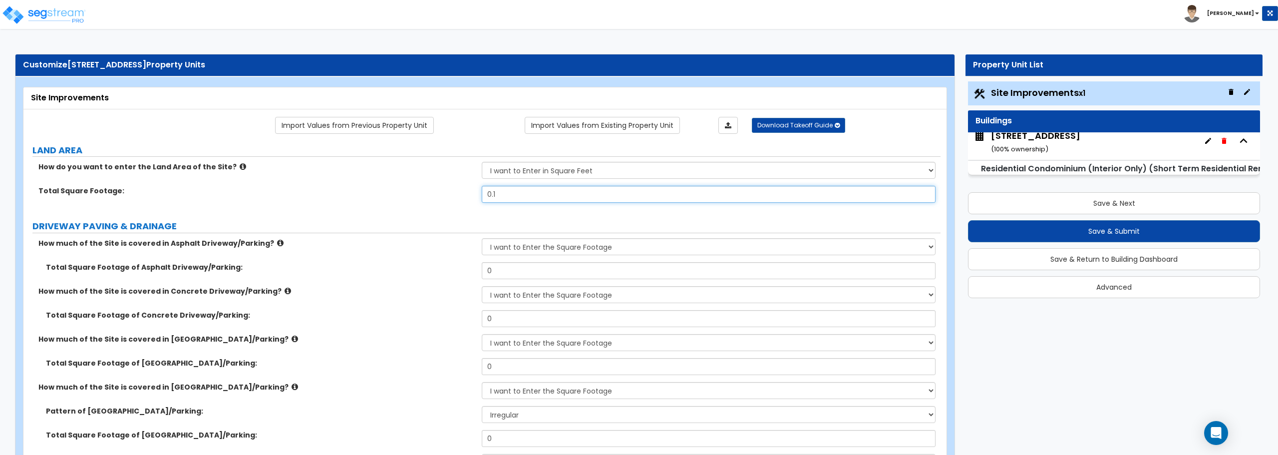
click at [627, 201] on input "0.1" at bounding box center [708, 194] width 453 height 17
click at [915, 196] on input "0.1" at bounding box center [708, 194] width 453 height 17
click at [914, 163] on select "I want to Enter in [GEOGRAPHIC_DATA] I want to Enter in Square Feet" at bounding box center [708, 170] width 453 height 17
drag, startPoint x: 789, startPoint y: 189, endPoint x: 430, endPoint y: 189, distance: 359.3
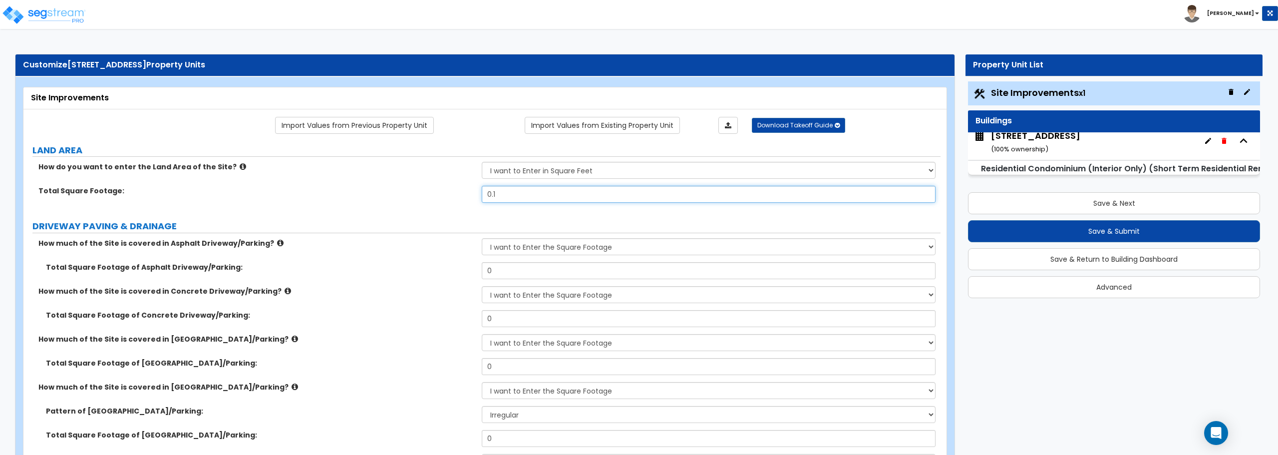
click at [430, 189] on div "Total Square Footage: 0.1" at bounding box center [481, 198] width 917 height 24
type input "0.0"
click at [1104, 205] on button "Save & Next" at bounding box center [1114, 203] width 292 height 22
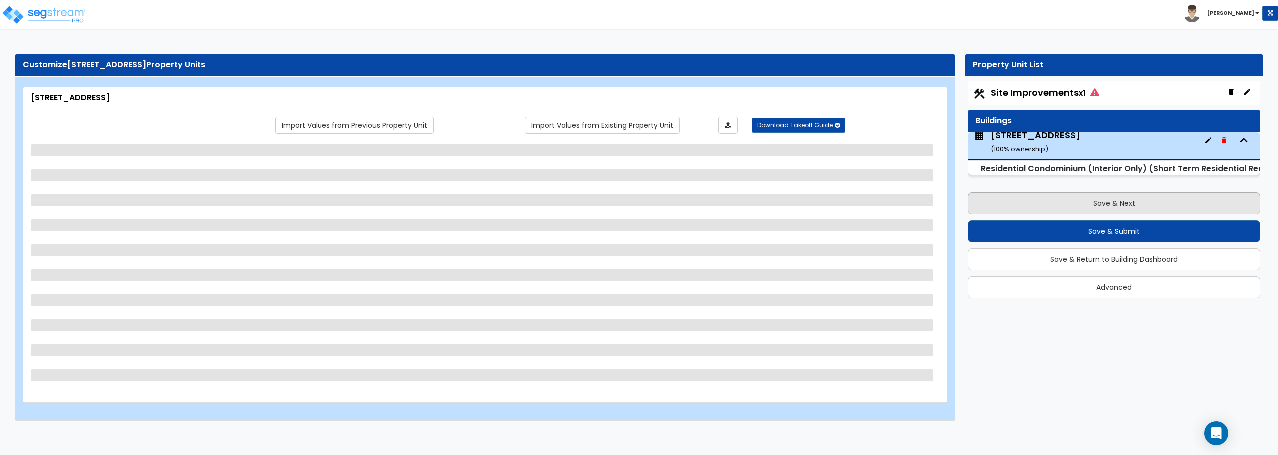
scroll to position [3, 0]
select select "1"
select select "7"
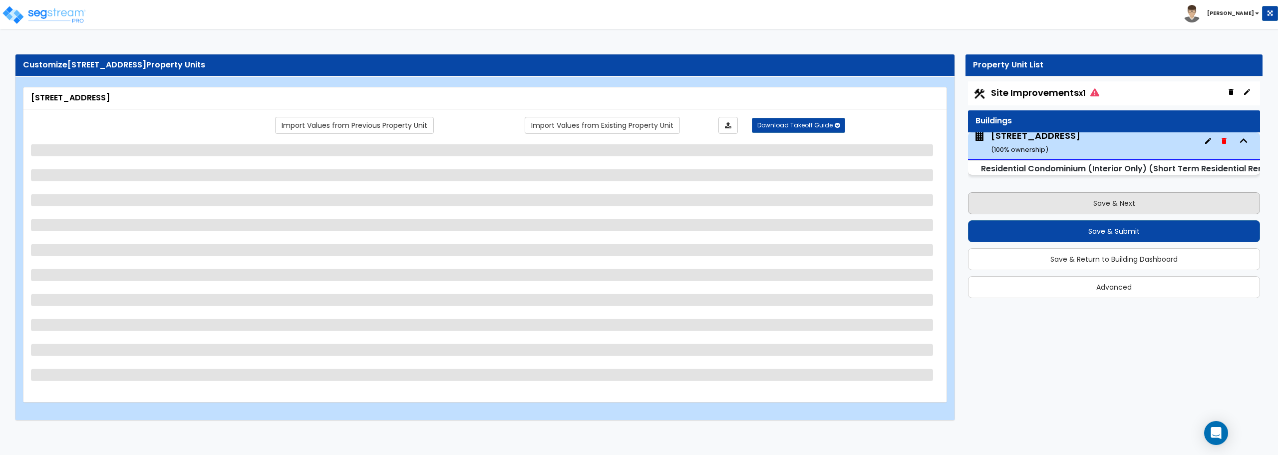
select select "7"
select select "1"
select select "3"
select select "5"
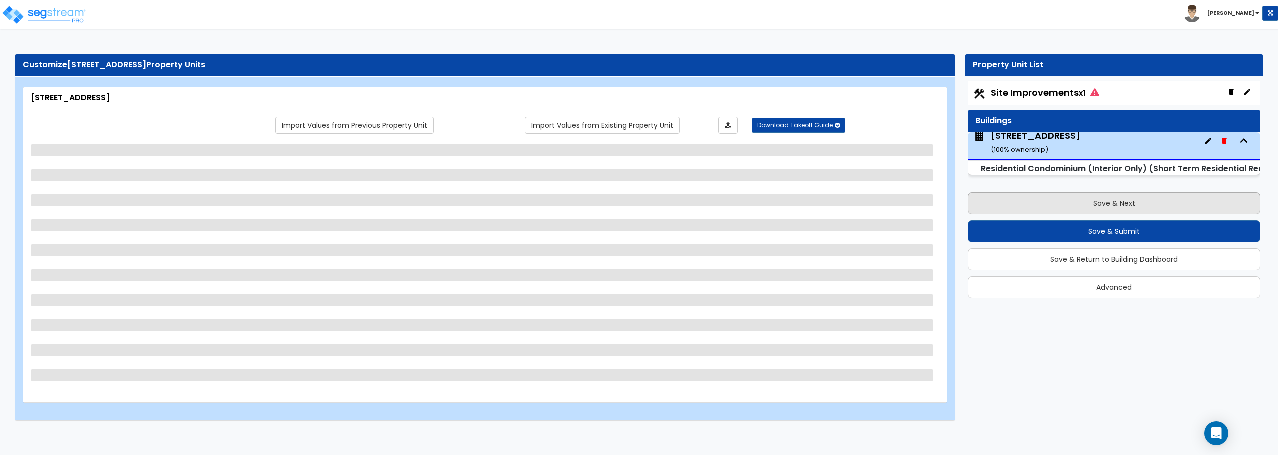
select select "5"
select select "2"
select select "1"
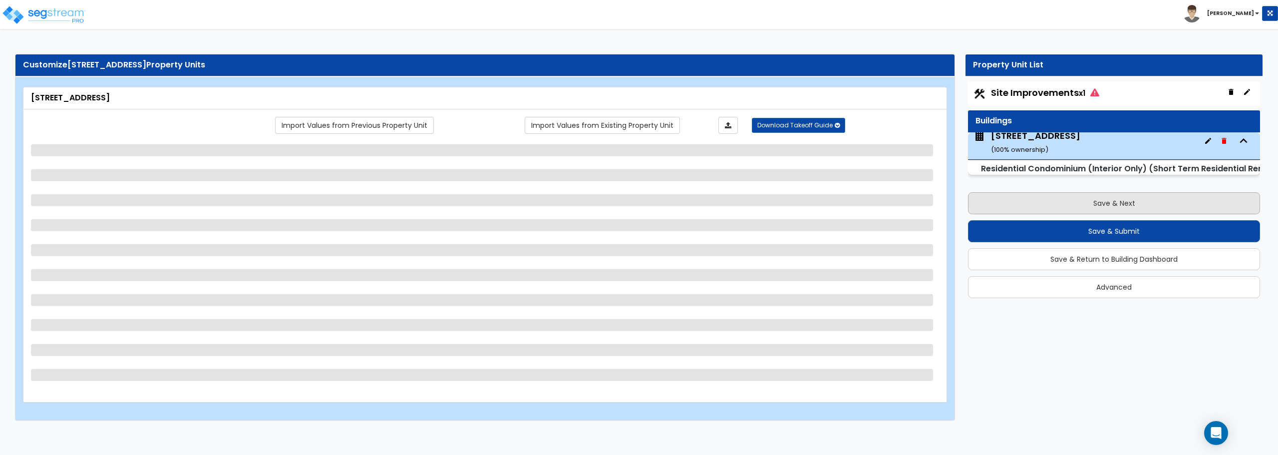
select select "3"
select select "4"
select select "6"
select select "1"
select select "2"
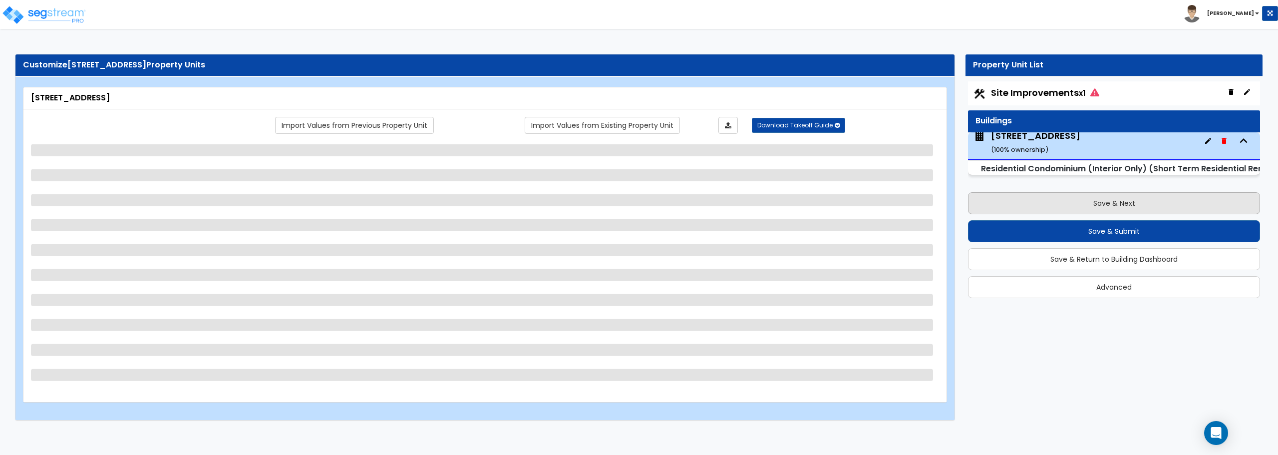
select select "2"
select select "5"
select select "1"
select select "2"
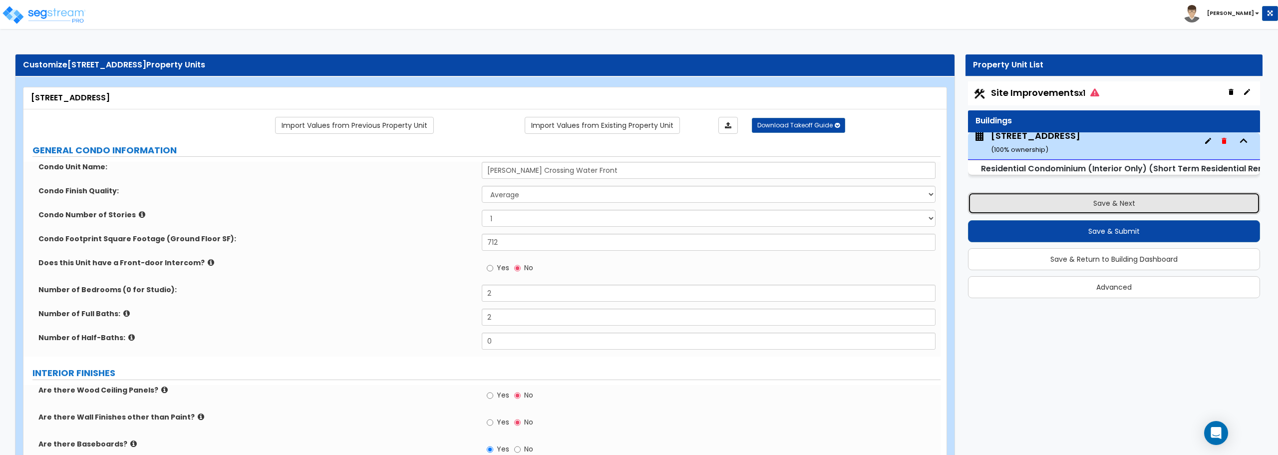
click at [1104, 205] on button "Save & Next" at bounding box center [1114, 203] width 292 height 22
select select "2"
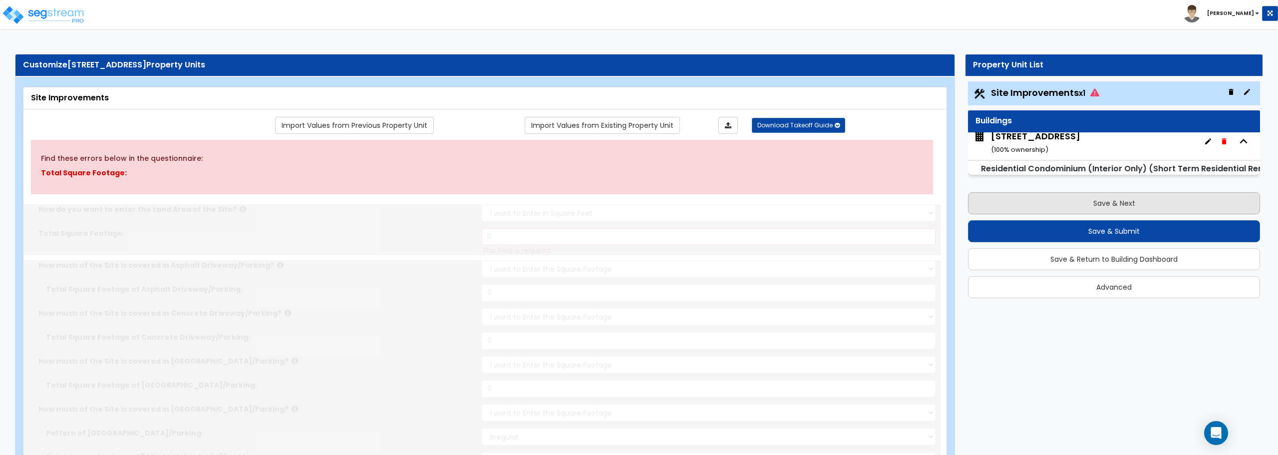
scroll to position [4, 0]
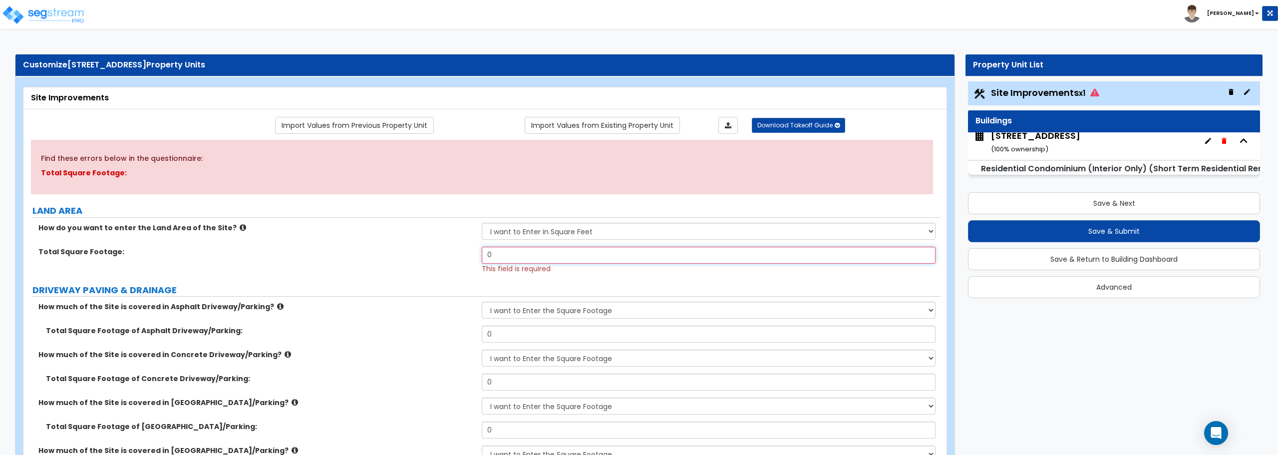
click at [498, 258] on input "0" at bounding box center [708, 255] width 453 height 17
click at [1112, 203] on button "Save & Next" at bounding box center [1114, 203] width 292 height 22
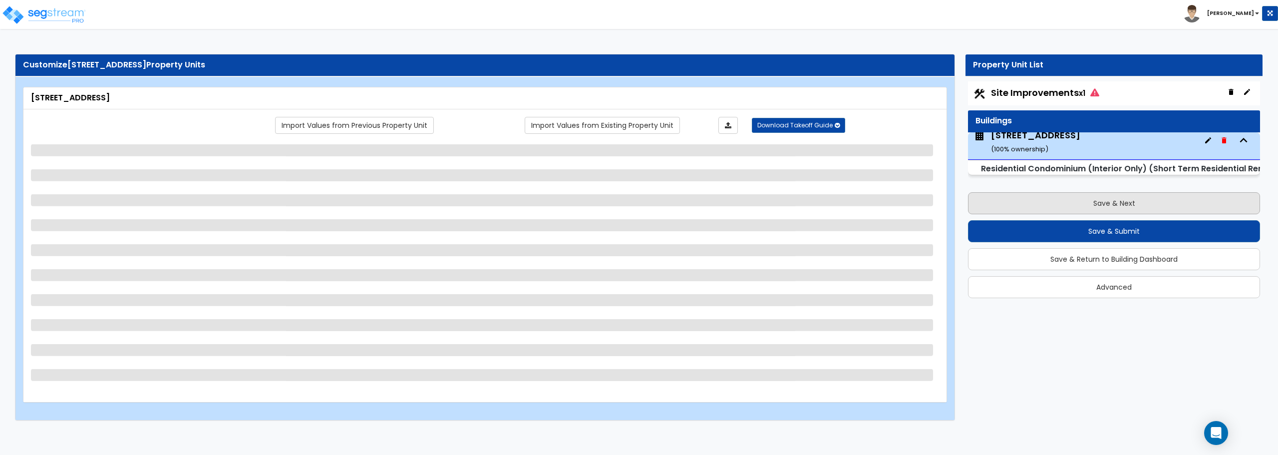
scroll to position [3, 0]
